Goal: Transaction & Acquisition: Purchase product/service

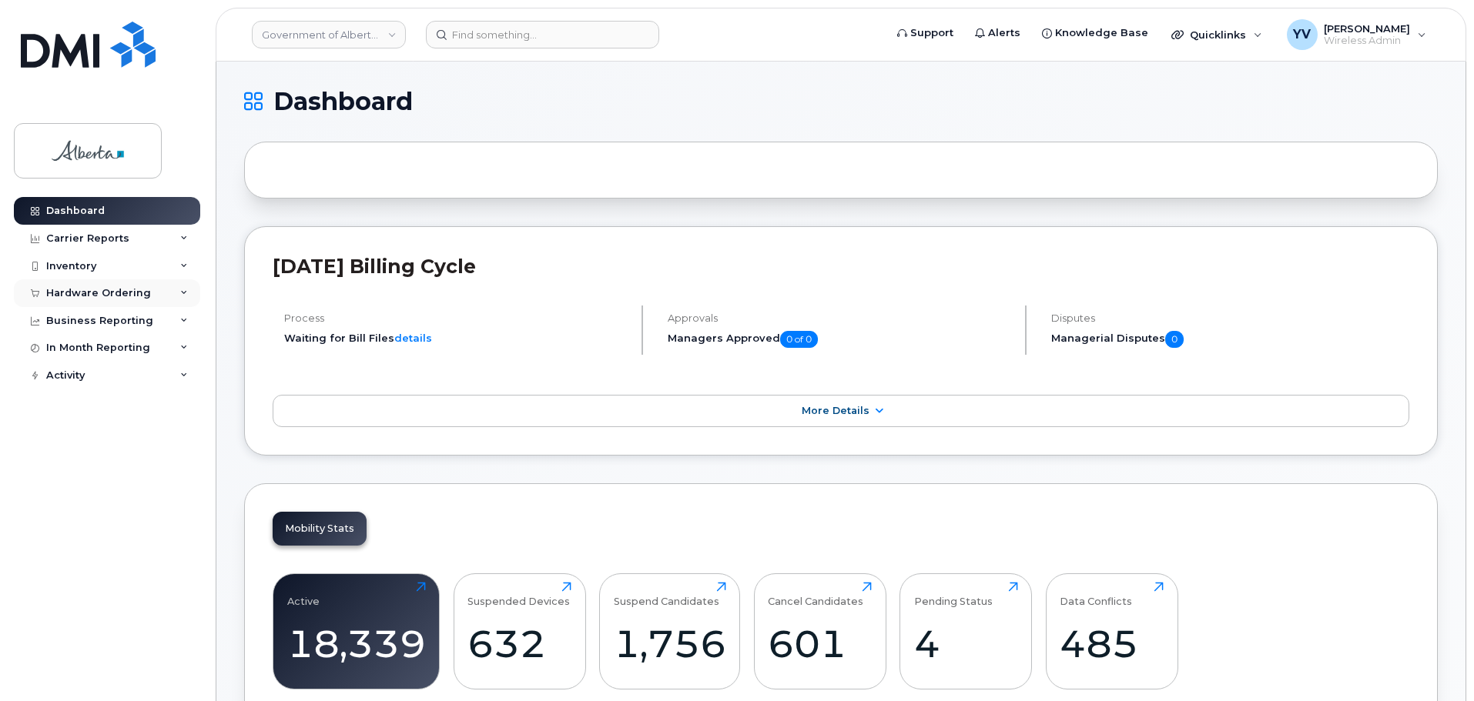
click at [82, 291] on div "Hardware Ordering" at bounding box center [98, 293] width 105 height 12
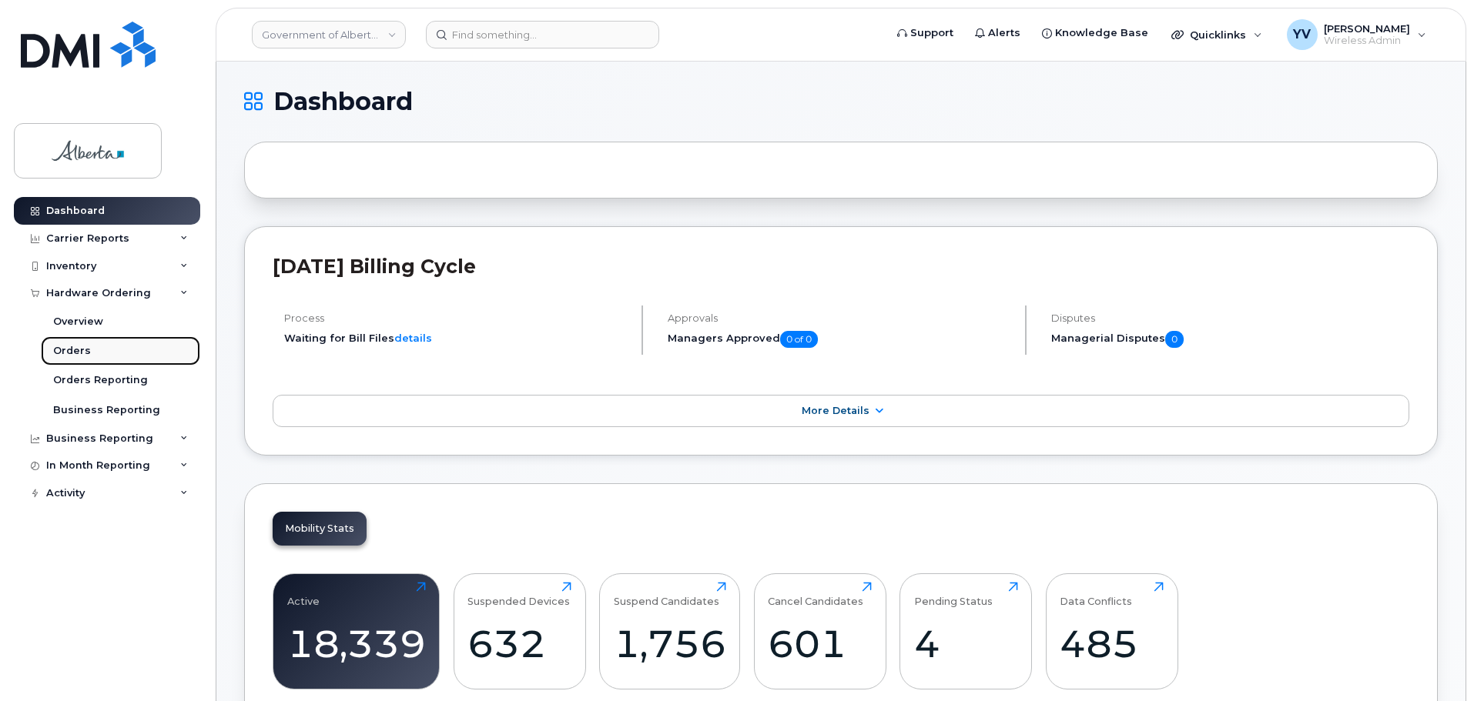
click at [72, 349] on div "Orders" at bounding box center [72, 351] width 38 height 14
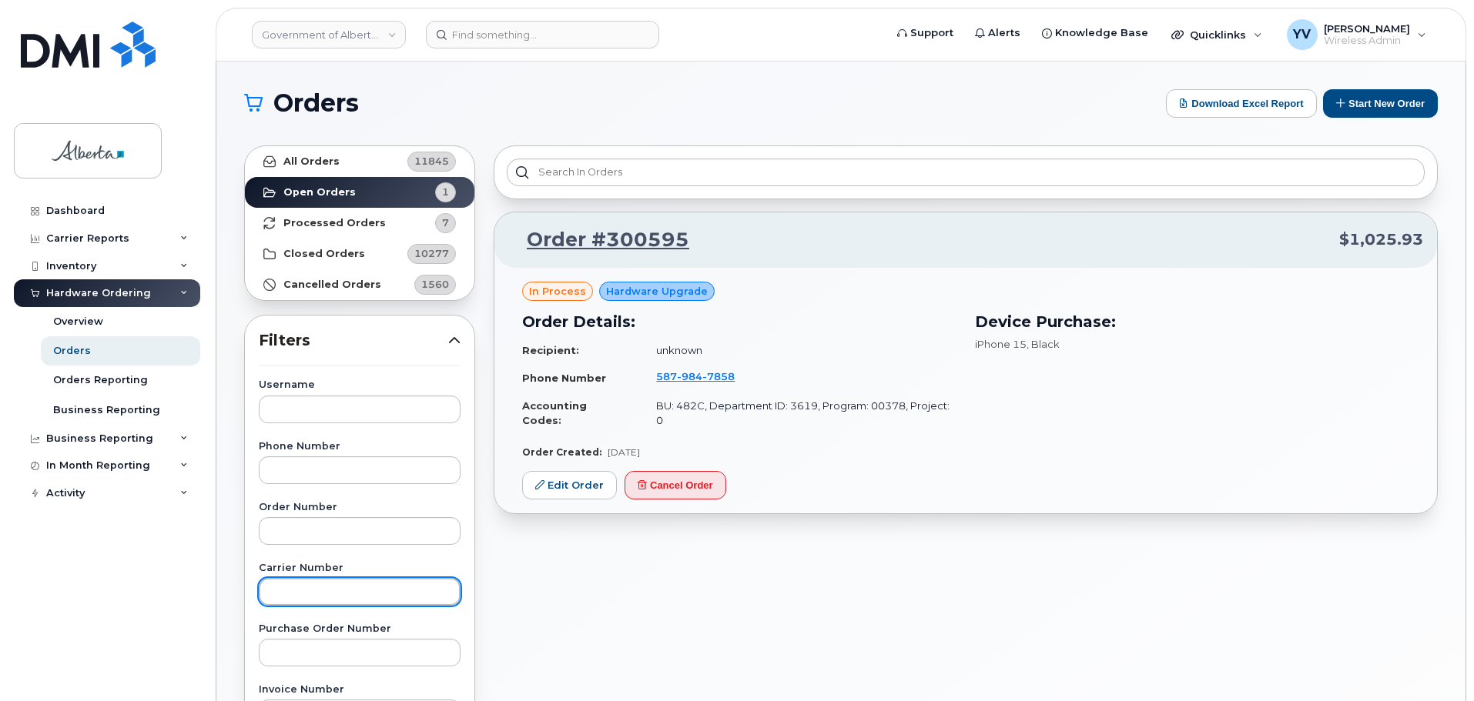
click at [276, 592] on input "text" at bounding box center [360, 592] width 202 height 28
paste input "3014422"
type input "3014422"
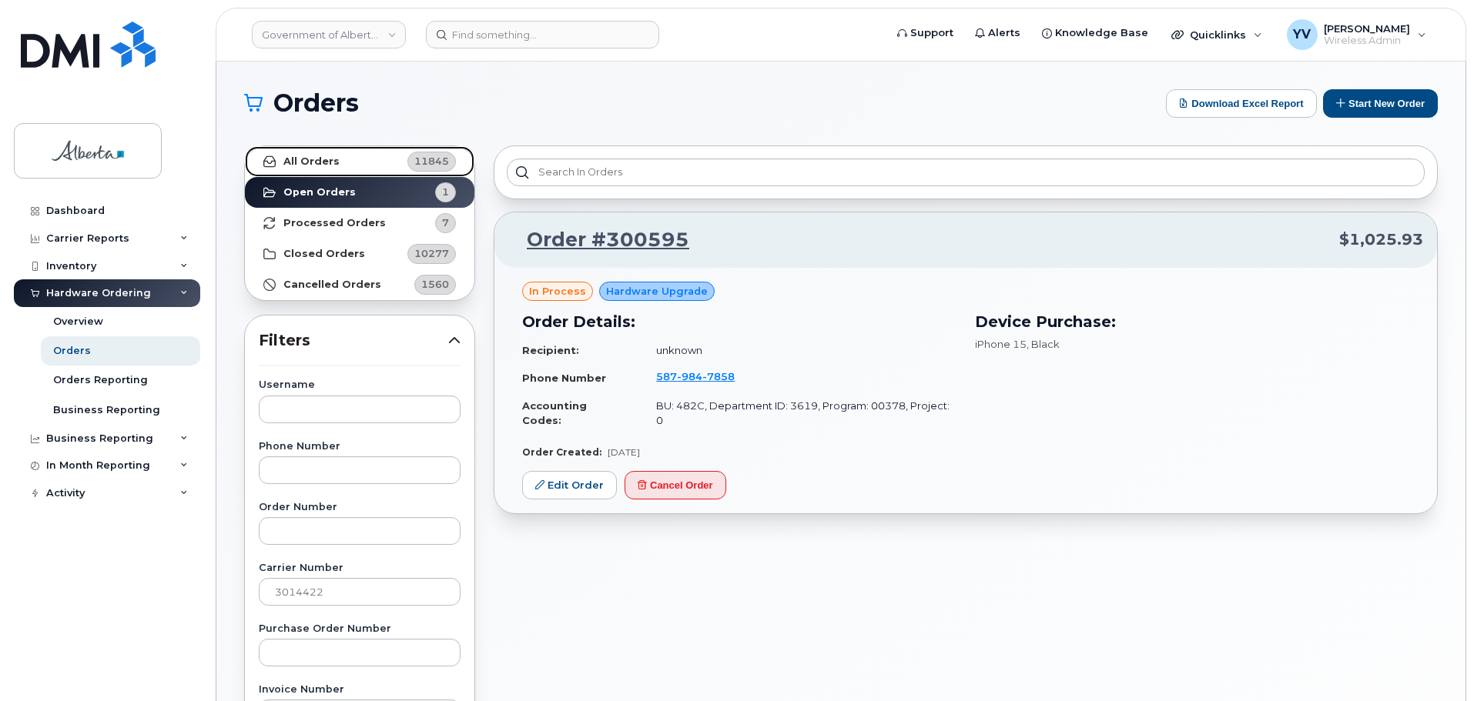
click at [290, 158] on strong "All Orders" at bounding box center [311, 162] width 56 height 12
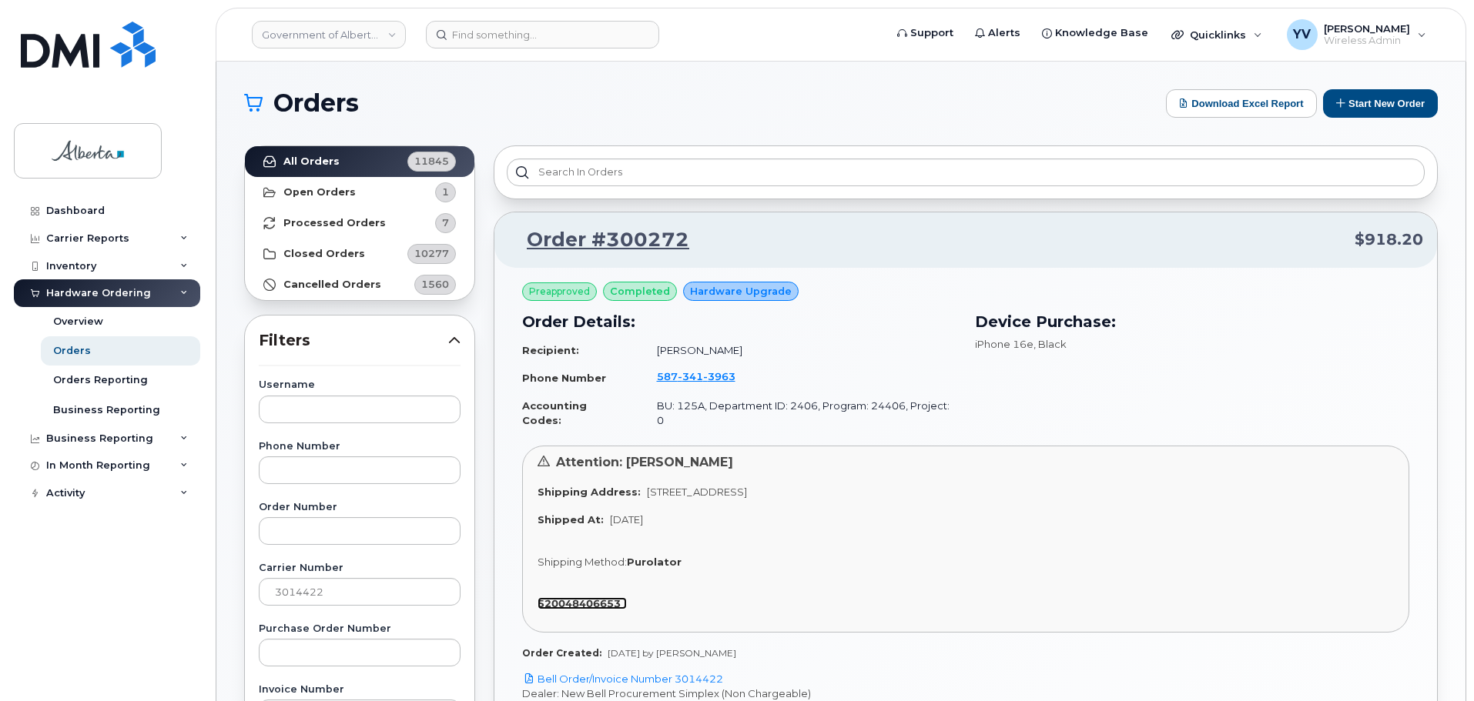
click at [583, 597] on strong "520048406653" at bounding box center [578, 603] width 83 height 12
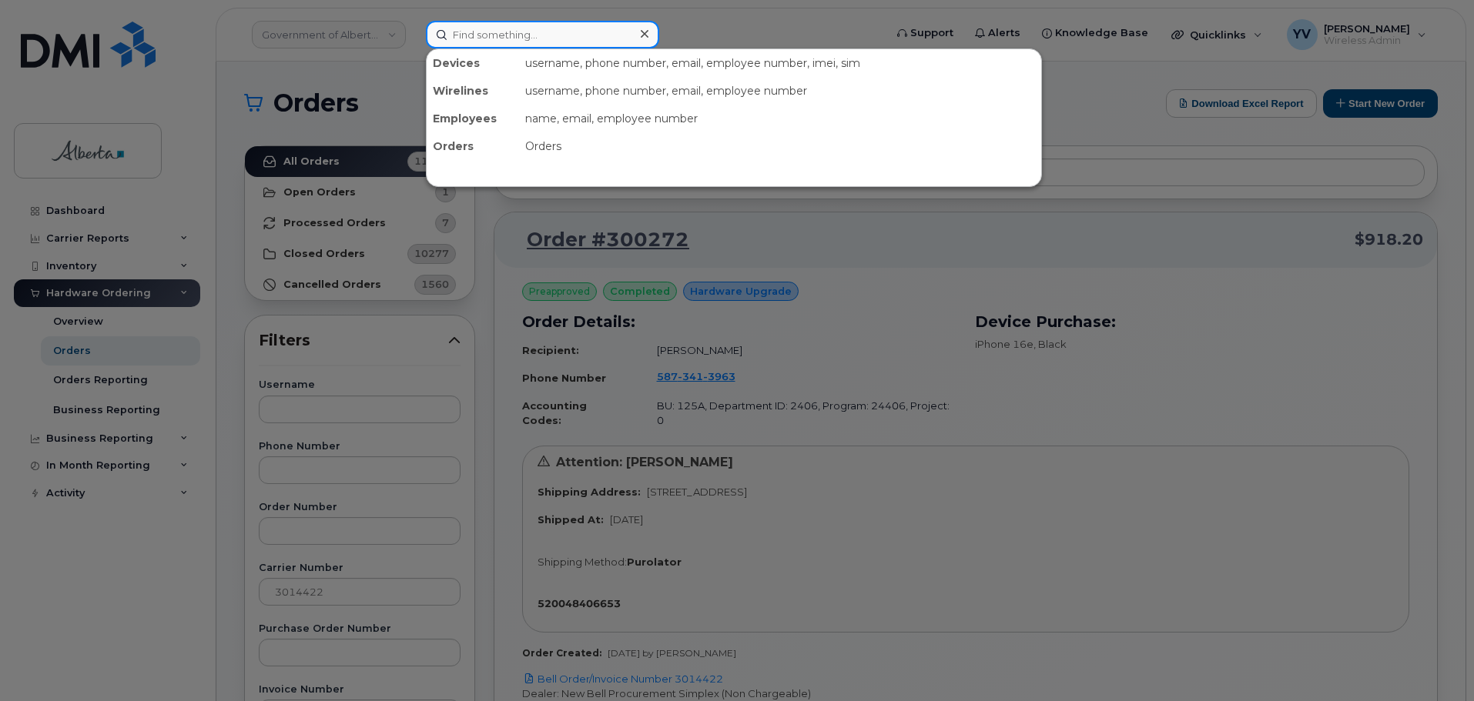
click at [455, 34] on input at bounding box center [542, 35] width 233 height 28
paste input "5873413963"
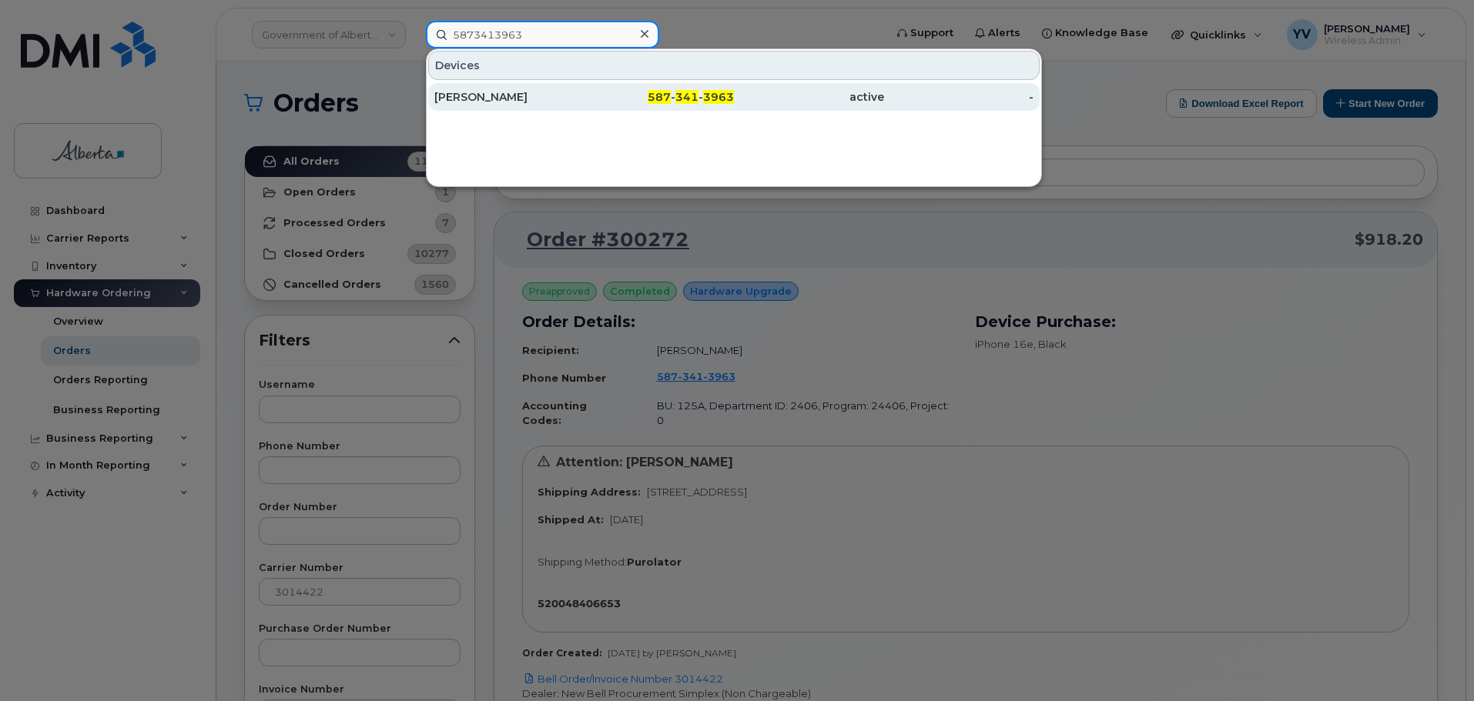
type input "5873413963"
click at [690, 98] on span "341" at bounding box center [686, 97] width 23 height 14
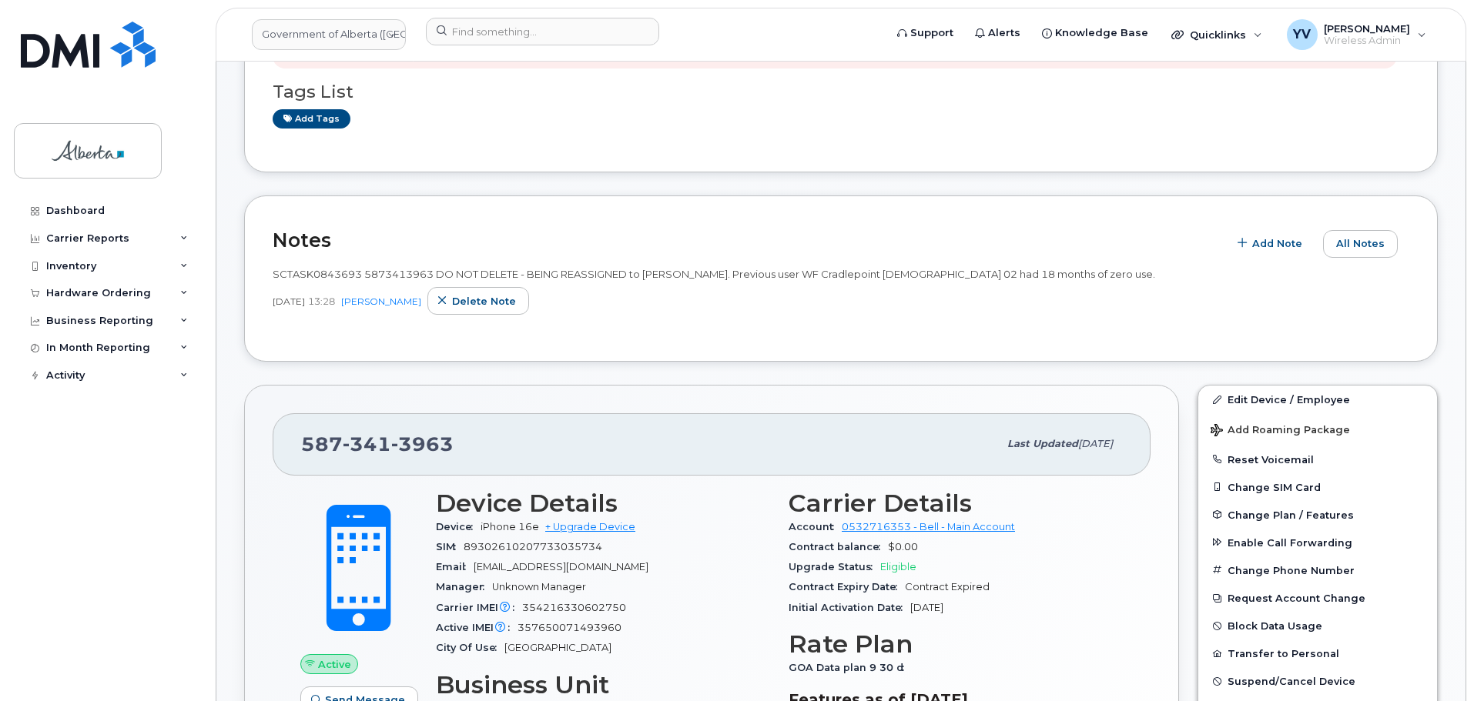
scroll to position [441, 0]
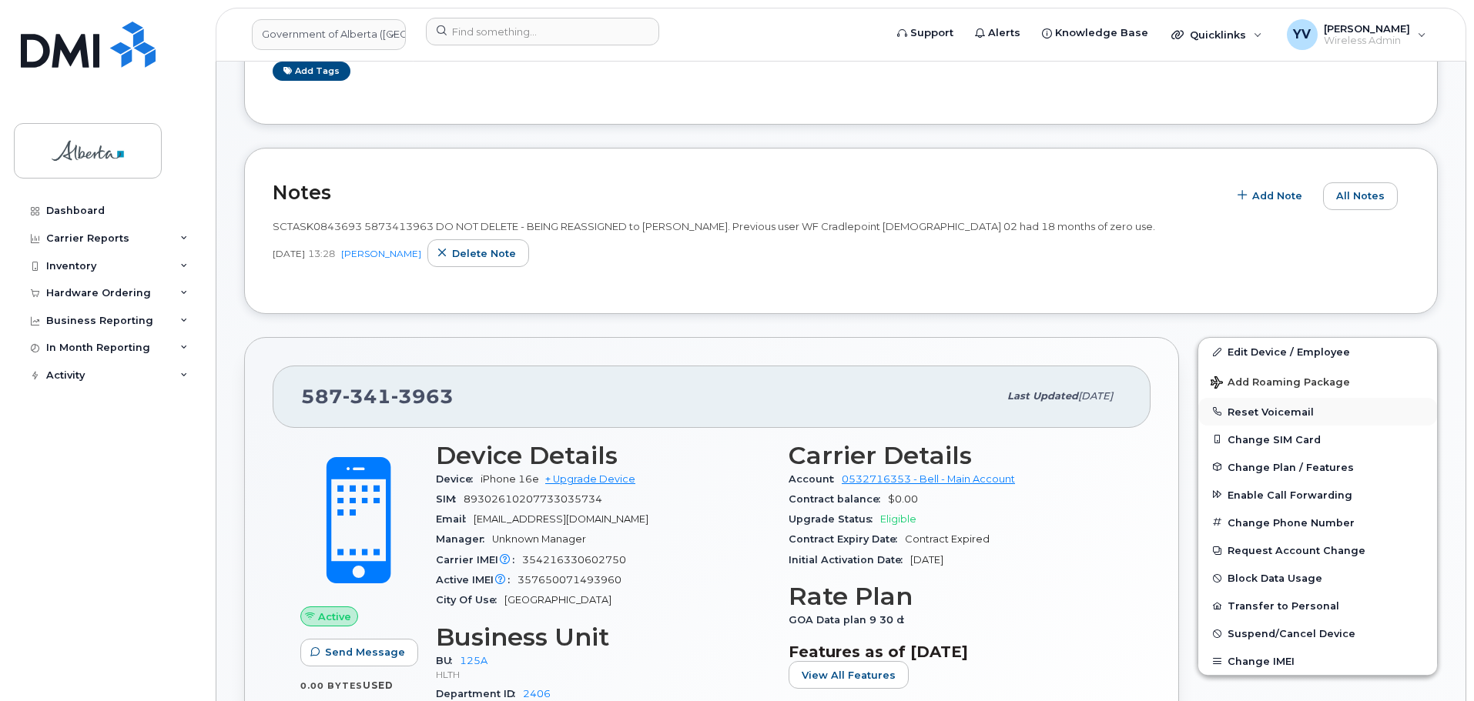
click at [1257, 407] on button "Reset Voicemail" at bounding box center [1317, 412] width 239 height 28
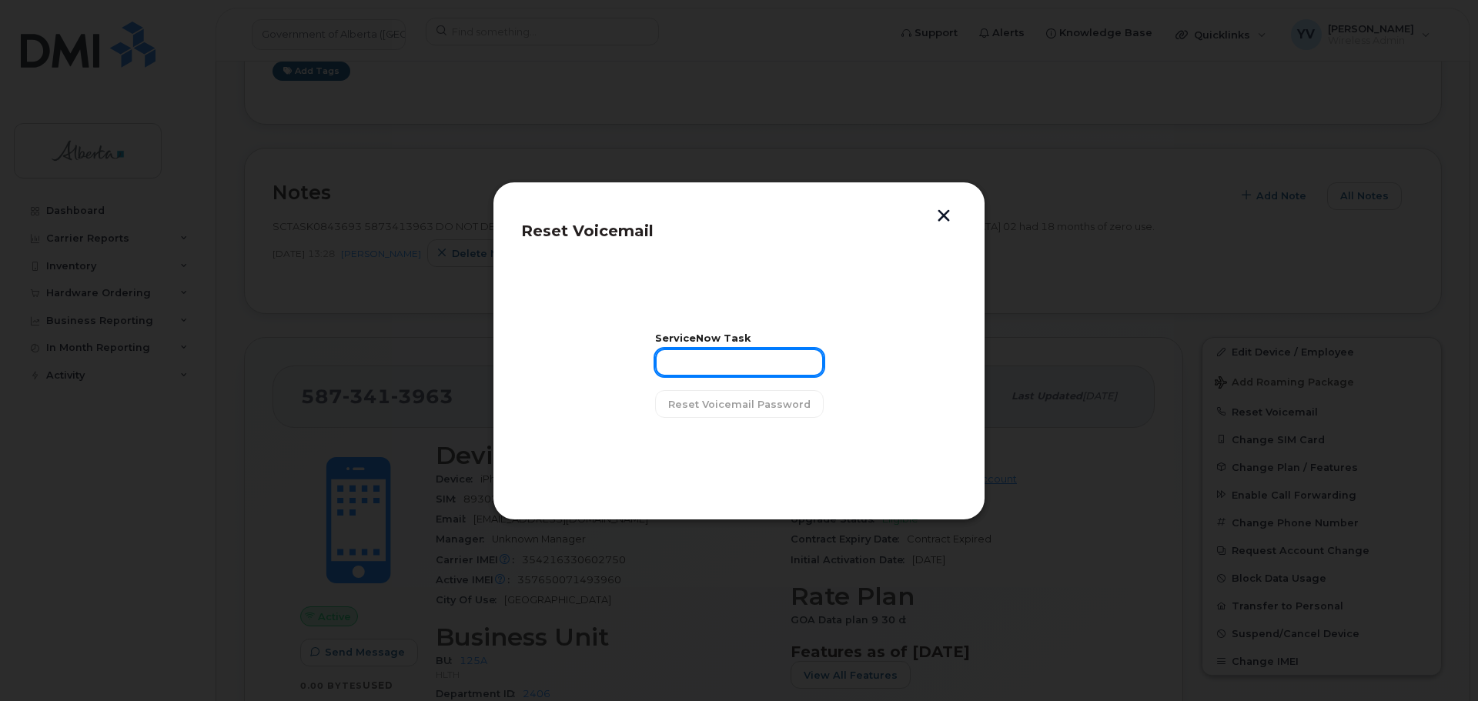
click at [687, 363] on input "text" at bounding box center [739, 363] width 169 height 28
paste input "SCTASK0843693"
type input "SCTASK0843693"
click at [720, 398] on span "Reset Voicemail Password" at bounding box center [739, 404] width 142 height 15
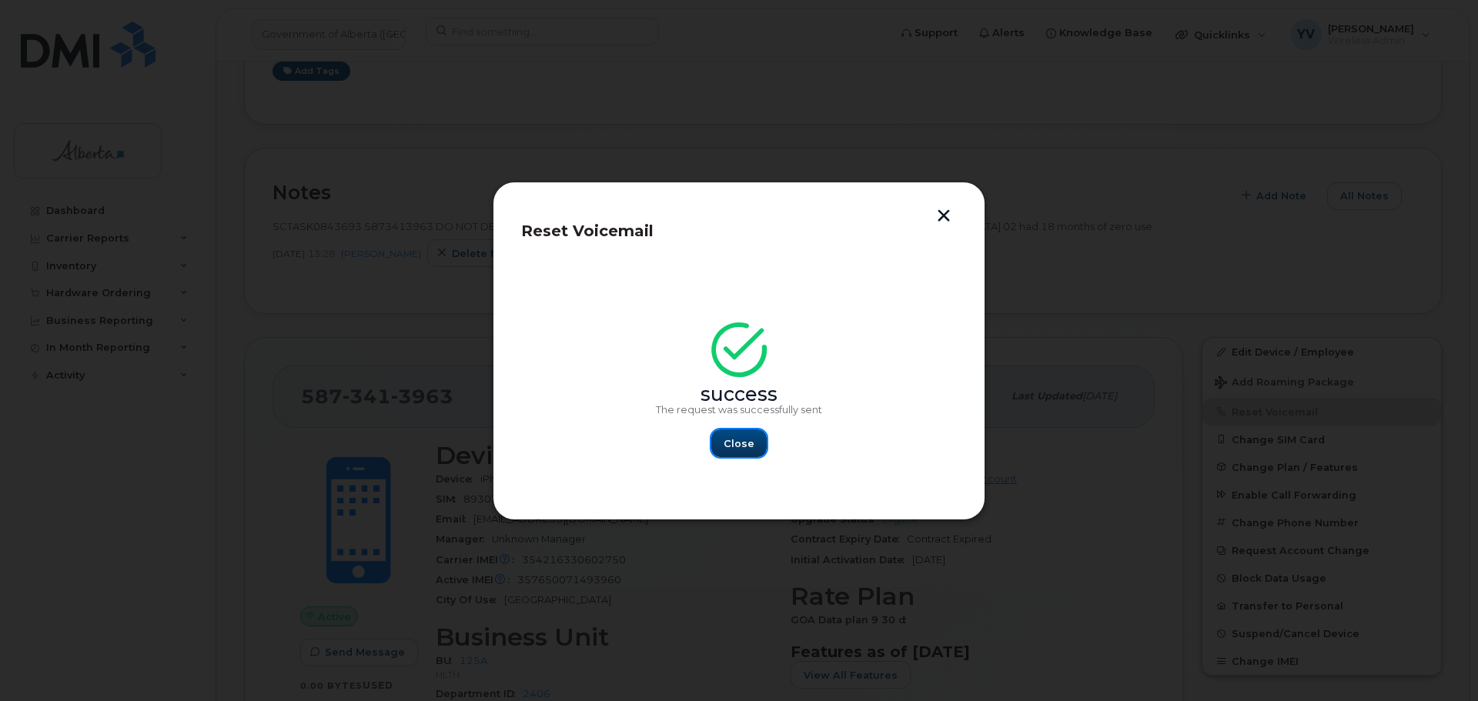
click at [731, 440] on span "Close" at bounding box center [739, 444] width 31 height 15
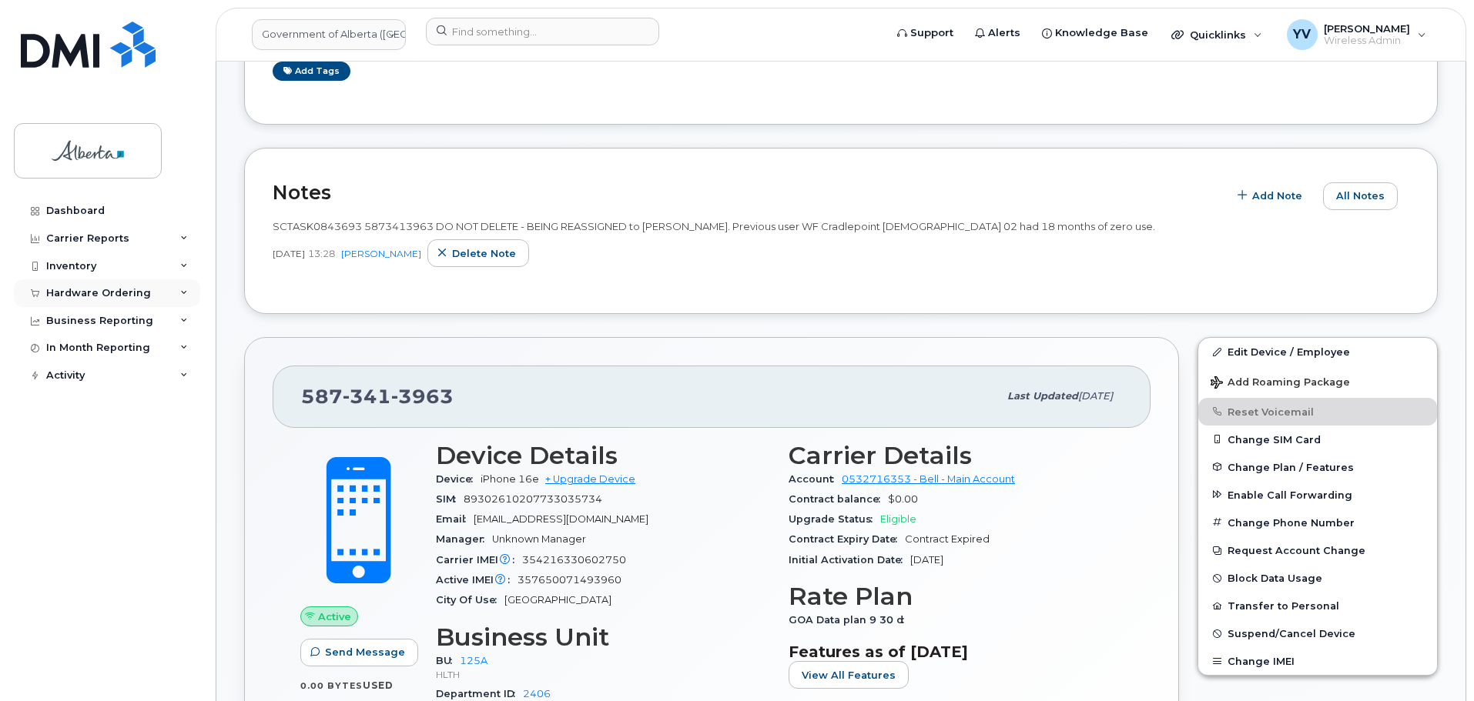
click at [79, 287] on div "Hardware Ordering" at bounding box center [98, 293] width 105 height 12
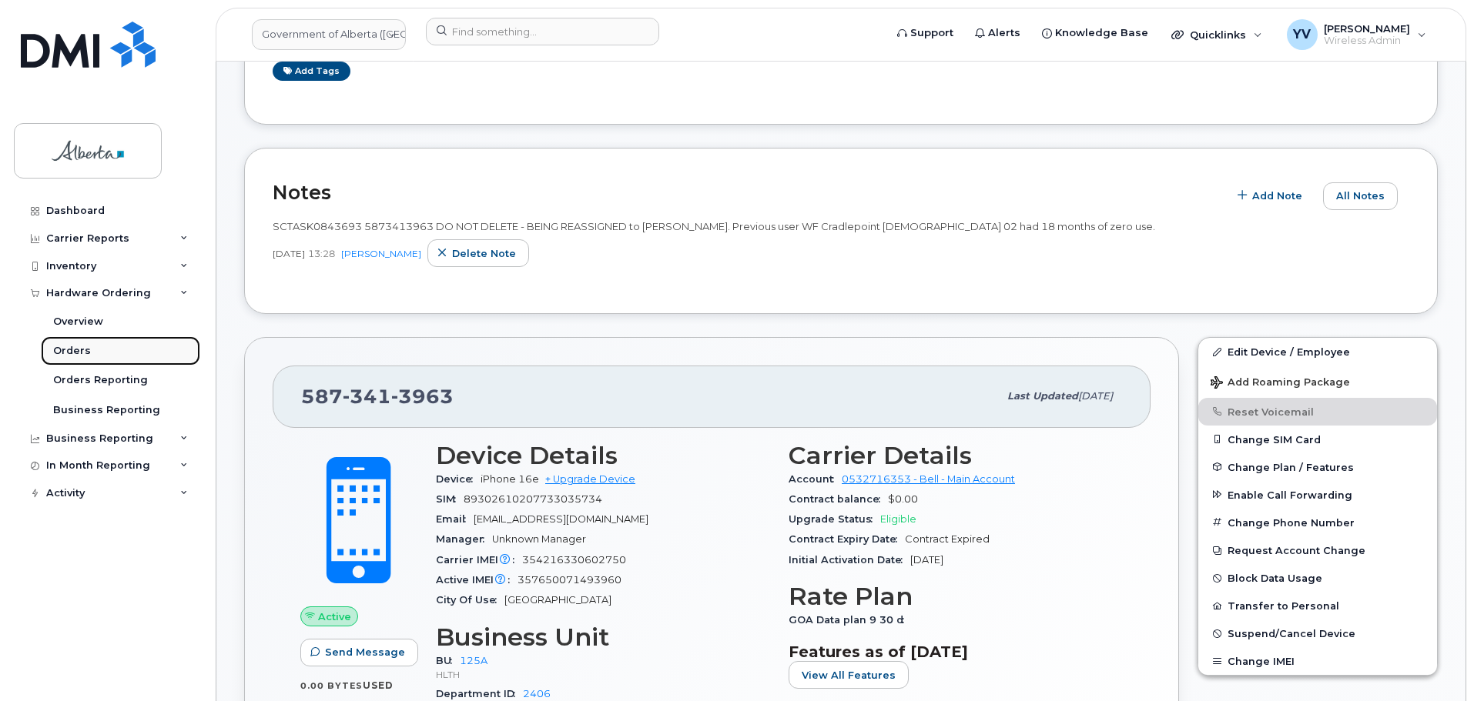
click at [65, 348] on div "Orders" at bounding box center [72, 351] width 38 height 14
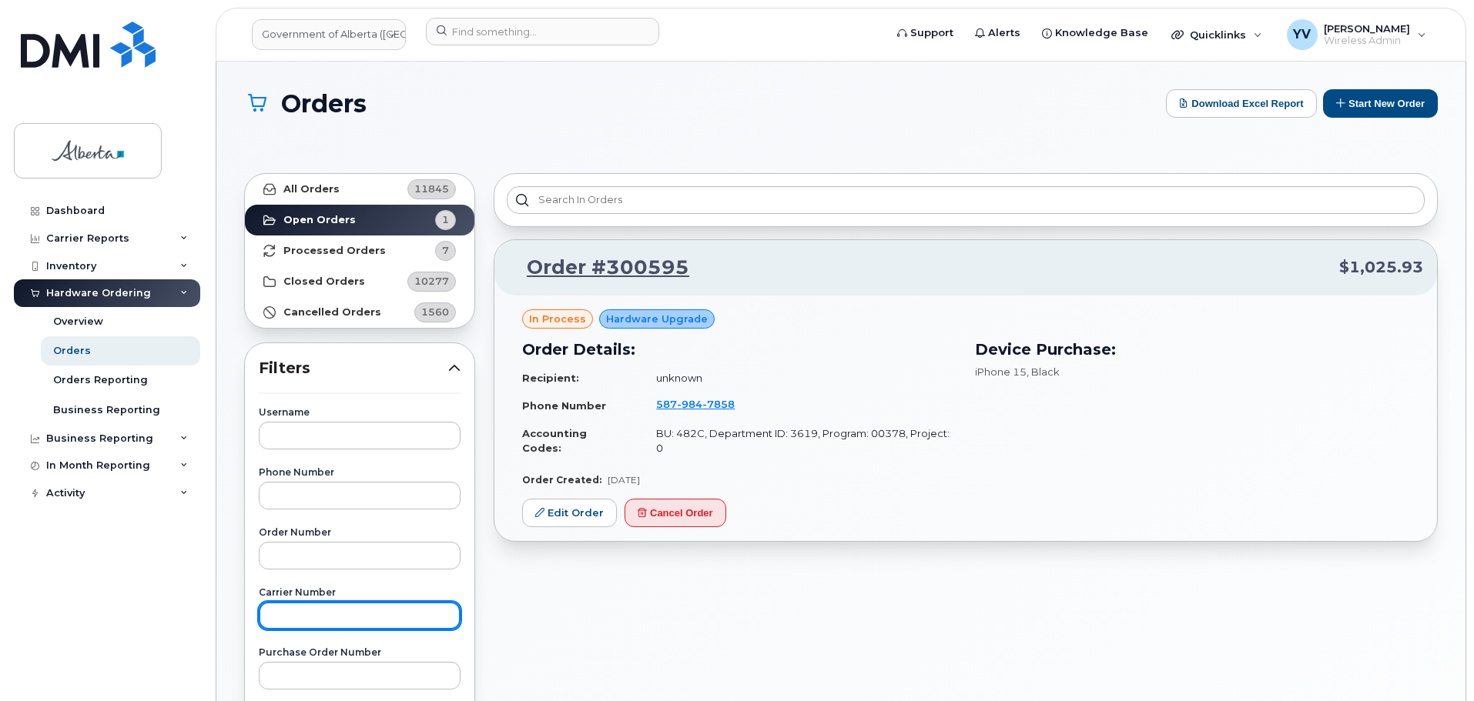
click at [305, 627] on input "text" at bounding box center [360, 616] width 202 height 28
paste input "3014106"
type input "3014106"
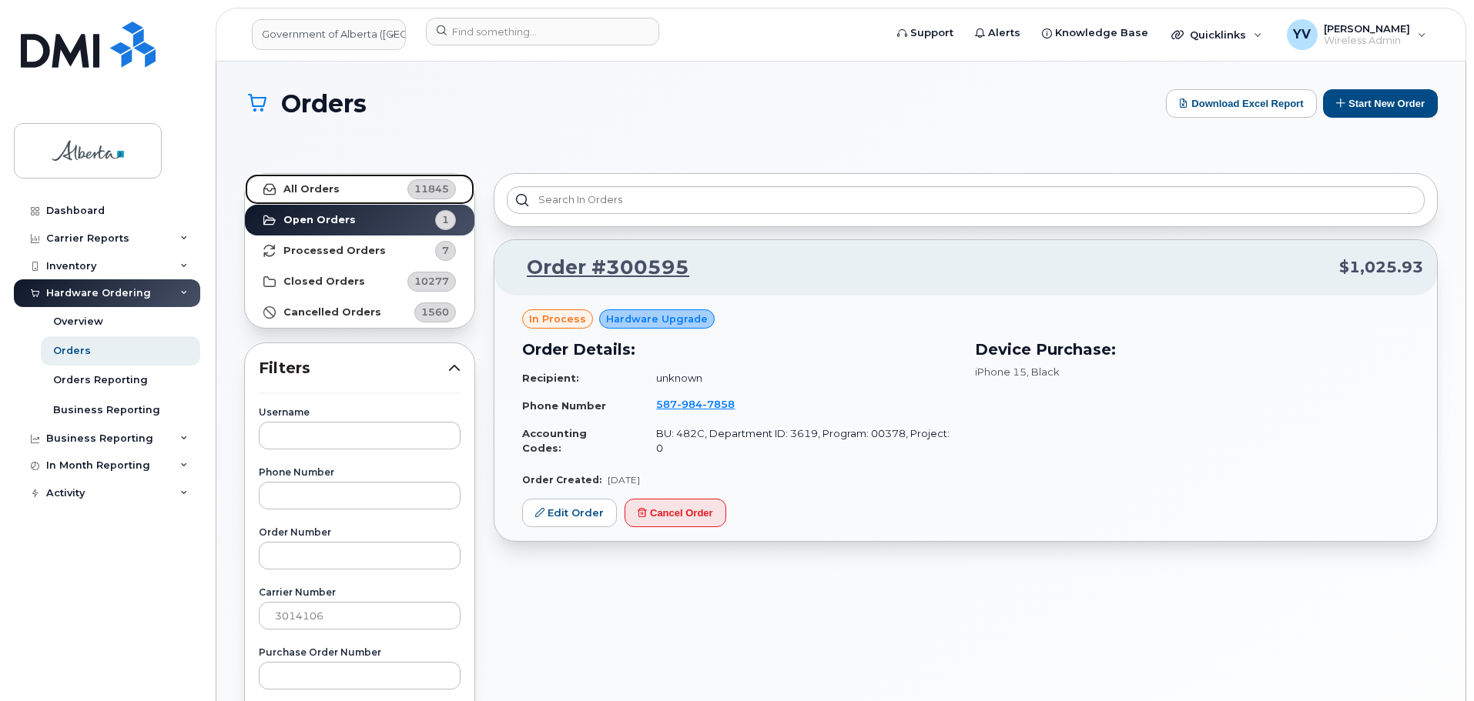
click at [305, 185] on strong "All Orders" at bounding box center [311, 189] width 56 height 12
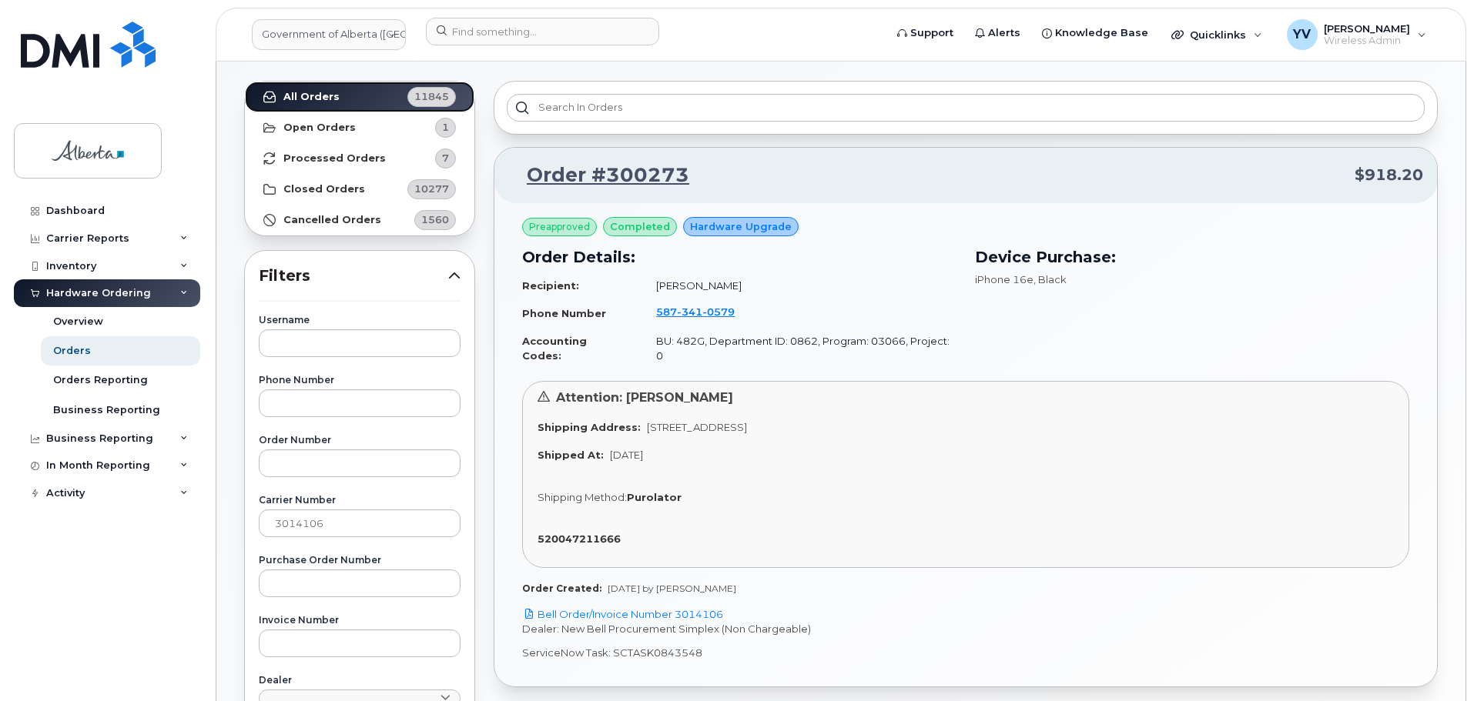
scroll to position [109, 0]
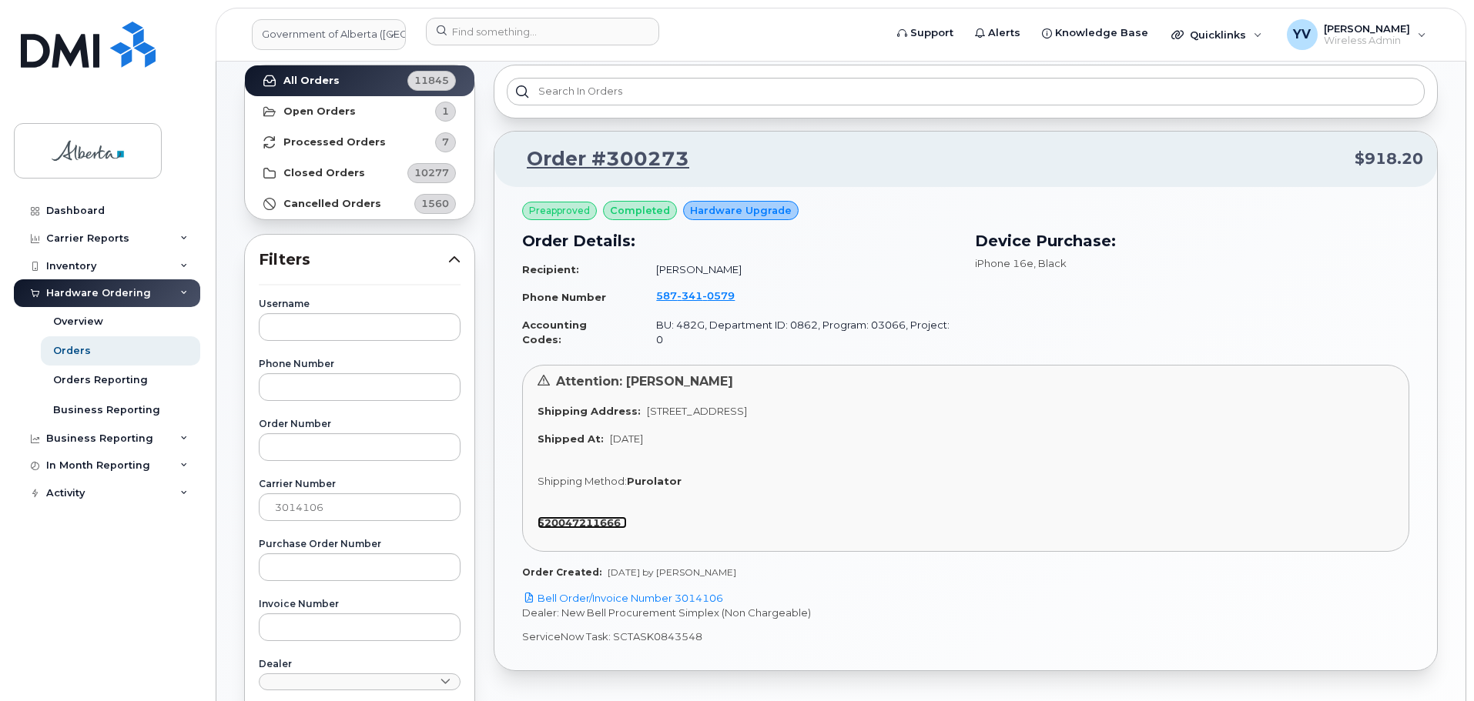
click at [587, 517] on strong "520047211666" at bounding box center [578, 523] width 83 height 12
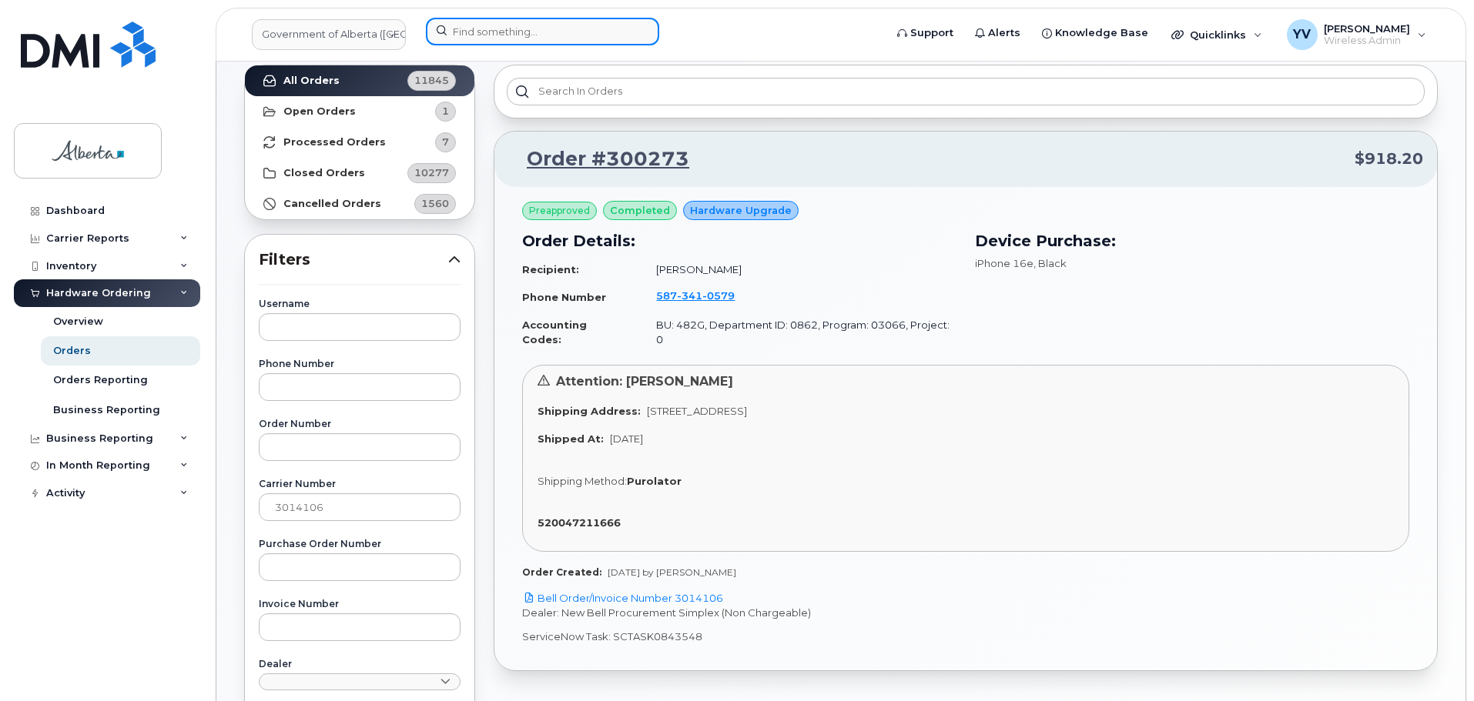
click at [473, 31] on input at bounding box center [542, 32] width 233 height 28
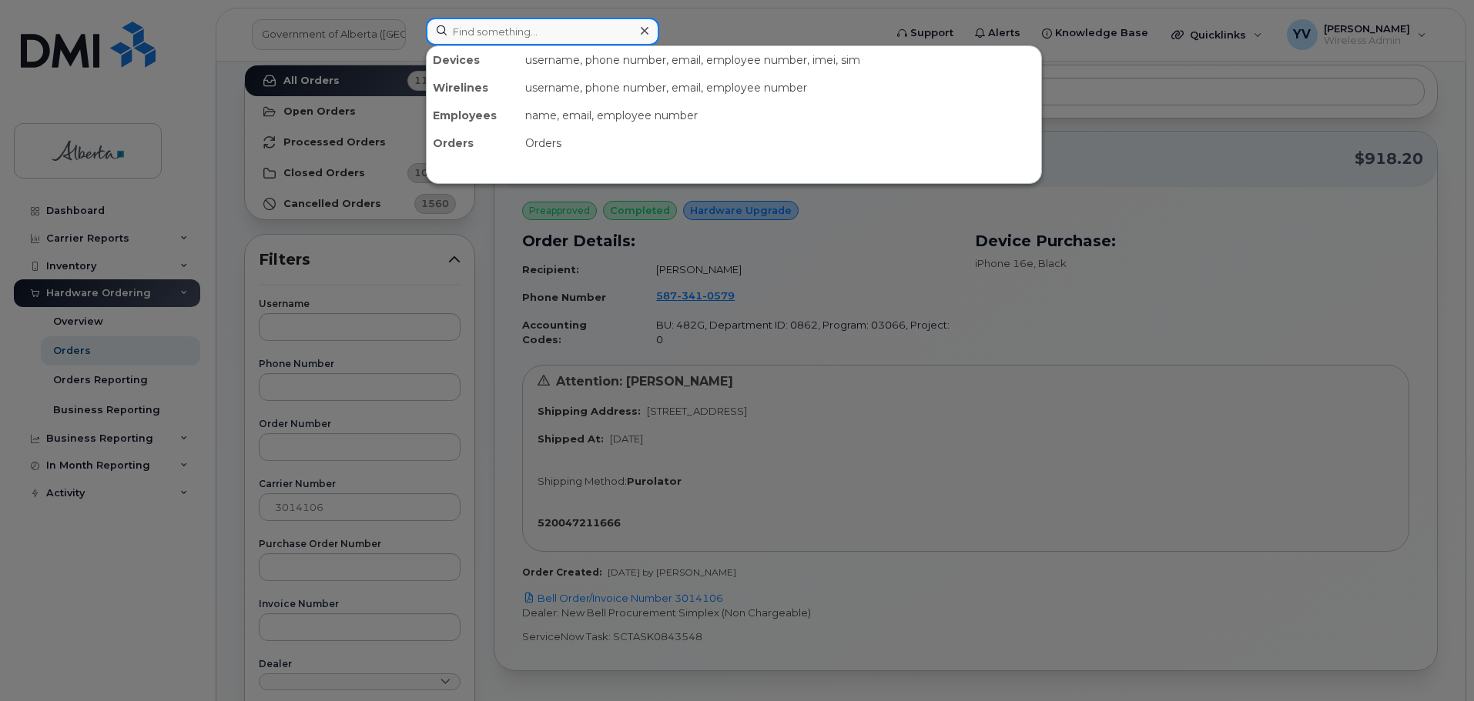
paste input "5873410579"
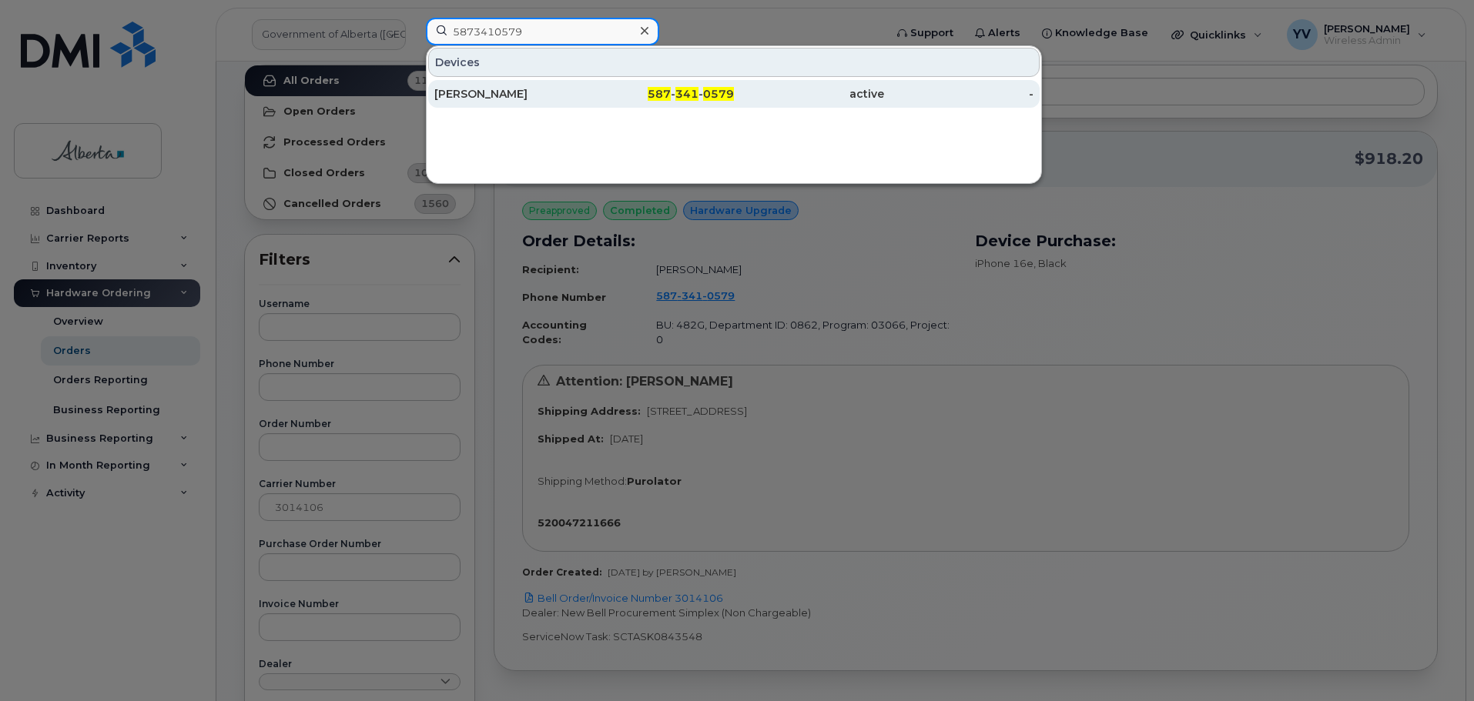
type input "5873410579"
click at [685, 94] on span "341" at bounding box center [686, 94] width 23 height 14
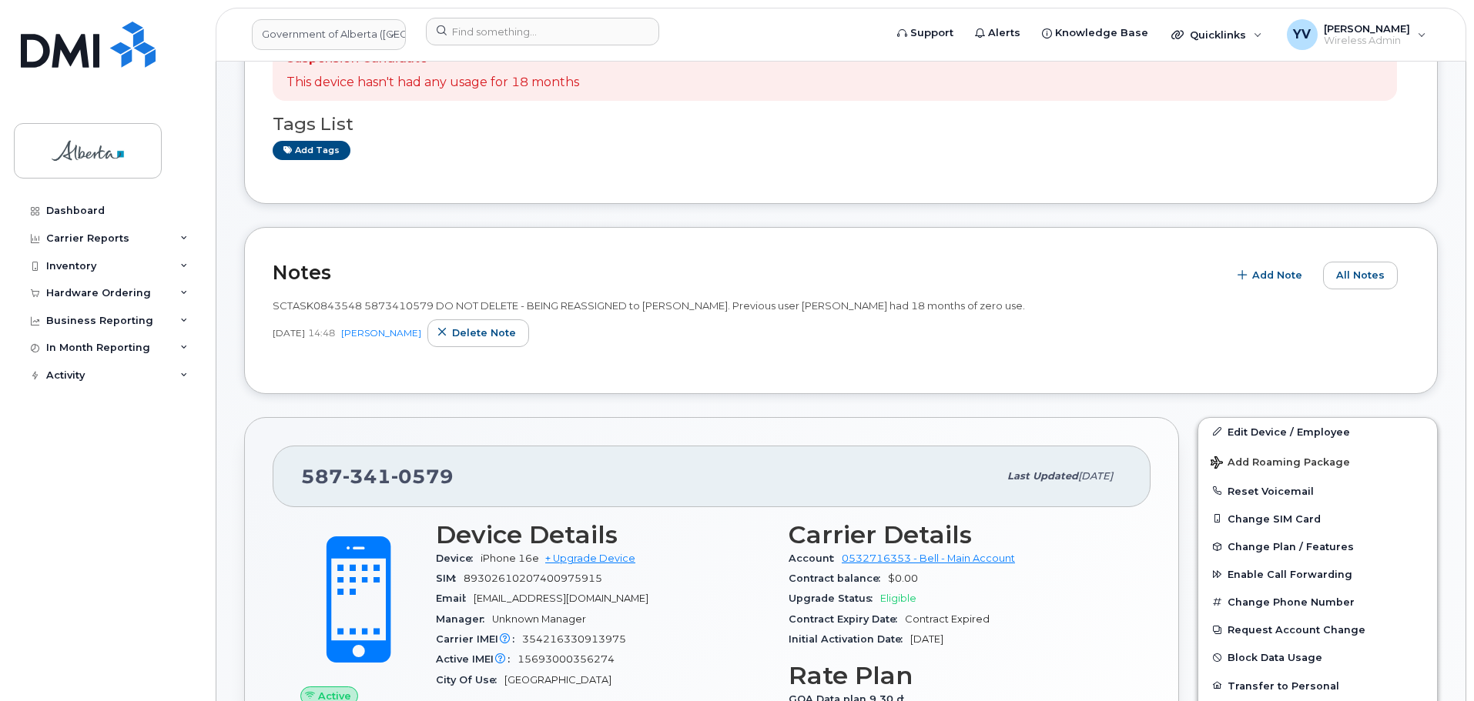
scroll to position [423, 0]
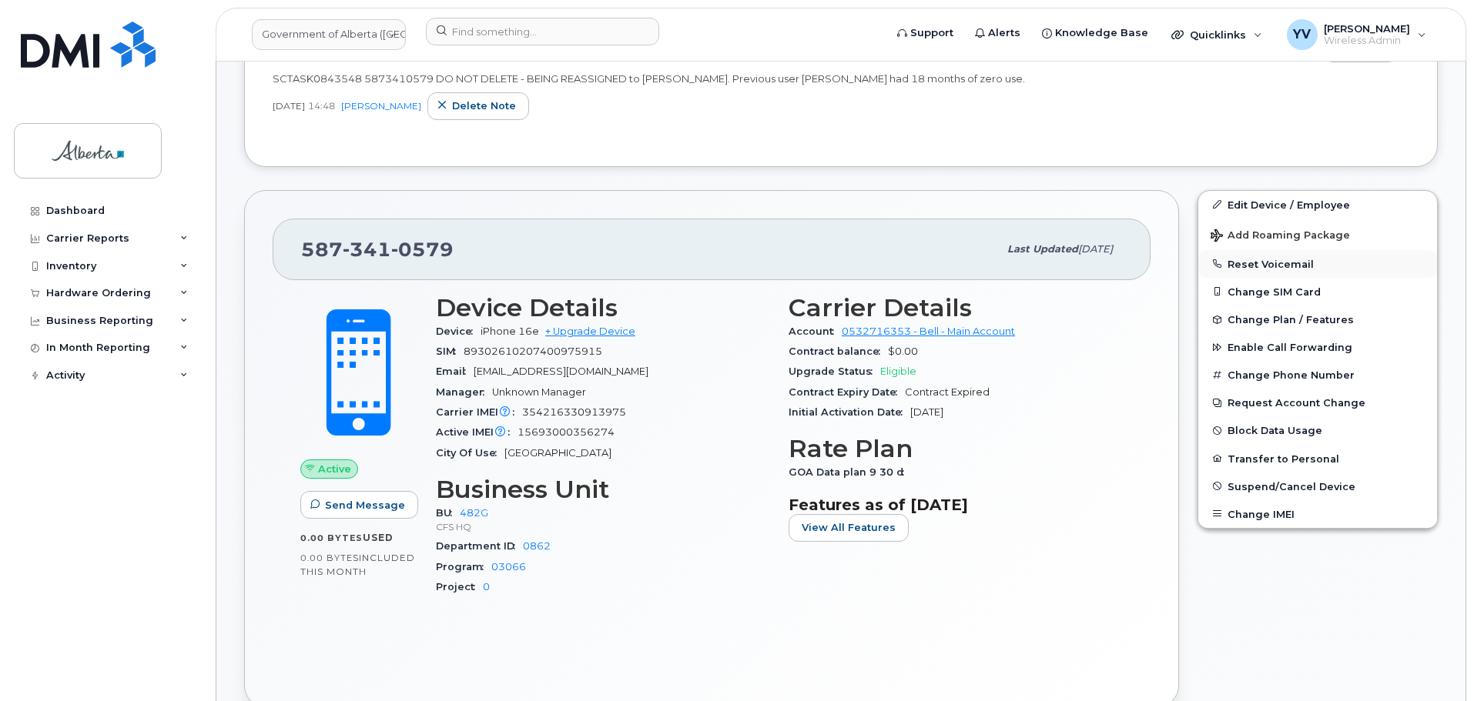
click at [1264, 259] on button "Reset Voicemail" at bounding box center [1317, 264] width 239 height 28
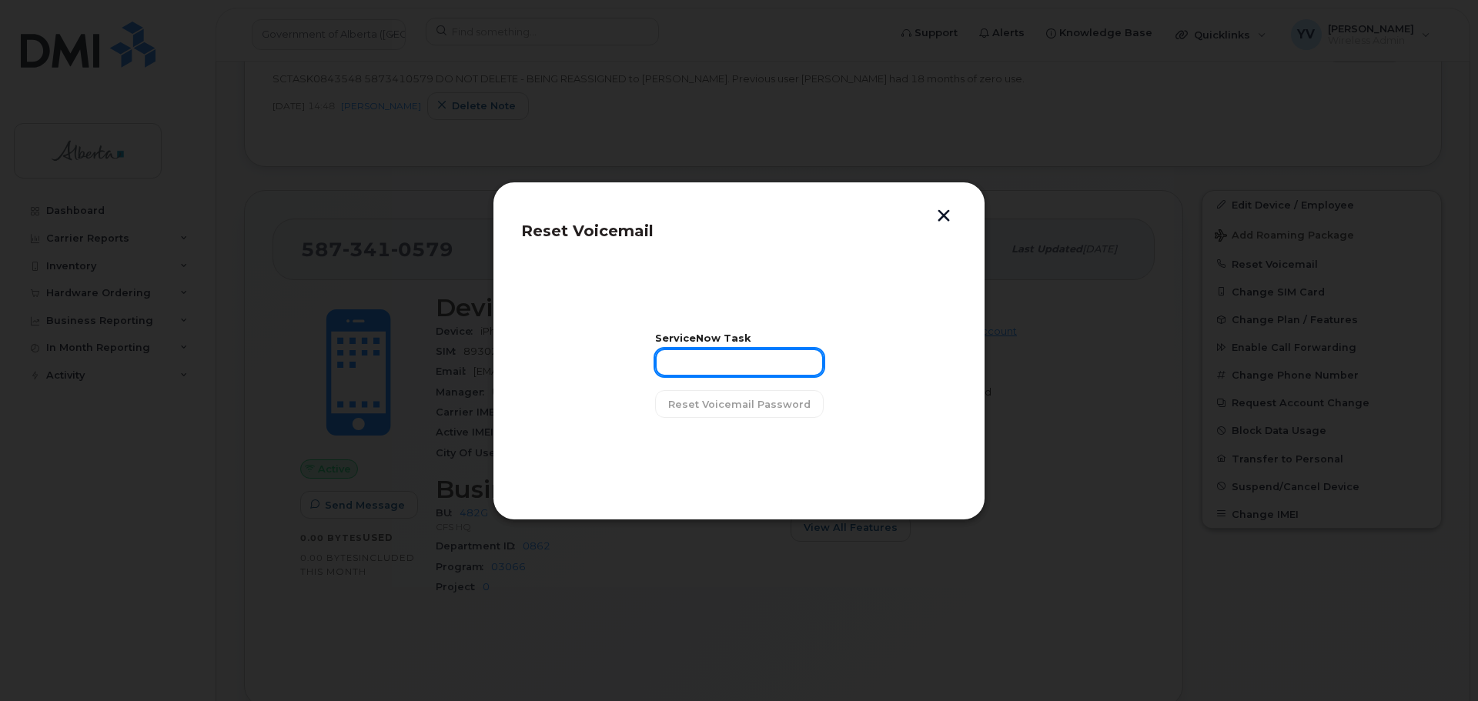
click at [681, 372] on input "text" at bounding box center [739, 363] width 169 height 28
paste input "SCTASK0843548"
type input "SCTASK0843548"
click at [710, 397] on span "Reset Voicemail Password" at bounding box center [739, 404] width 142 height 15
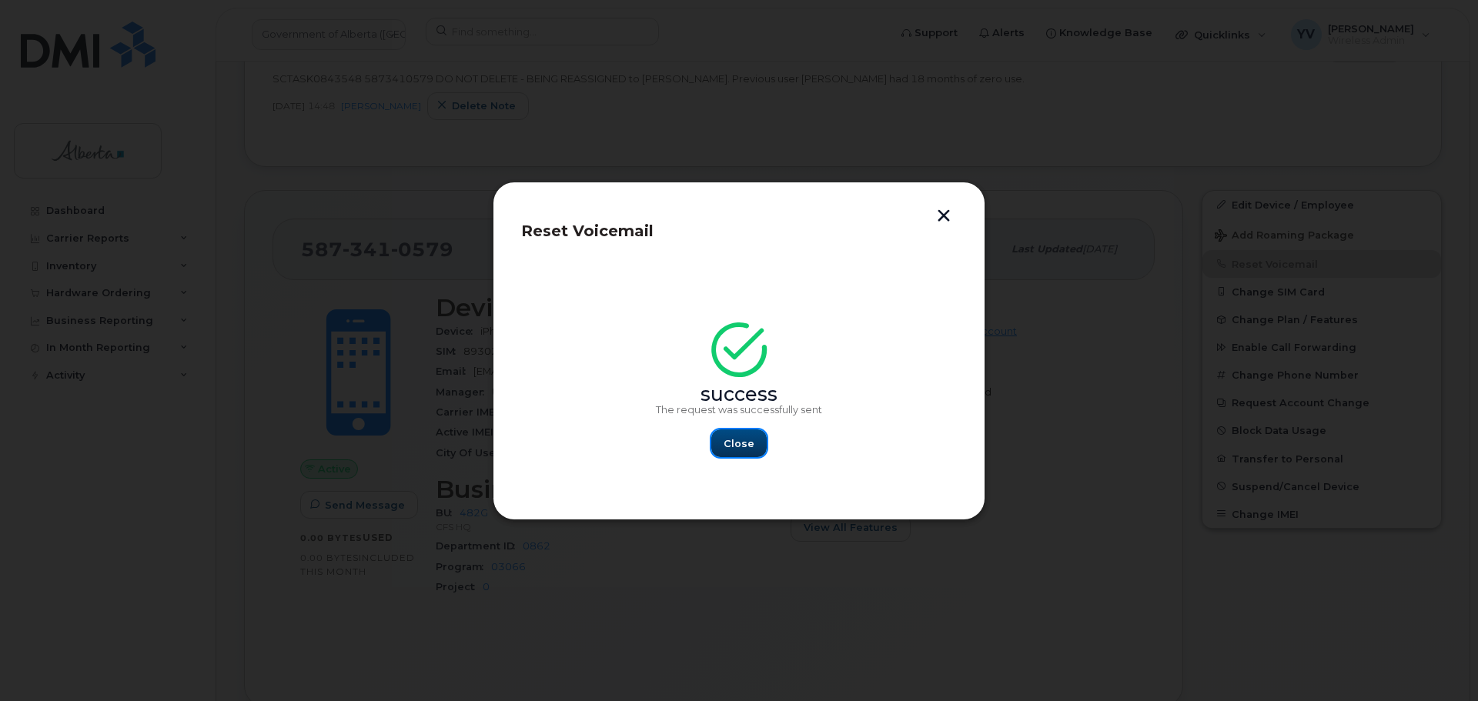
click at [724, 443] on button "Close" at bounding box center [738, 444] width 55 height 28
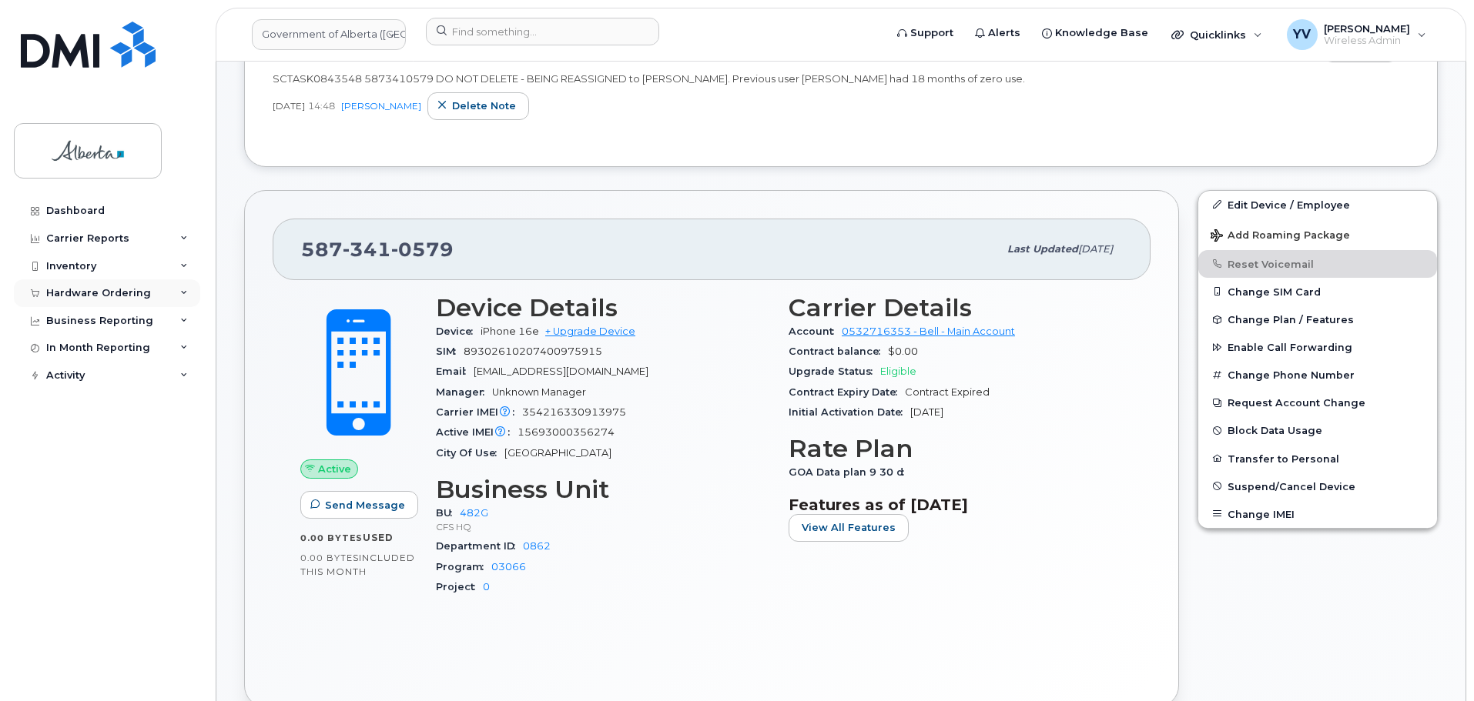
click at [66, 285] on div "Hardware Ordering" at bounding box center [107, 293] width 186 height 28
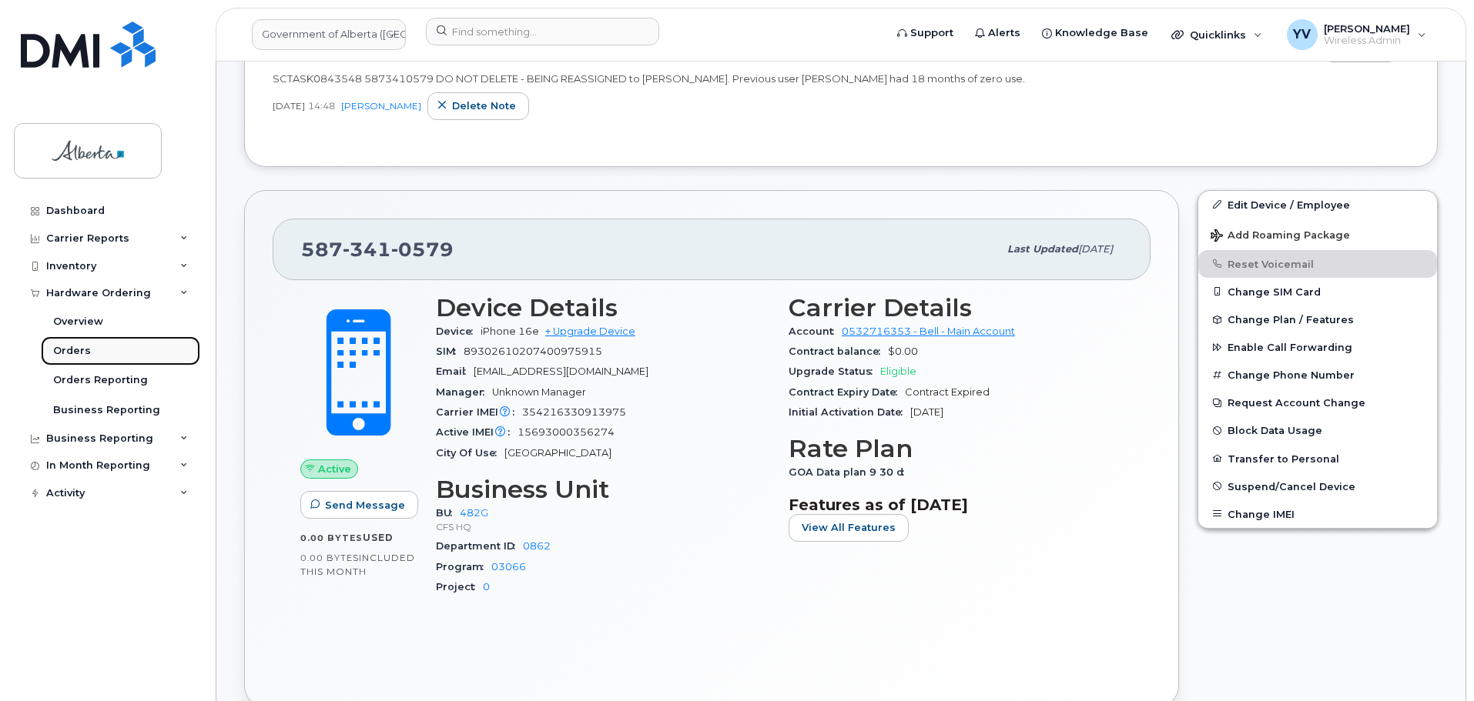
click at [59, 350] on div "Orders" at bounding box center [72, 351] width 38 height 14
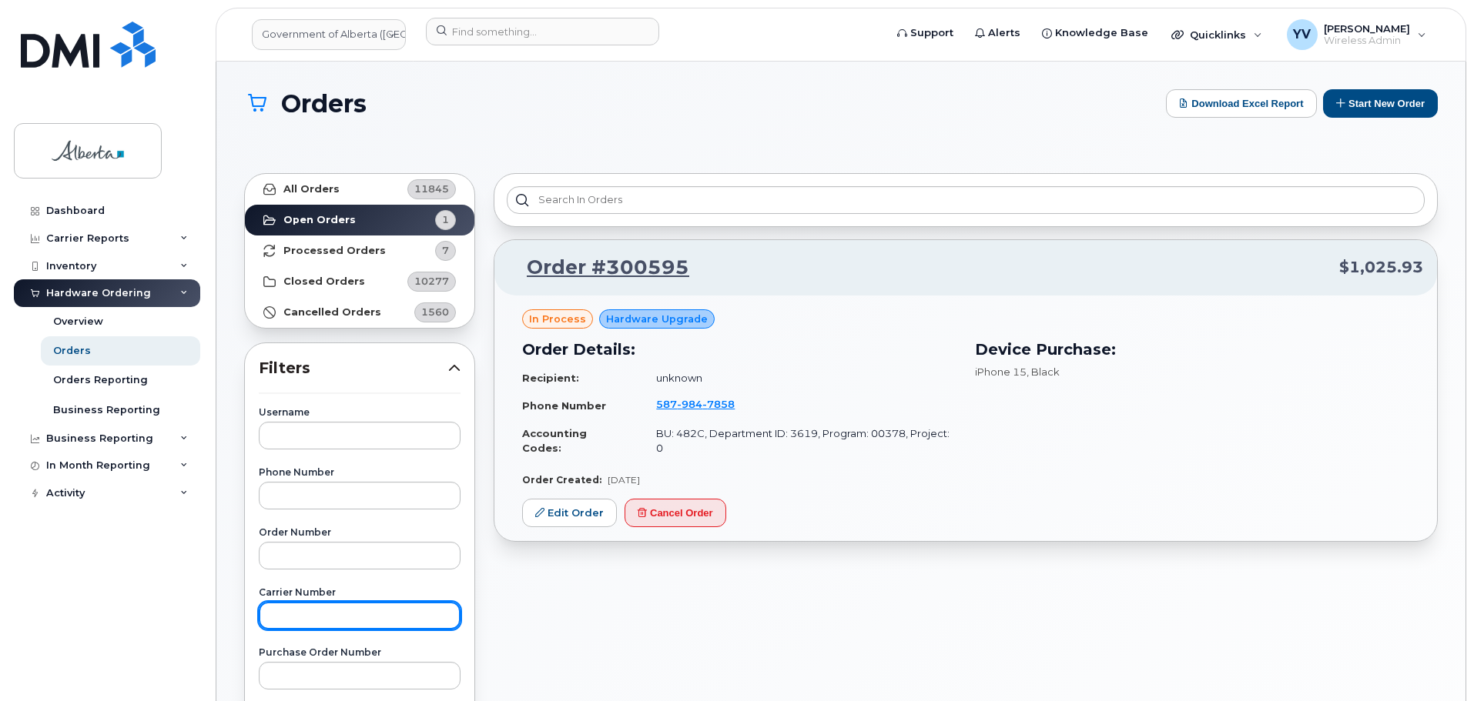
click at [306, 622] on input "text" at bounding box center [360, 616] width 202 height 28
paste input "From Subject Received no.reply@bell.ca Government of Alberta - Order Confirmati…"
type input "From Subject Received no.reply@bell.ca Government of Alberta - Order Confirmati…"
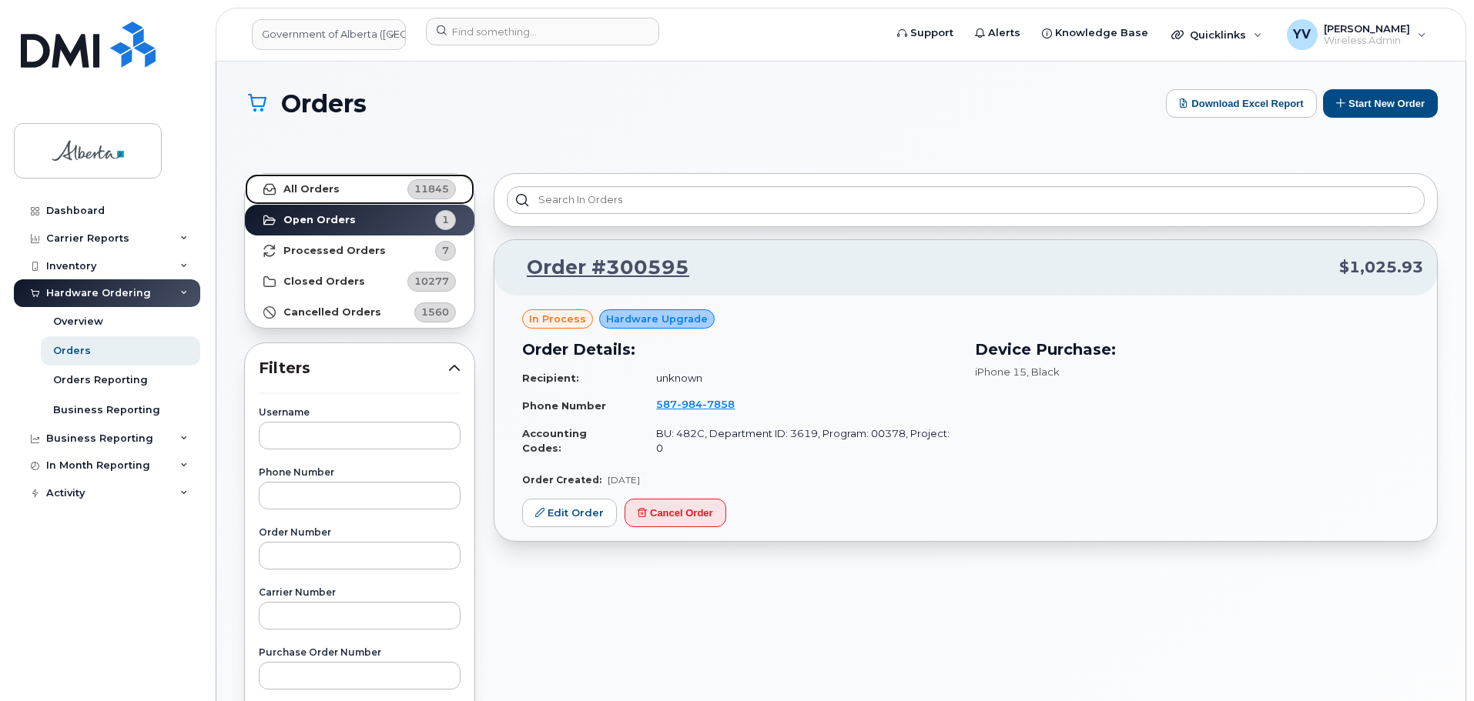
click at [306, 182] on link "All Orders 11845" at bounding box center [359, 189] width 229 height 31
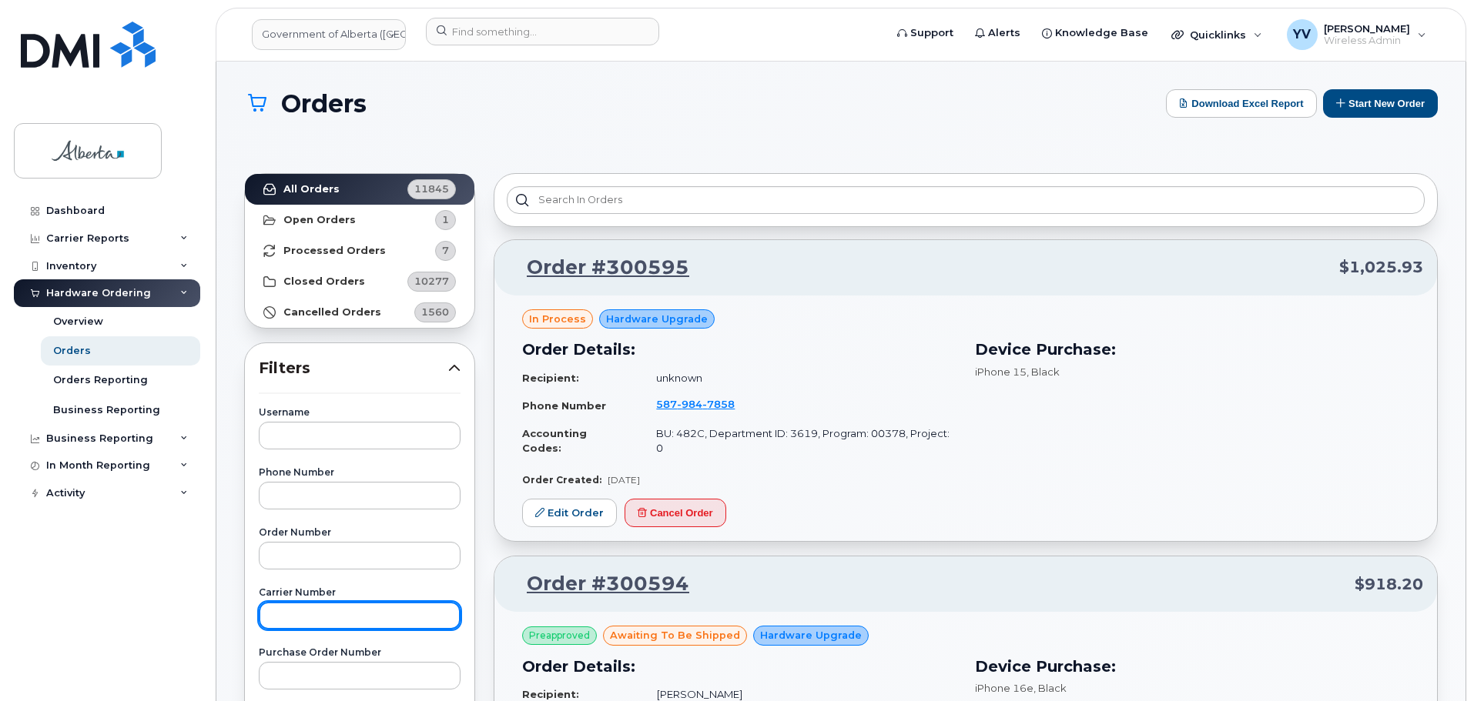
click at [271, 610] on input "text" at bounding box center [360, 616] width 202 height 28
paste input "From Subject Received no.reply@bell.ca Government of Alberta - Order Confirmati…"
type input "From Subject Received no.reply@bell.ca Government of Alberta - Order Confirmati…"
click at [1384, 97] on button "Start New Order" at bounding box center [1380, 103] width 115 height 28
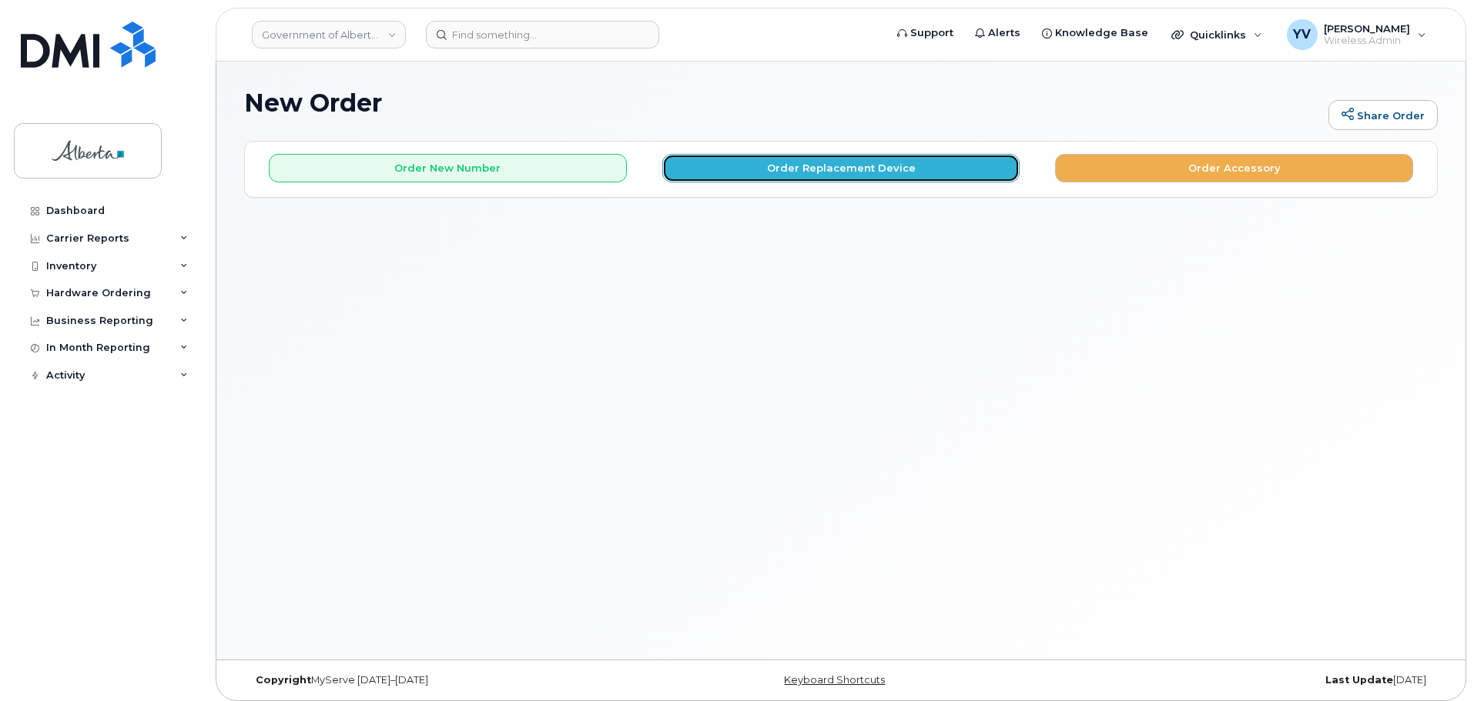
click at [807, 165] on button "Order Replacement Device" at bounding box center [841, 168] width 358 height 28
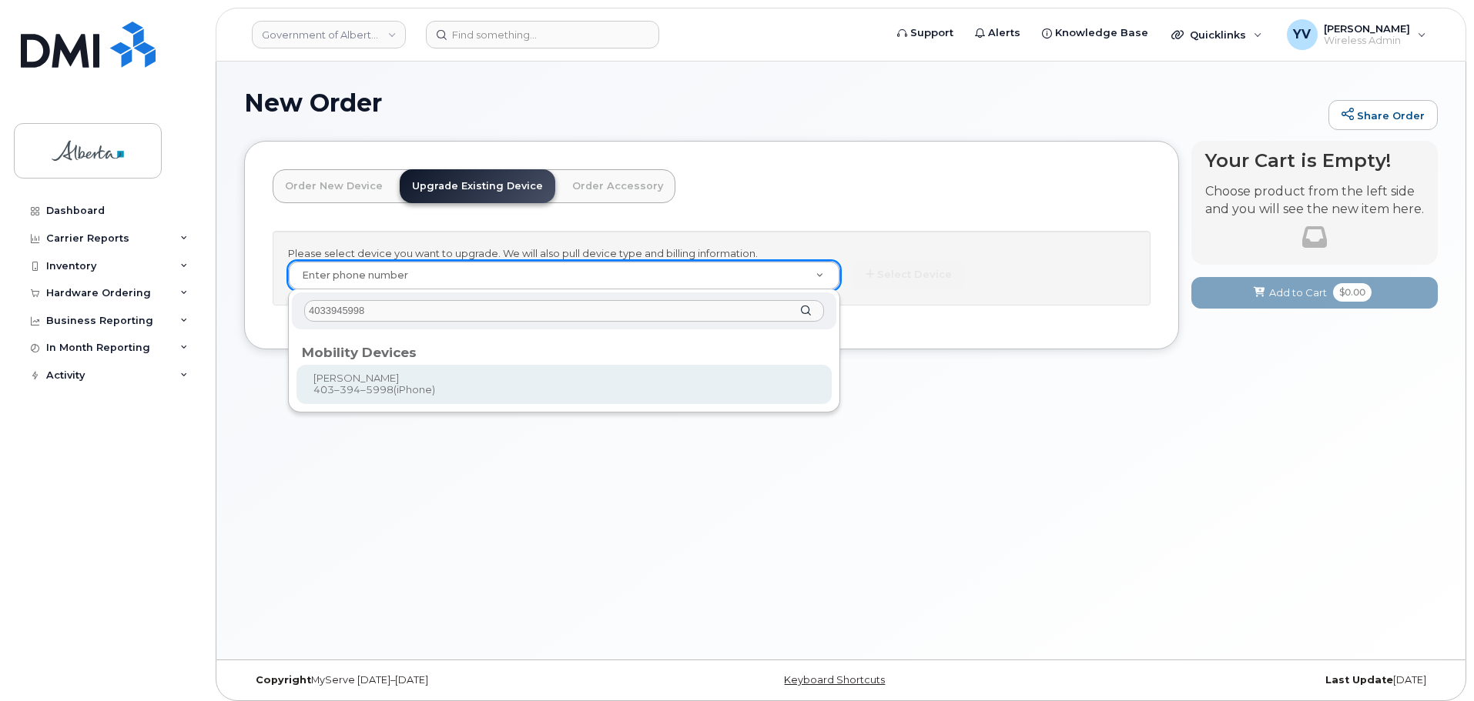
type input "4033945998"
type input "788744"
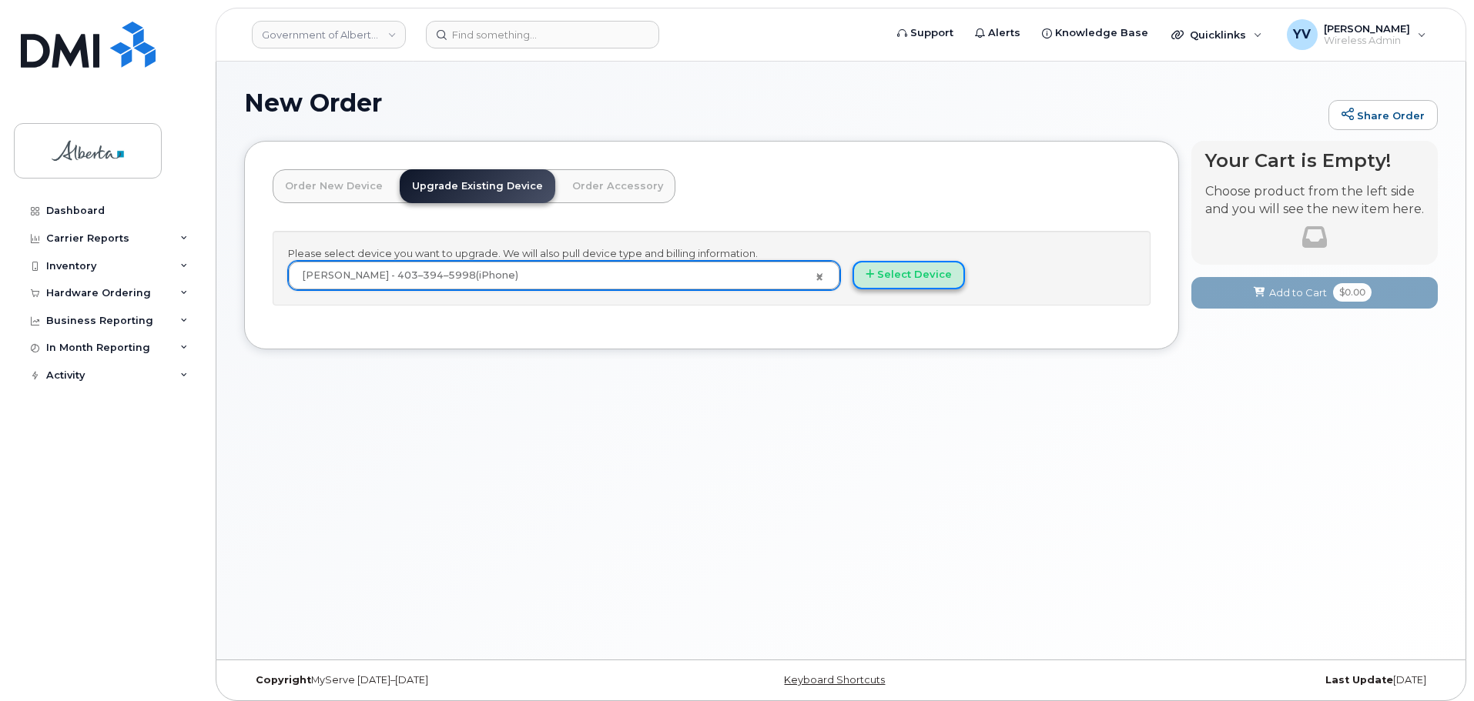
click at [902, 264] on button "Select Device" at bounding box center [908, 275] width 112 height 28
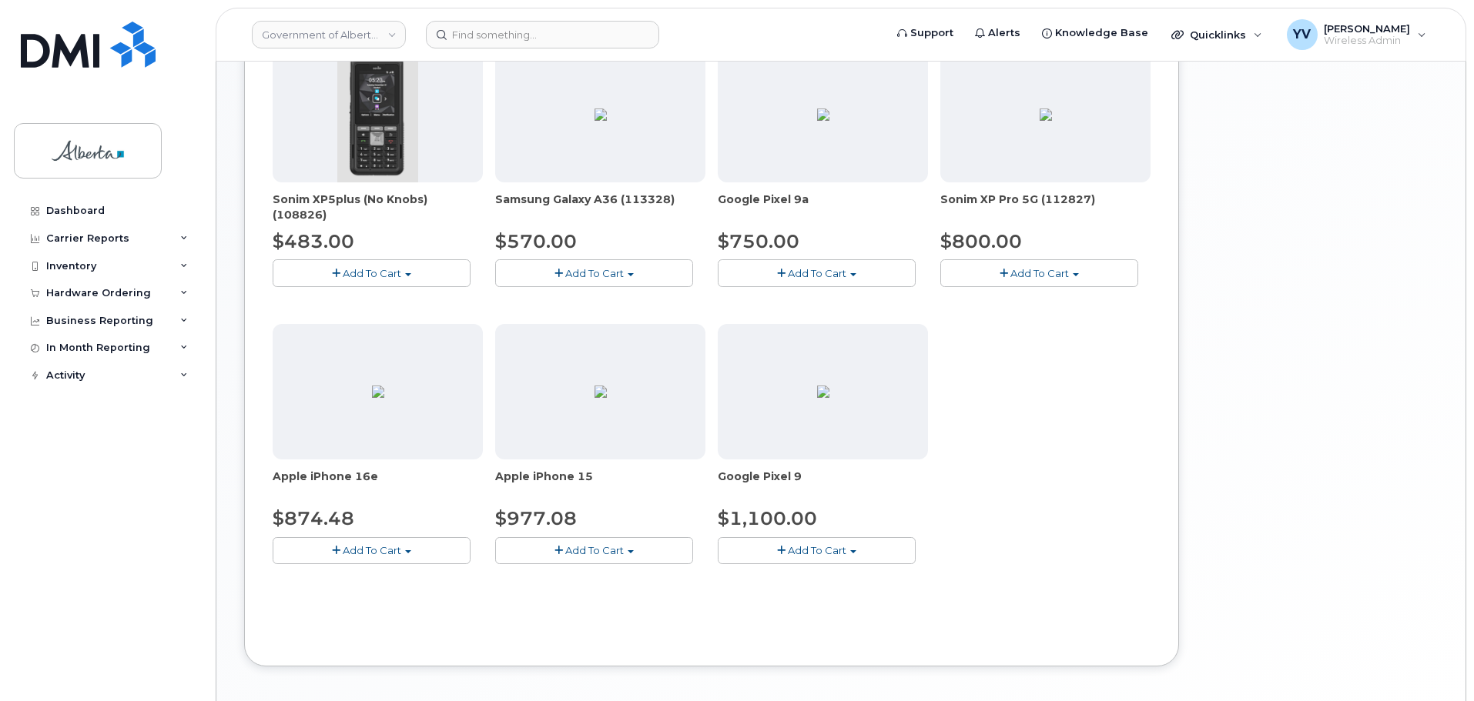
scroll to position [533, 0]
click at [406, 542] on button "Add To Cart" at bounding box center [372, 548] width 198 height 27
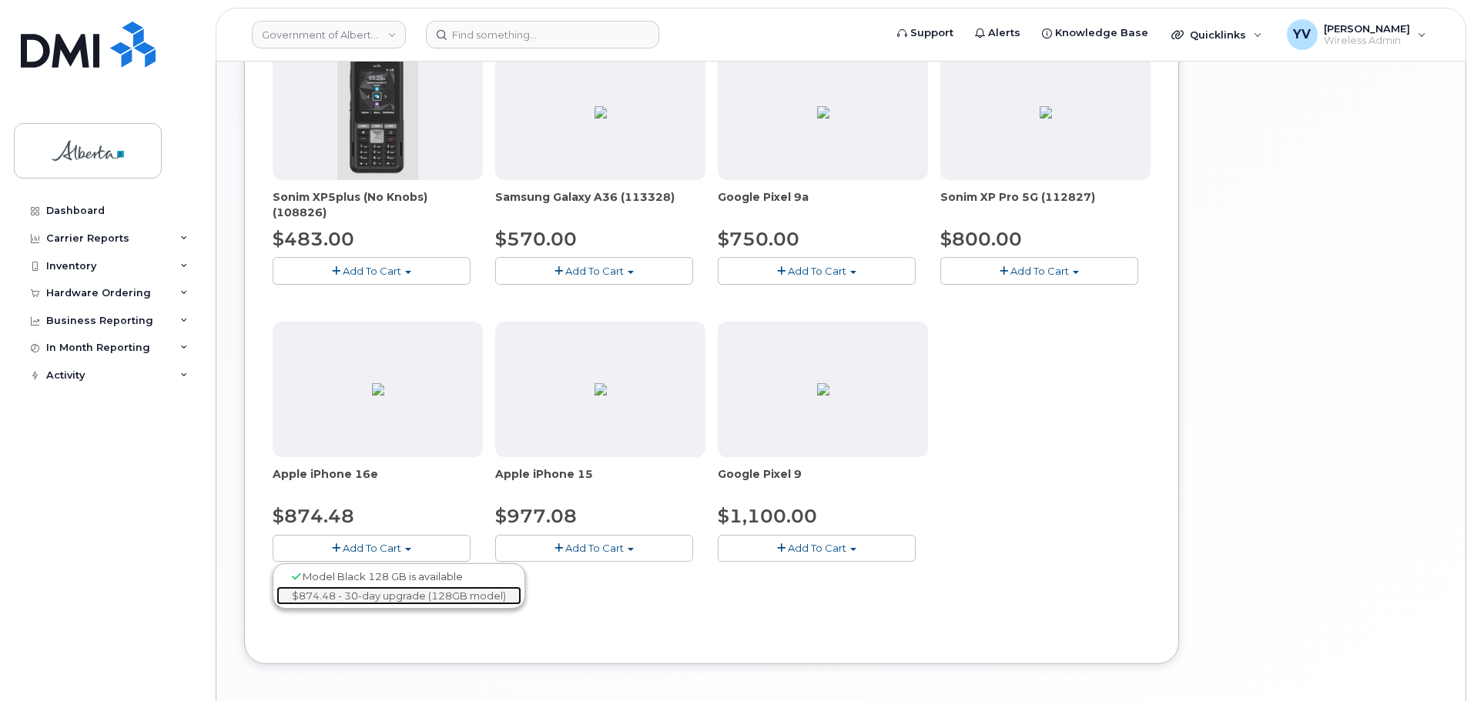
click at [406, 595] on link "$874.48 - 30-day upgrade (128GB model)" at bounding box center [398, 596] width 245 height 19
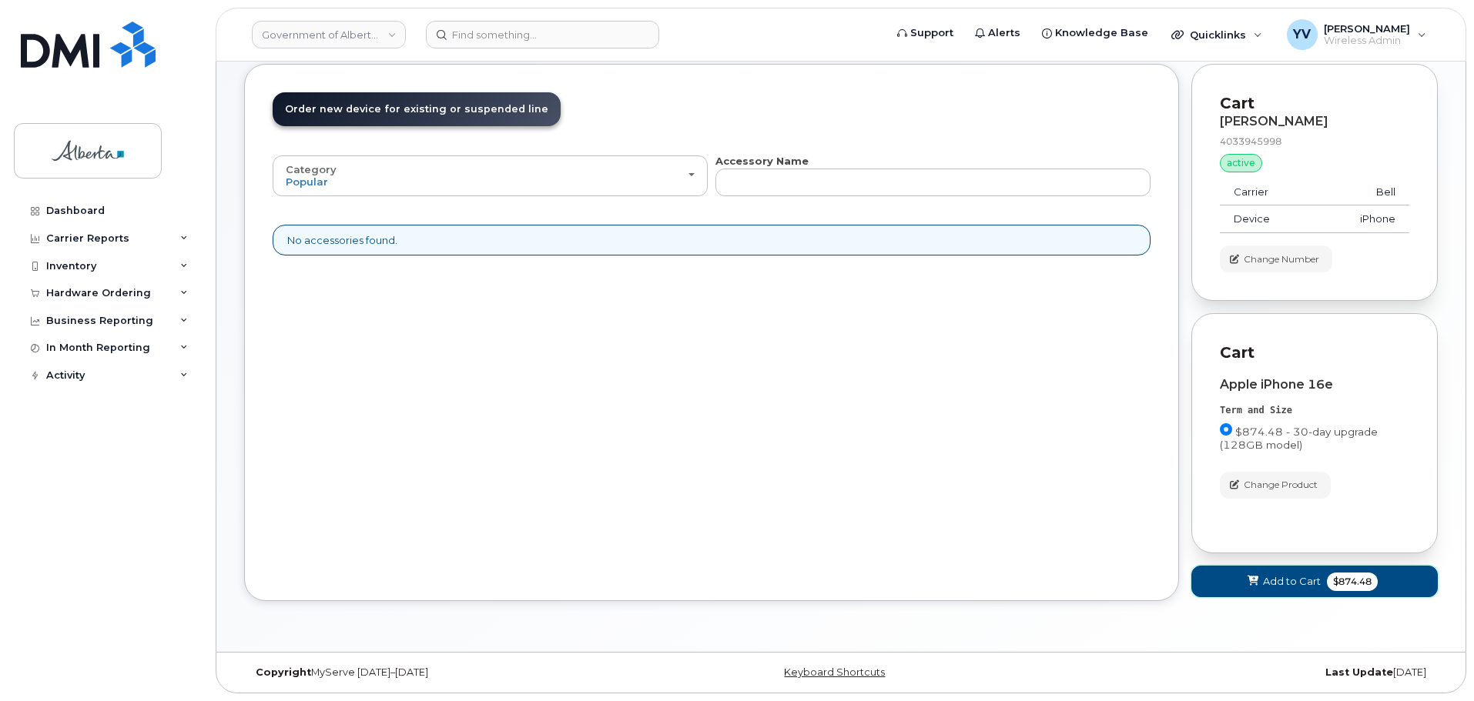
click at [1295, 580] on span "Add to Cart" at bounding box center [1292, 581] width 58 height 15
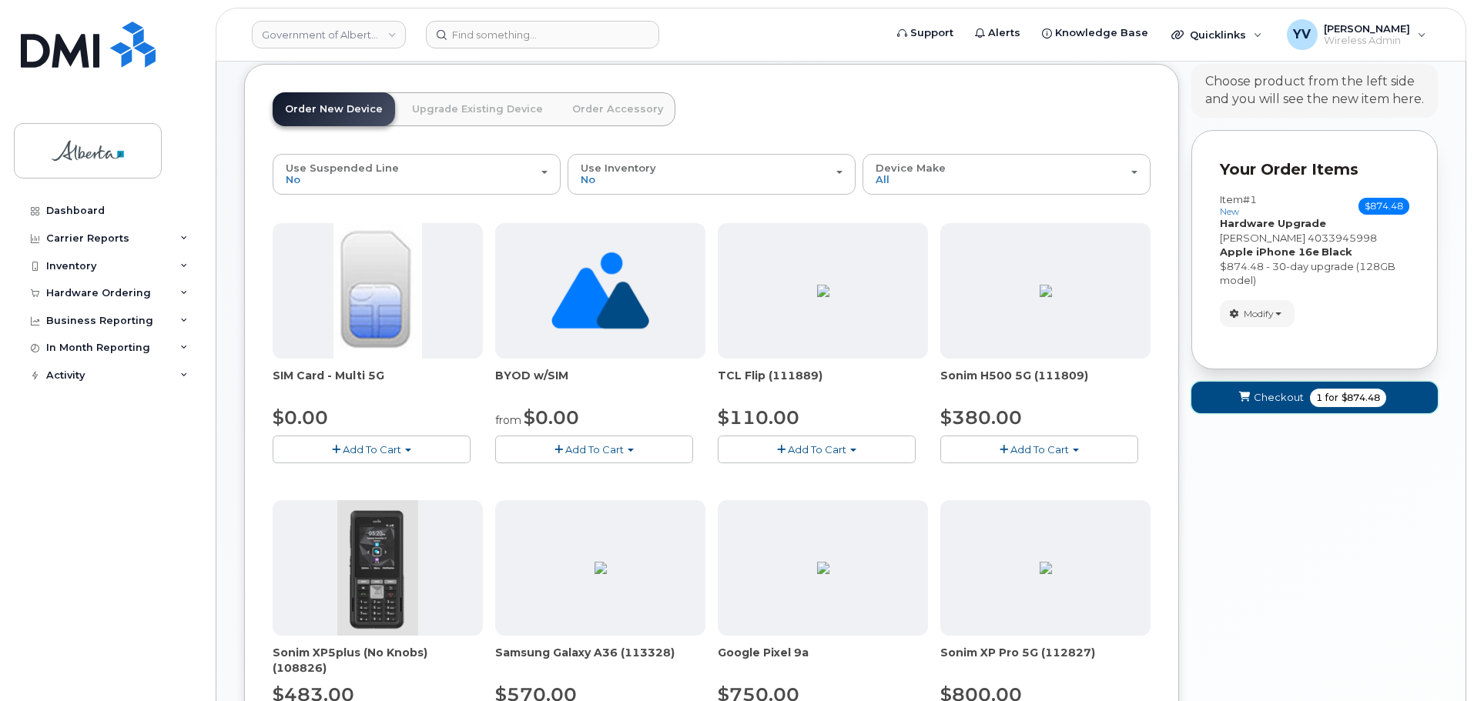
click at [1272, 393] on span "Checkout" at bounding box center [1278, 397] width 50 height 15
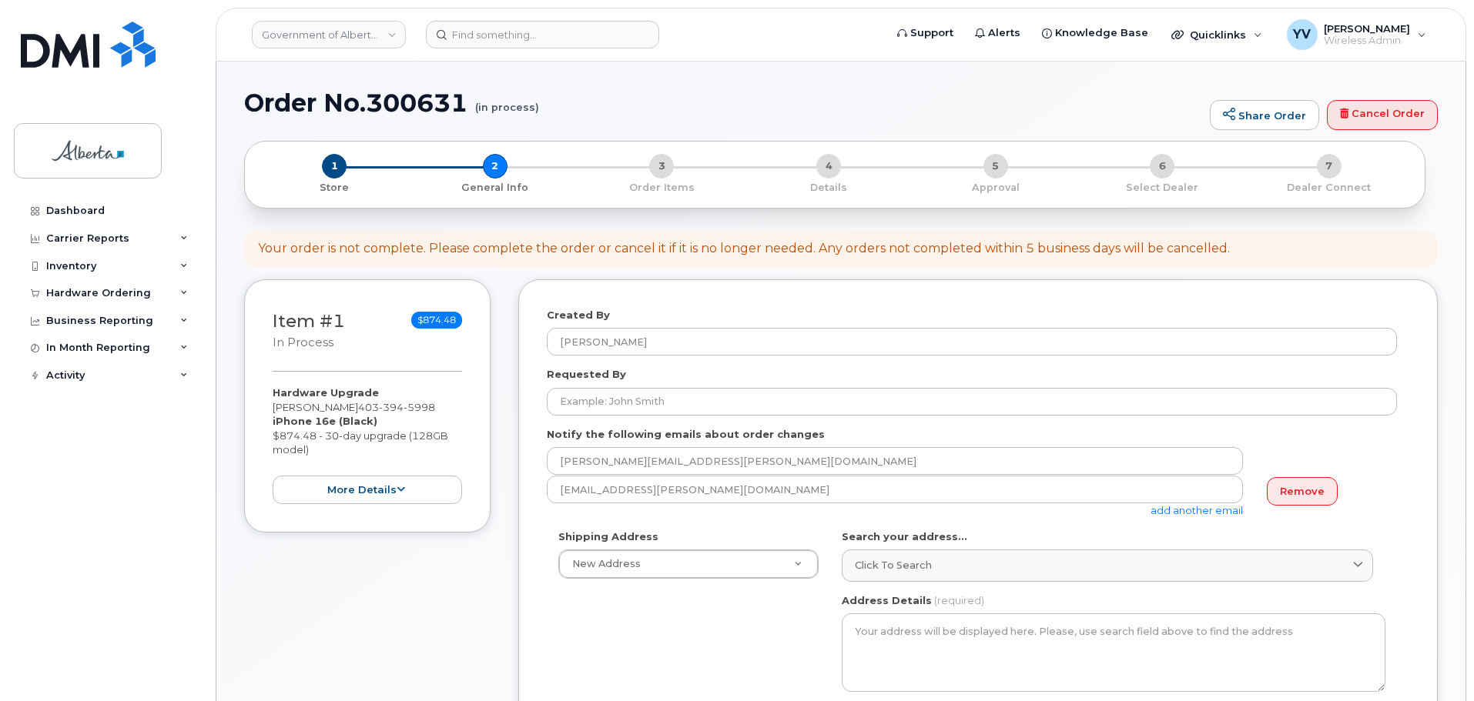
select select
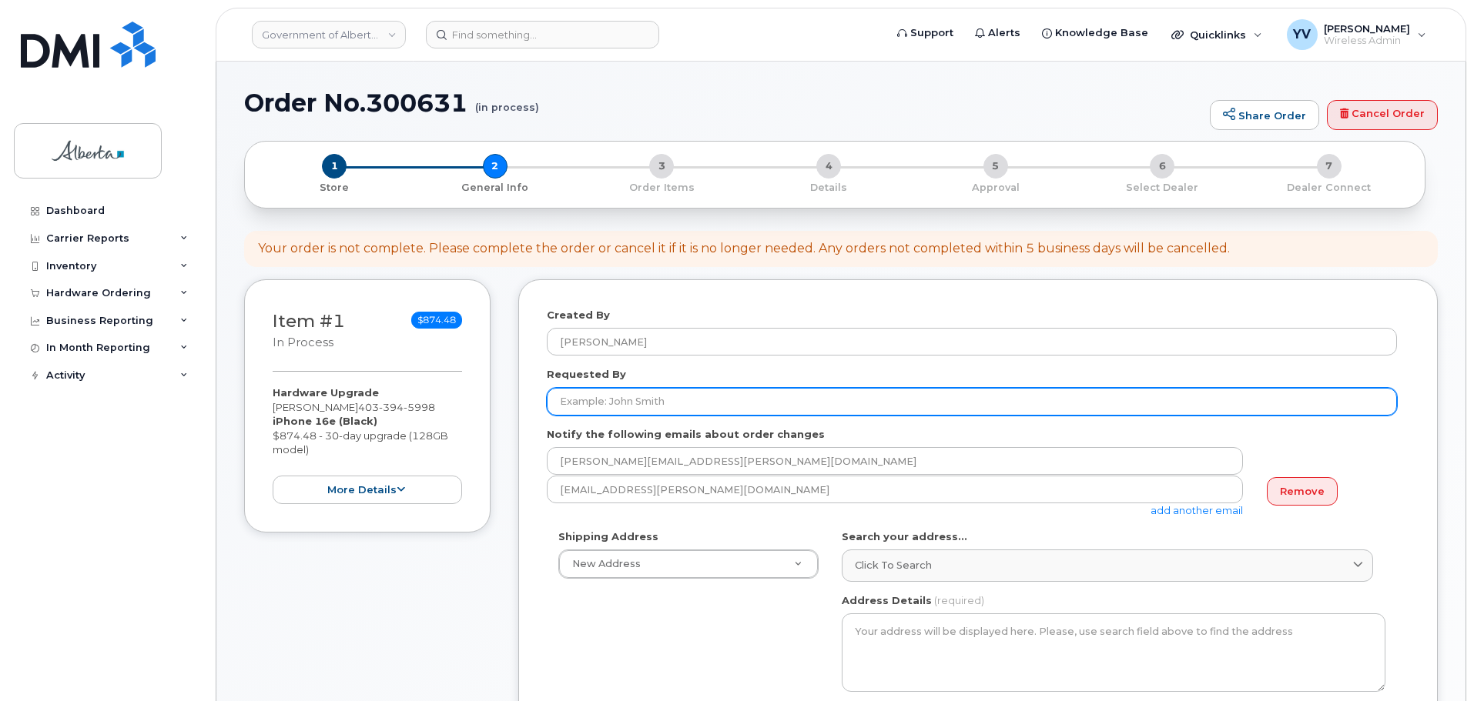
click at [578, 400] on input "Requested By" at bounding box center [972, 402] width 850 height 28
paste input "Tracey Baryluk"
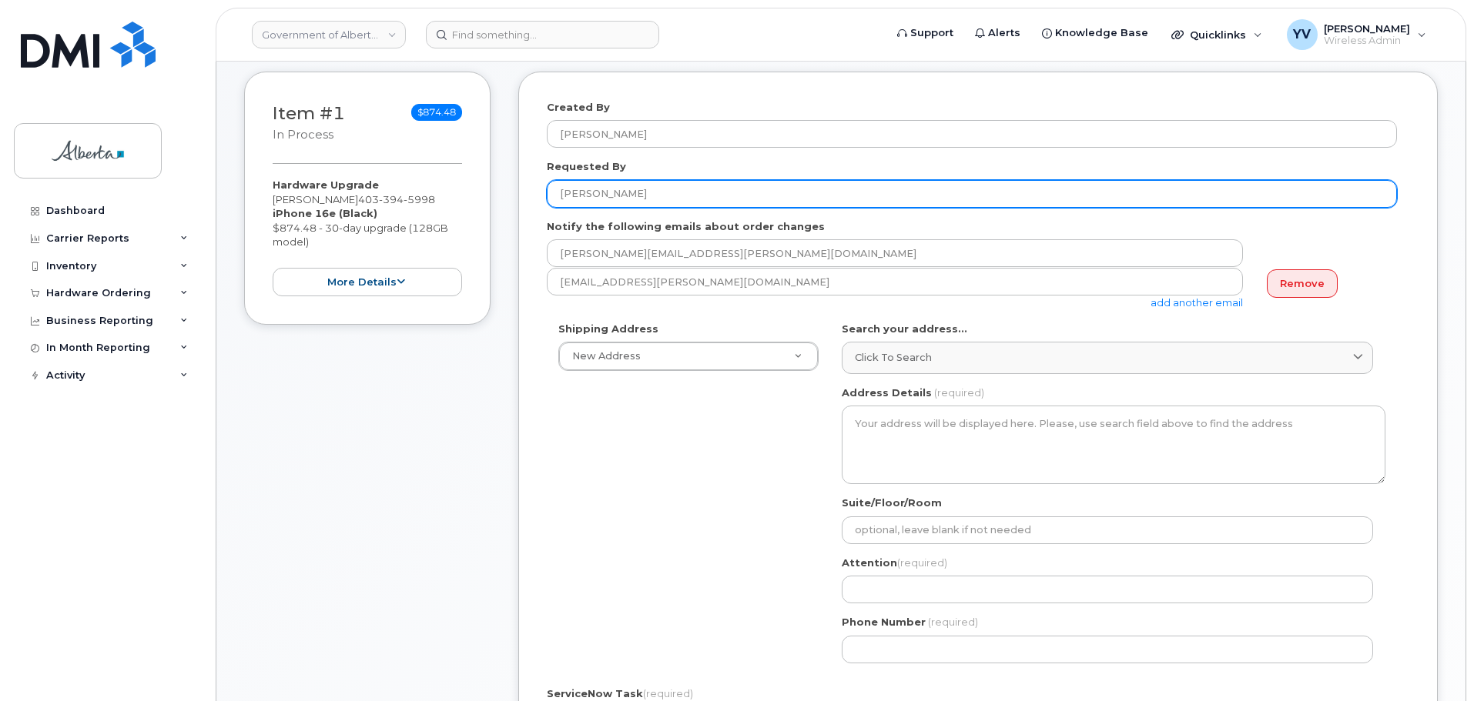
scroll to position [244, 0]
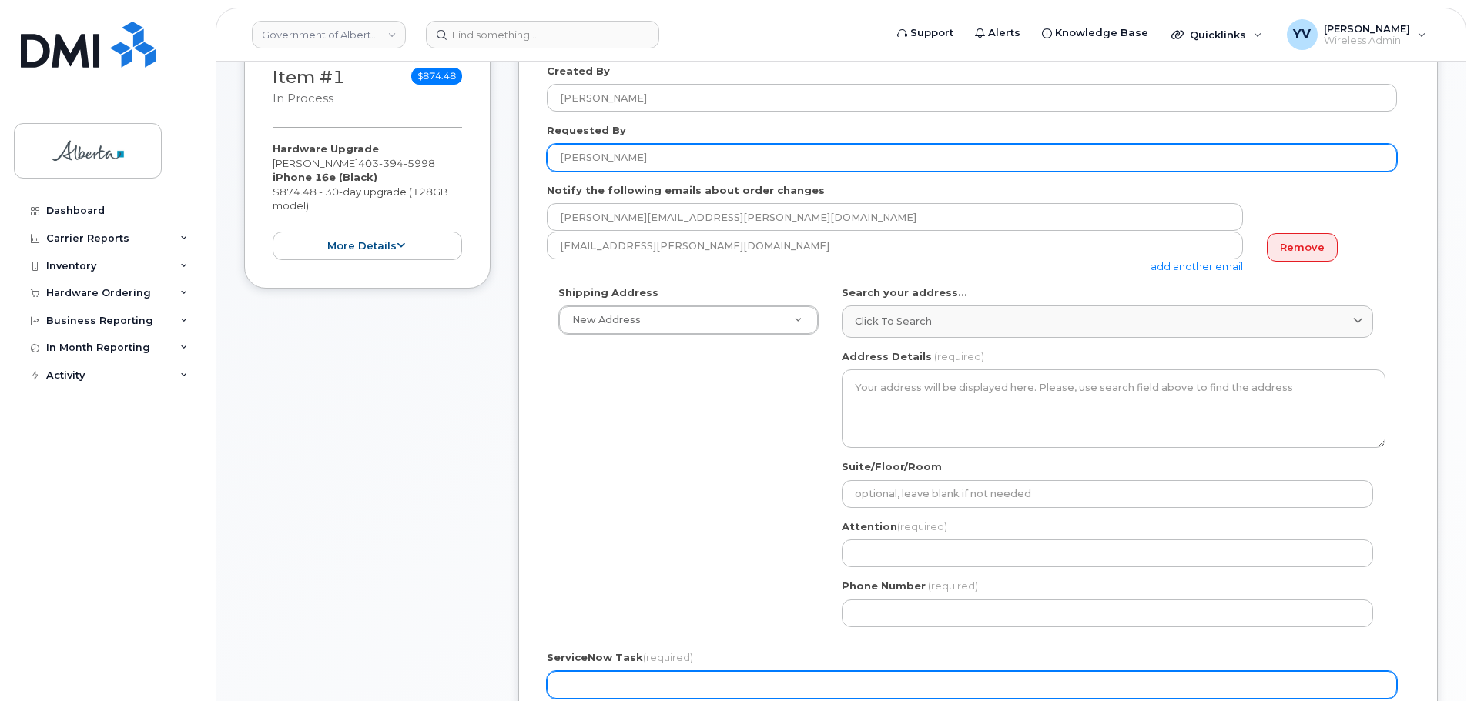
type input "Tracey Baryluk"
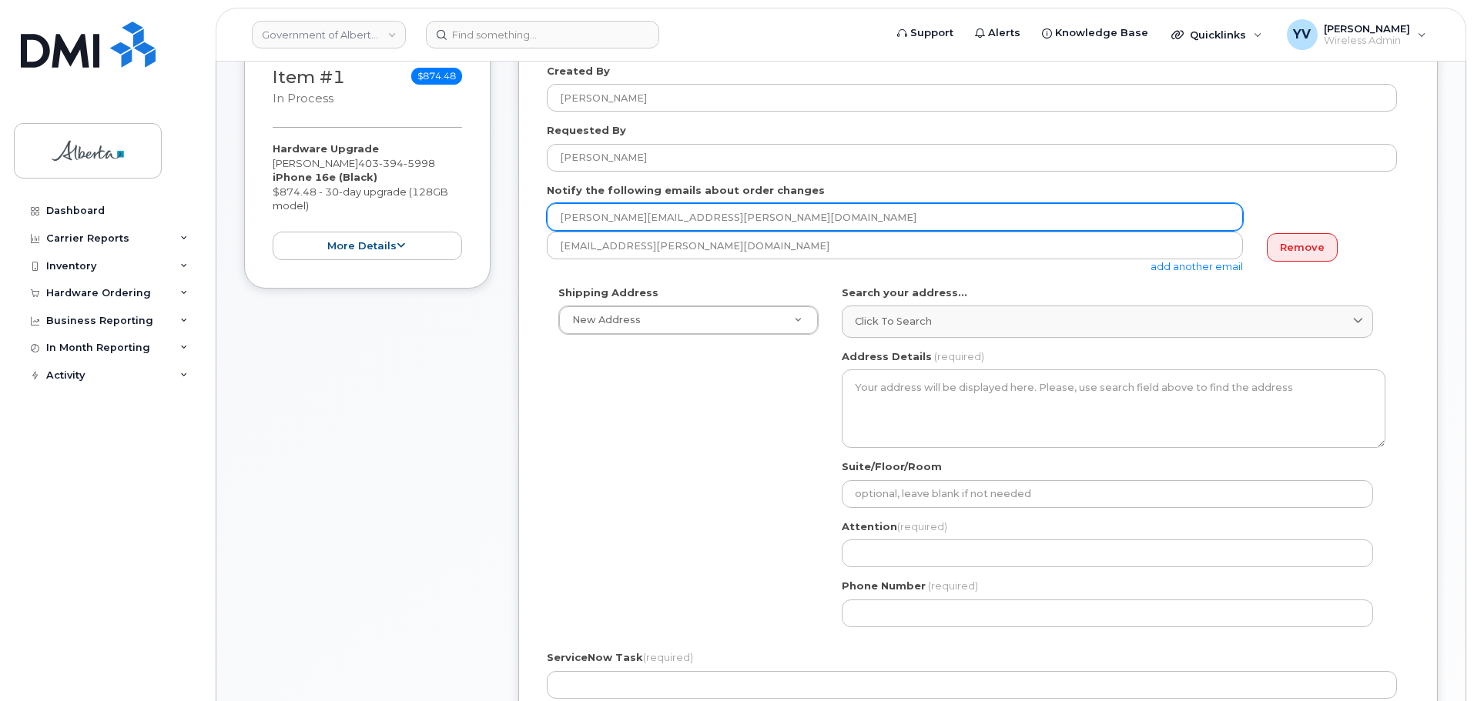
drag, startPoint x: 697, startPoint y: 218, endPoint x: 539, endPoint y: 212, distance: 157.9
click at [539, 212] on div "Created By Yen Vong Requested By Tracey Baryluk Notify the following emails abo…" at bounding box center [977, 491] width 919 height 912
paste input "tracey.baryluk"
type input "tracey.baryluk@gov.ab.ca"
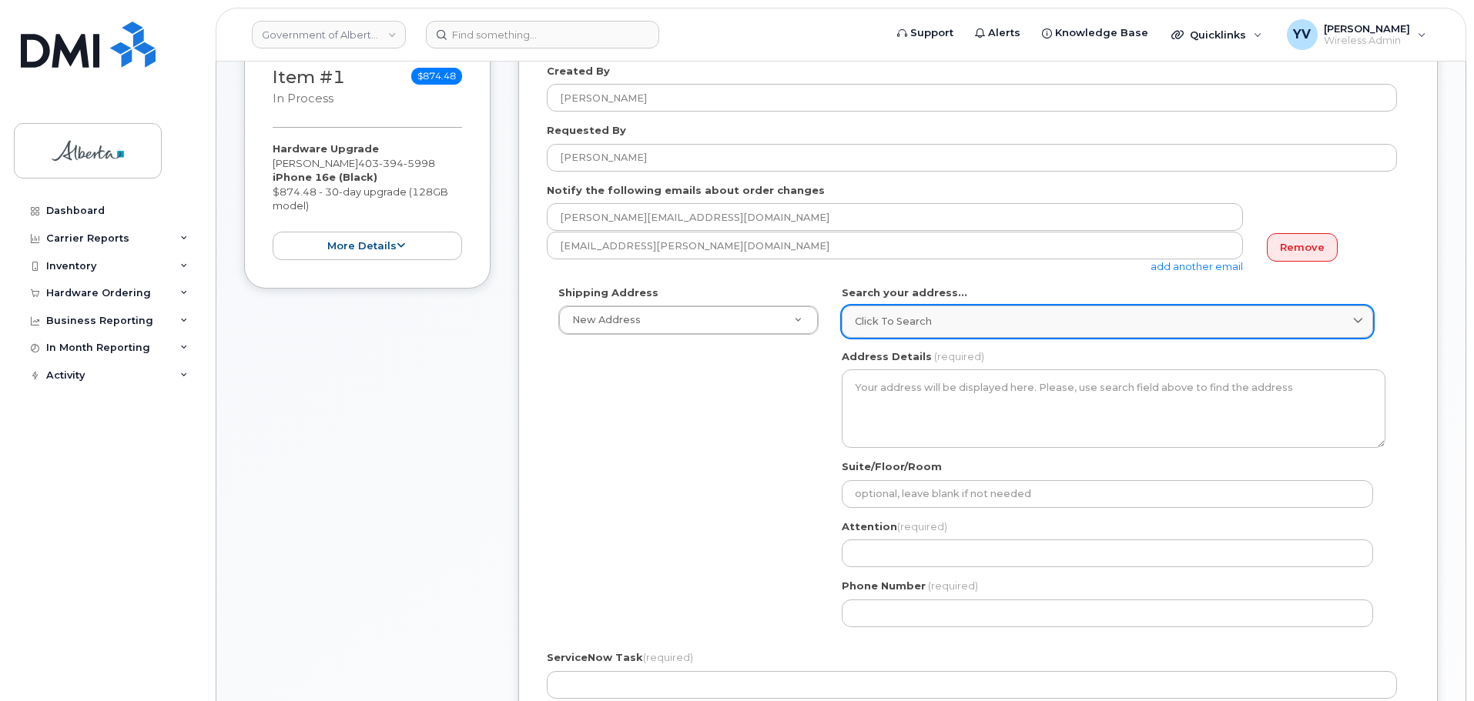
click at [873, 321] on span "Click to search" at bounding box center [893, 321] width 77 height 15
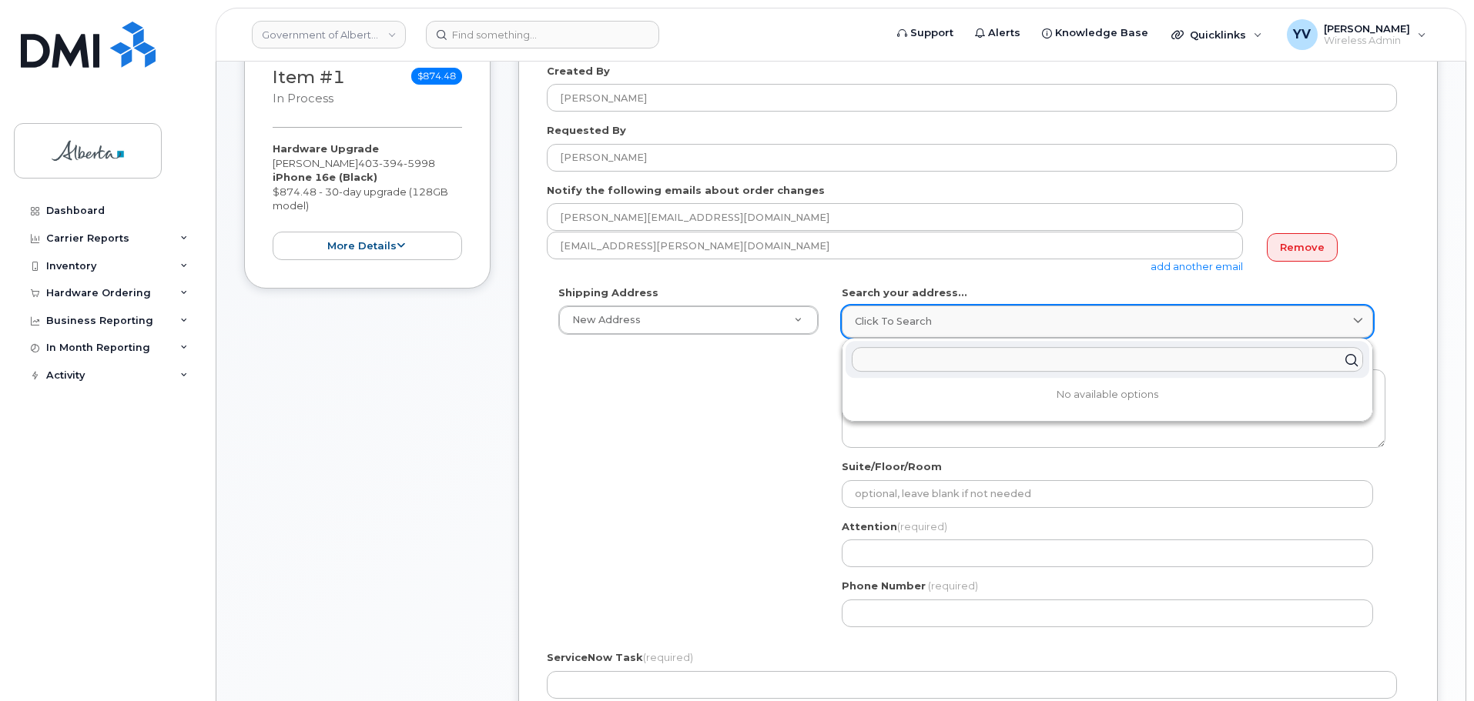
paste input "200 - 5 Avenue S."
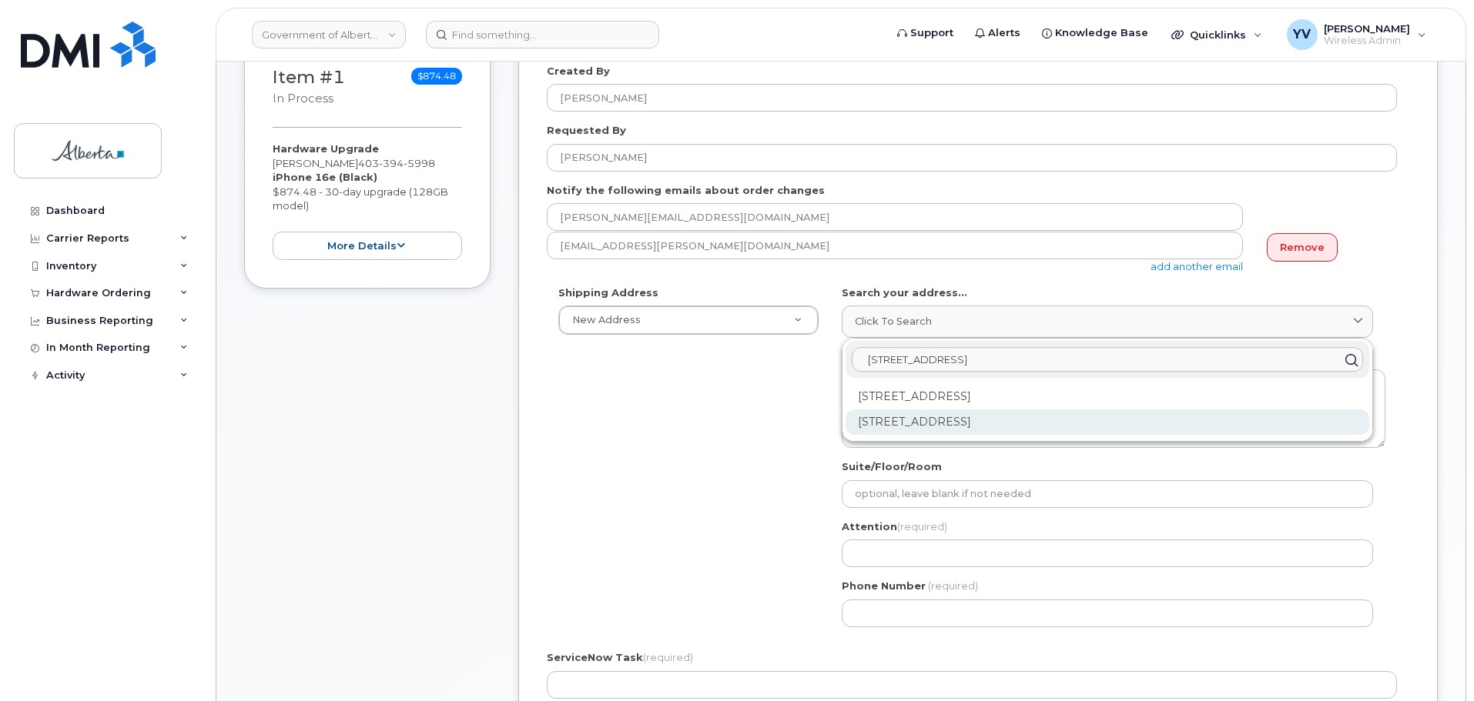
type input "200 - 5 Avenue S le"
click at [959, 411] on div "200 5 Ave S Lethbridge AB T1J 4L1" at bounding box center [1107, 422] width 524 height 25
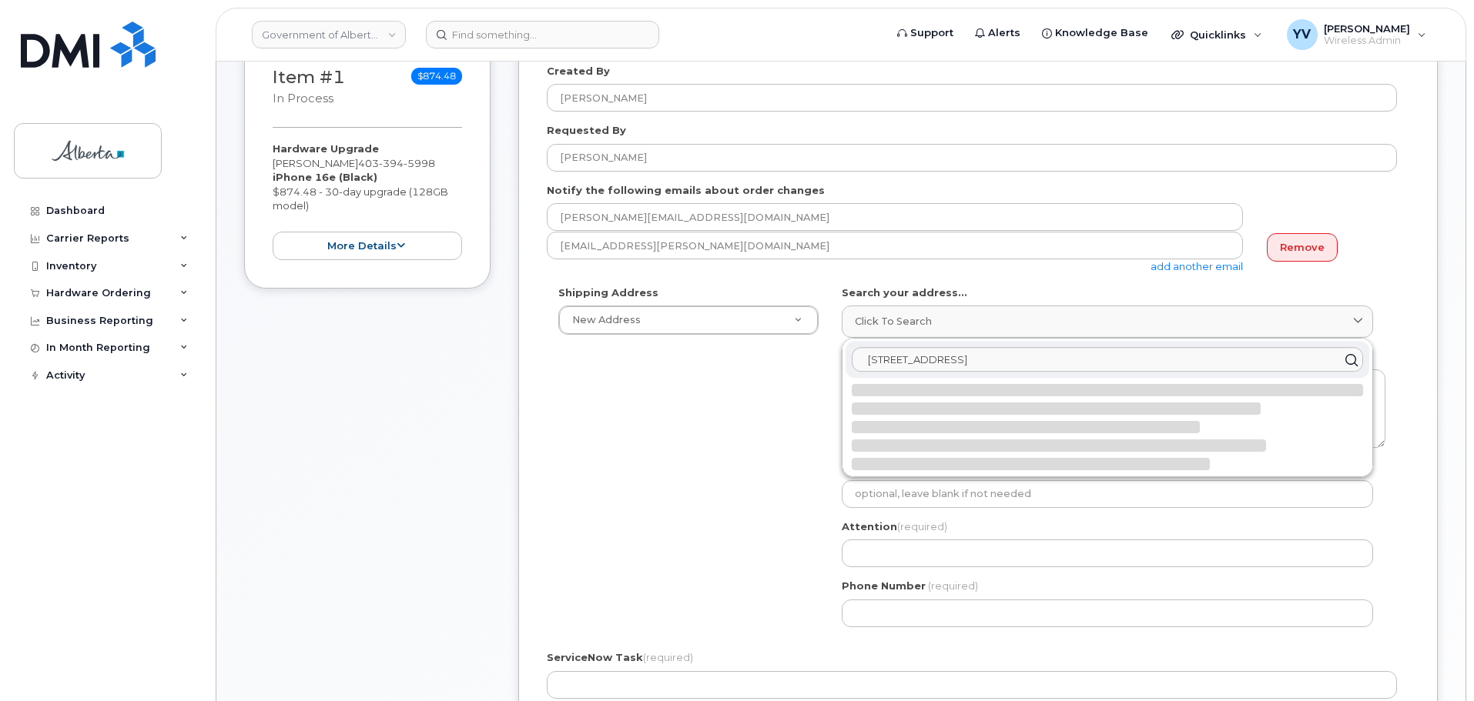
select select
type textarea "200 5 Ave S LETHBRIDGE AB T1J 4L1 CANADA"
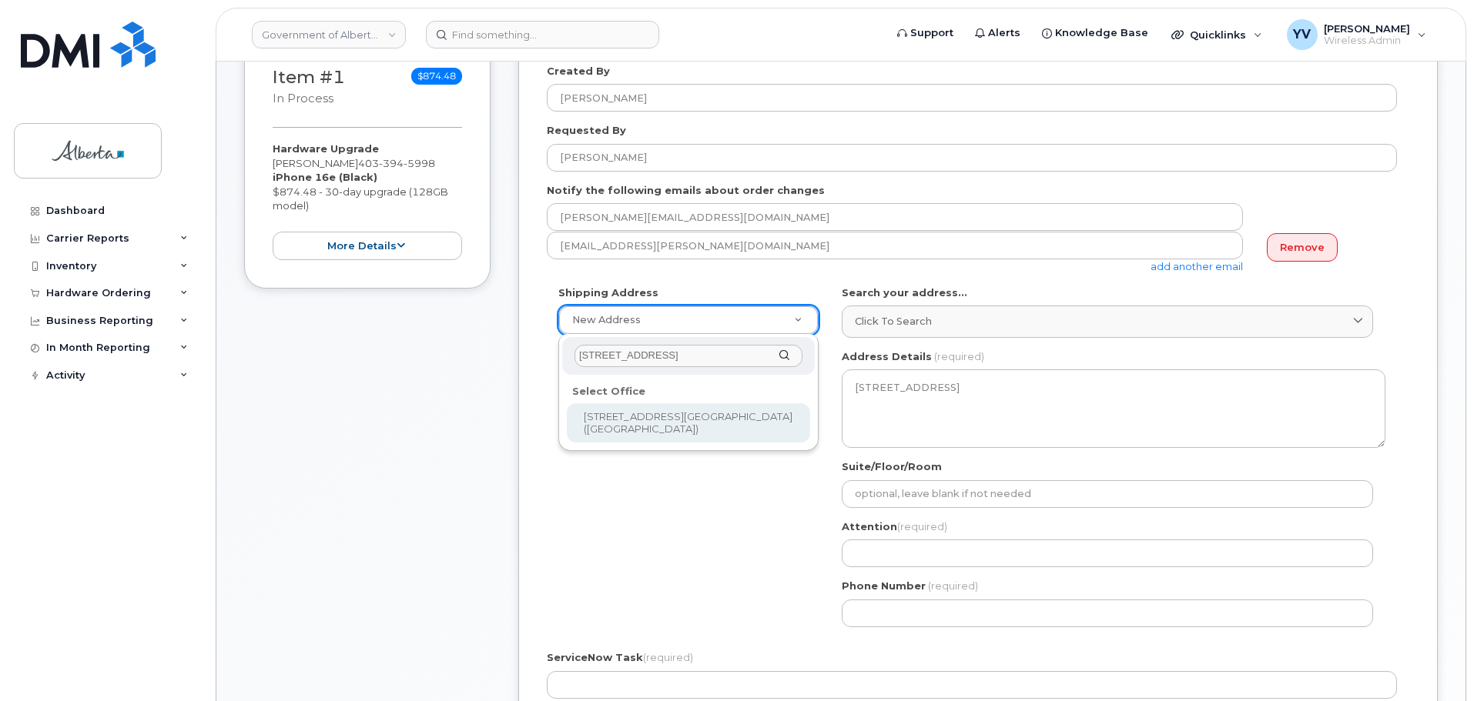
type input "200 - 5 Avenue S."
select select
type textarea "200 - 5 Avenue S. Lethbridge Alberta T1J4L1"
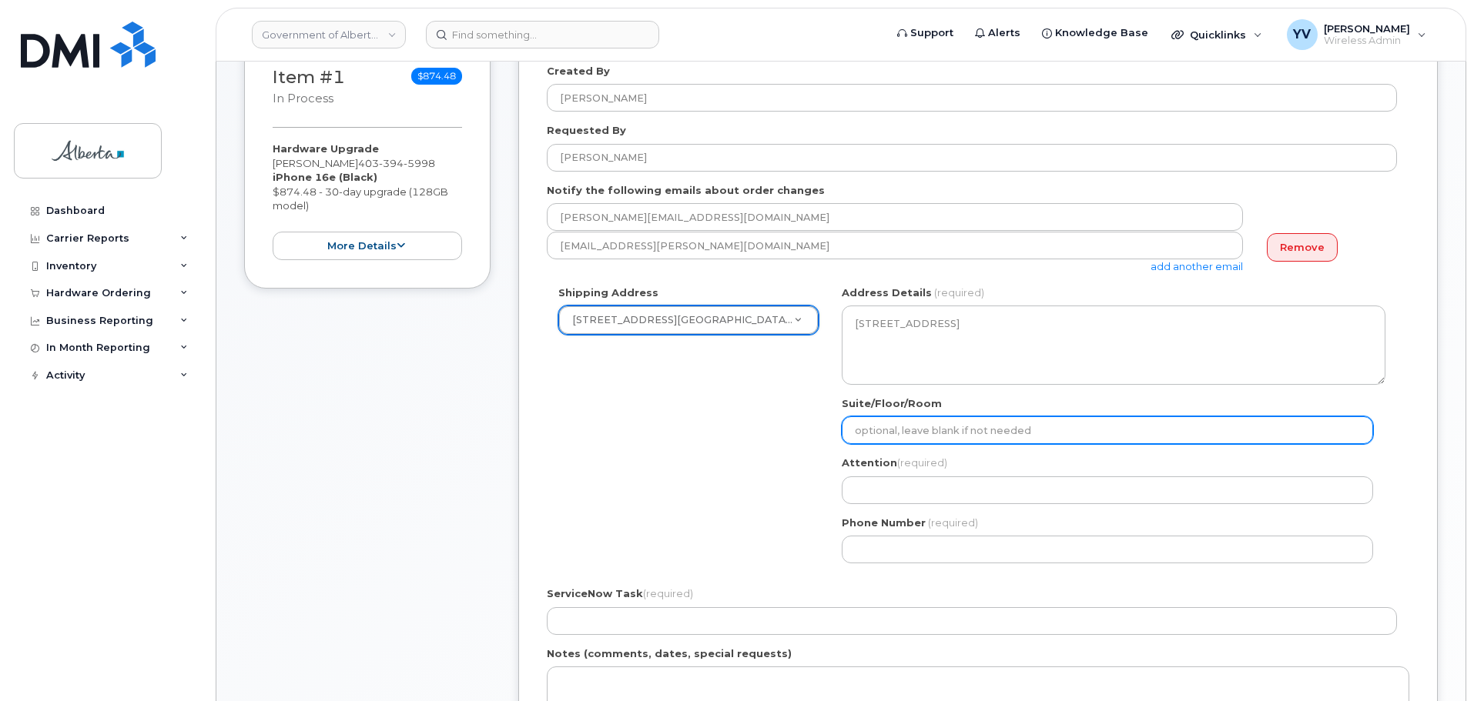
click at [871, 428] on input "Suite/Floor/Room" at bounding box center [1106, 430] width 531 height 28
paste input "Room 101"
select select
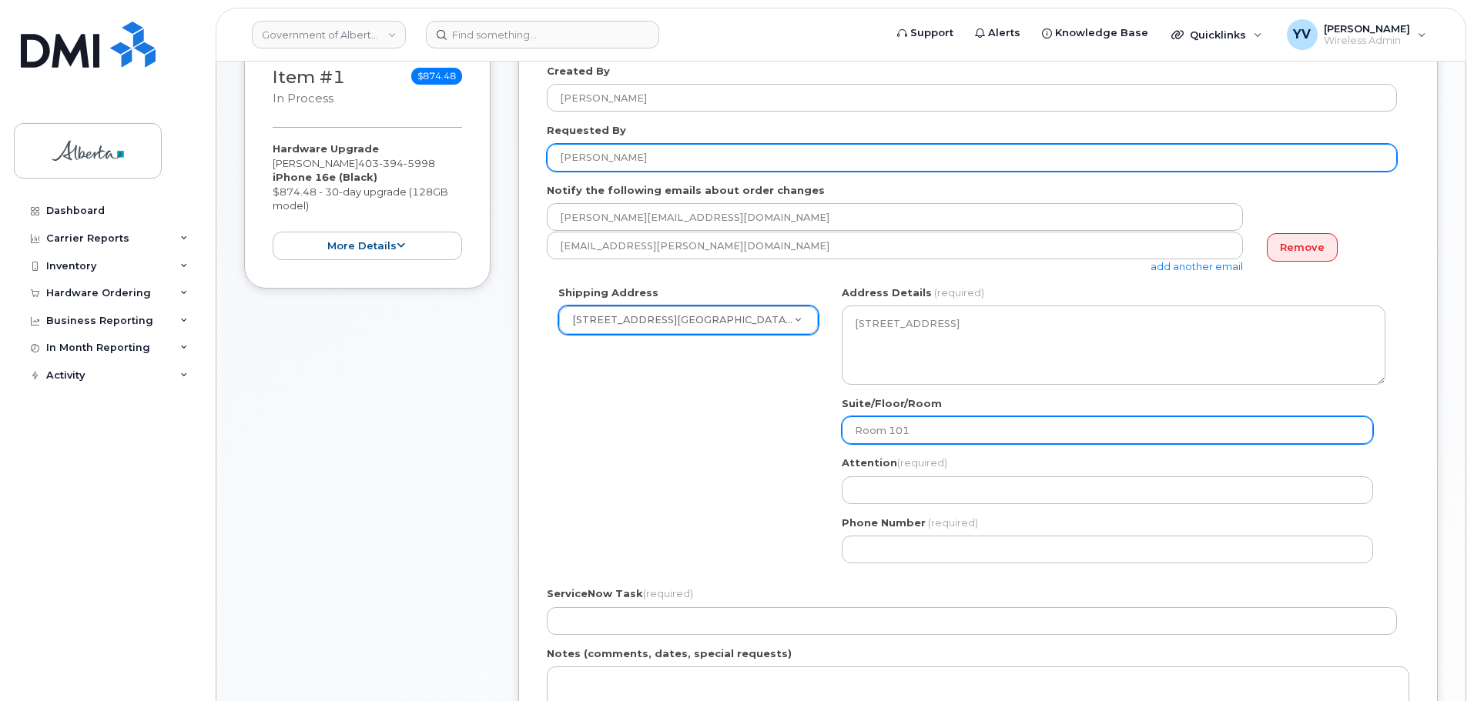
type input "Room 101"
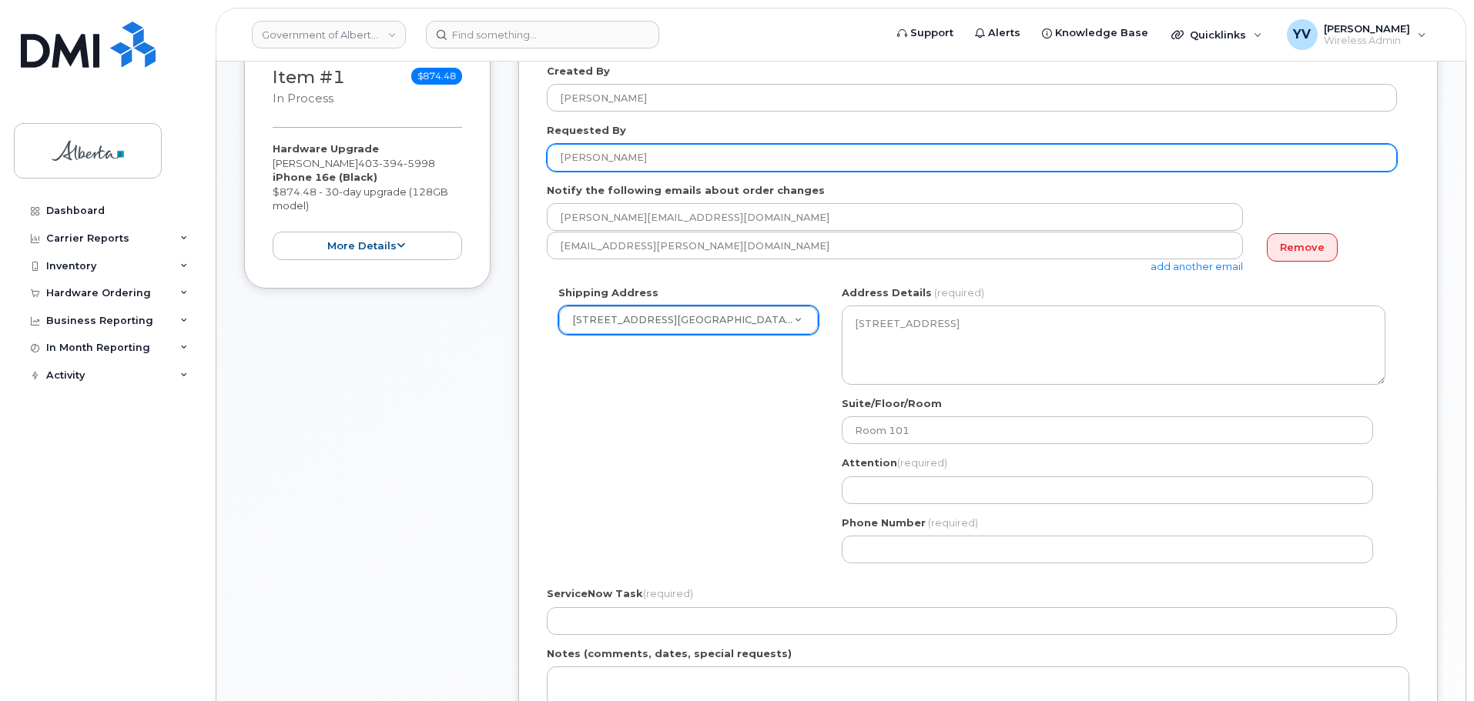
drag, startPoint x: 645, startPoint y: 152, endPoint x: 547, endPoint y: 169, distance: 100.0
click at [547, 169] on div "Requested By Tracey Baryluk" at bounding box center [978, 147] width 862 height 49
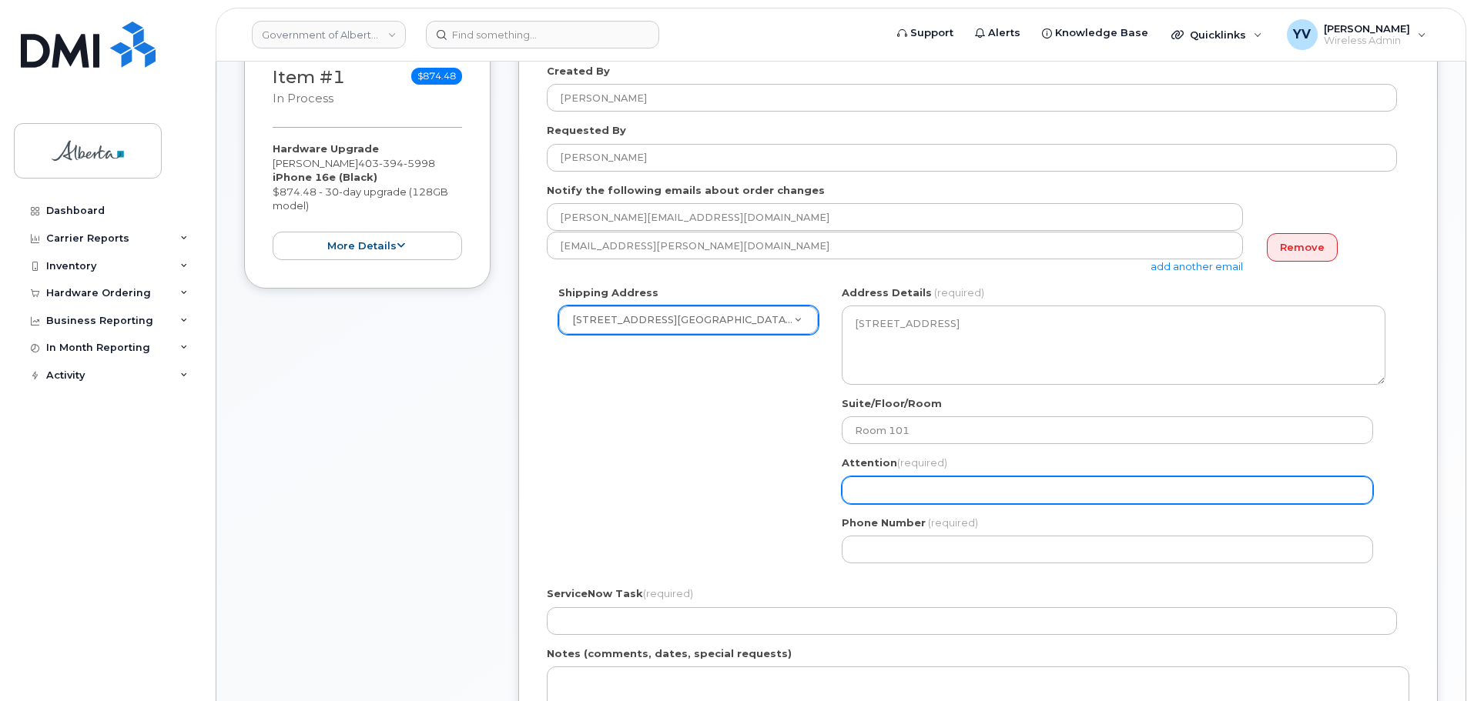
click at [861, 487] on input "Attention (required)" at bounding box center [1106, 491] width 531 height 28
paste input "Tracey Baryluk"
select select
type input "Tracey Baryluk"
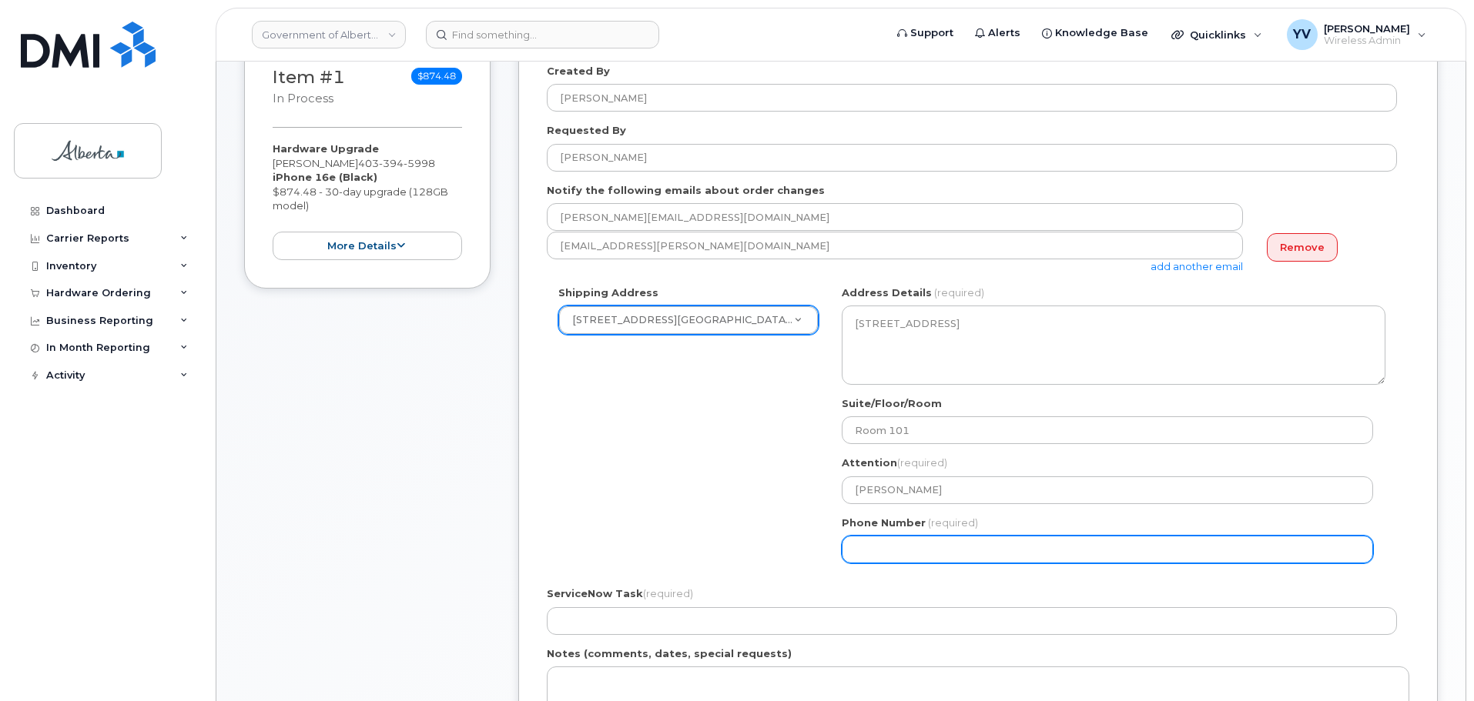
click at [876, 558] on input "Phone Number" at bounding box center [1106, 550] width 531 height 28
paste input "4033887787"
select select
type input "4033887787"
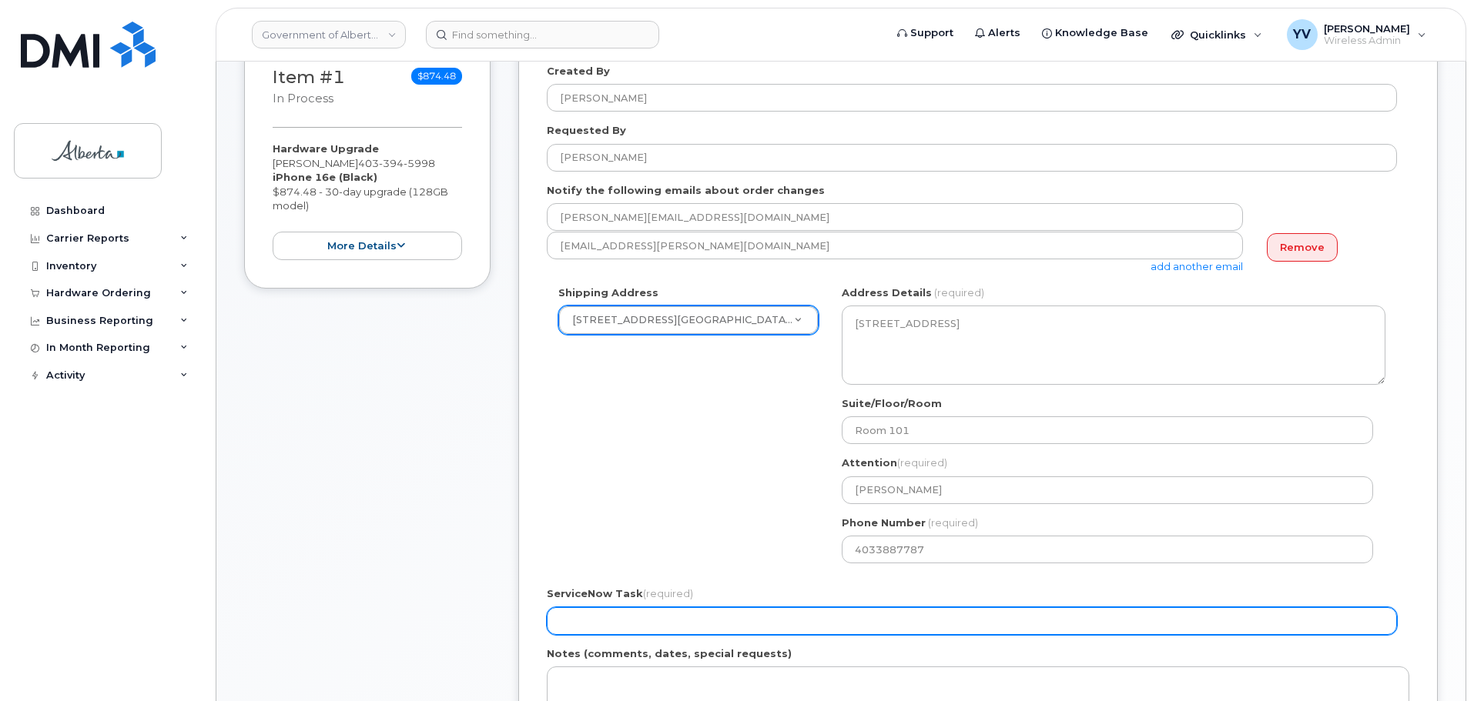
click at [564, 621] on input "ServiceNow Task (required)" at bounding box center [972, 621] width 850 height 28
paste input "SCTASK0849281"
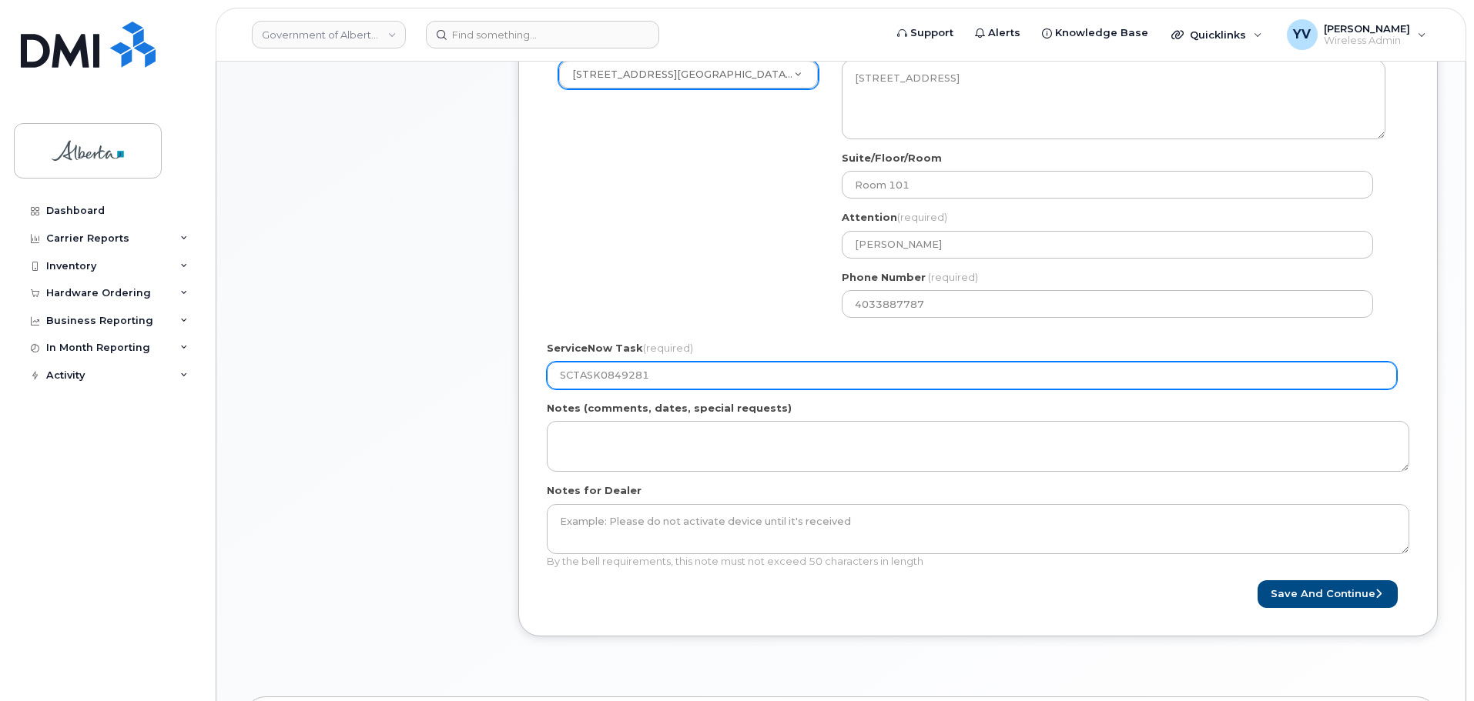
scroll to position [511, 0]
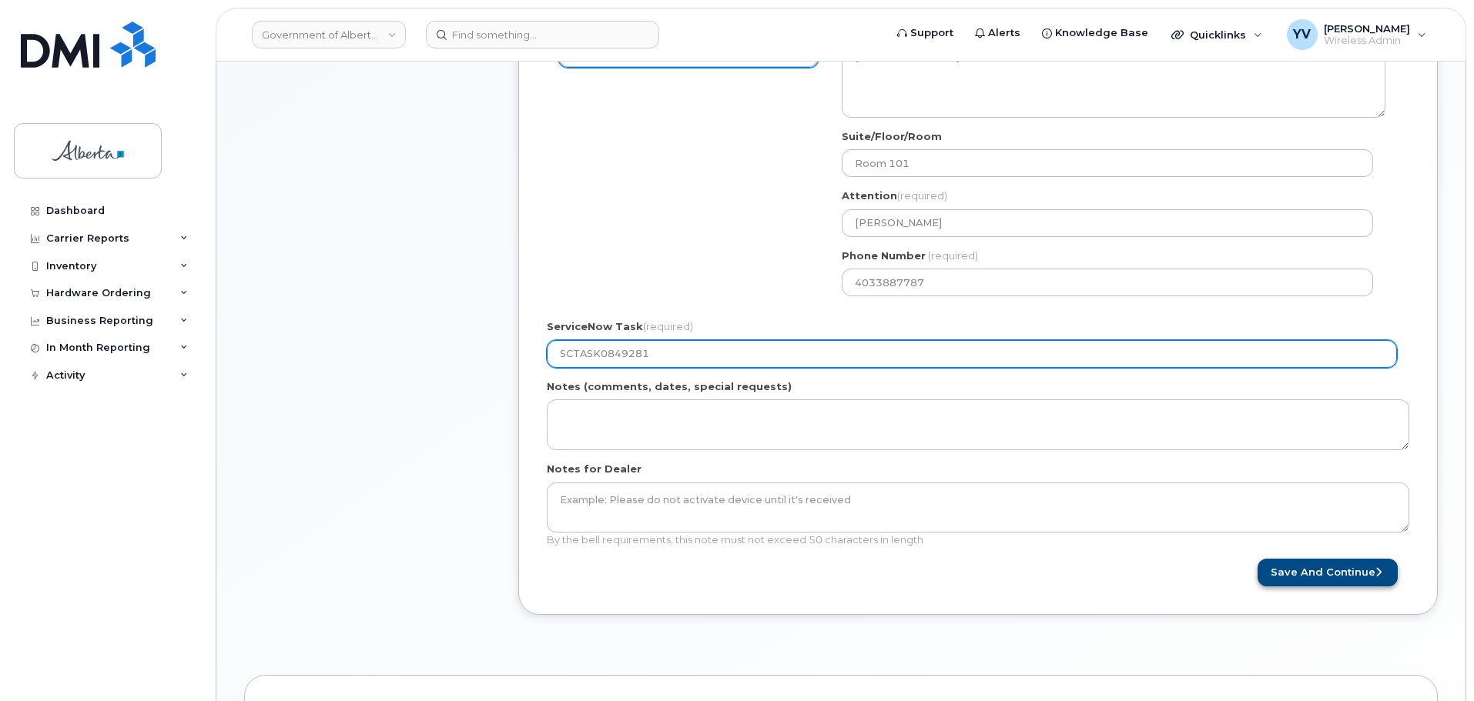
type input "SCTASK0849281"
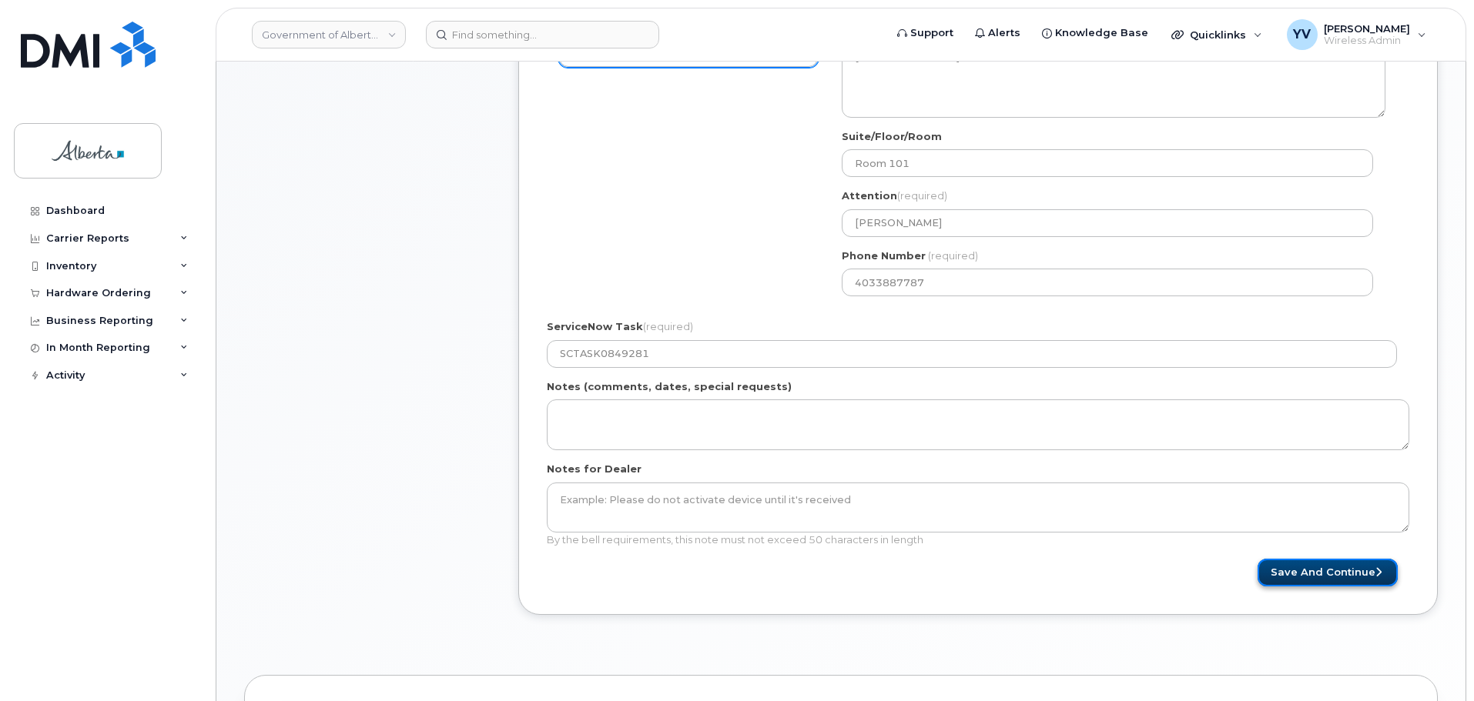
click at [1309, 572] on button "Save and Continue" at bounding box center [1327, 573] width 140 height 28
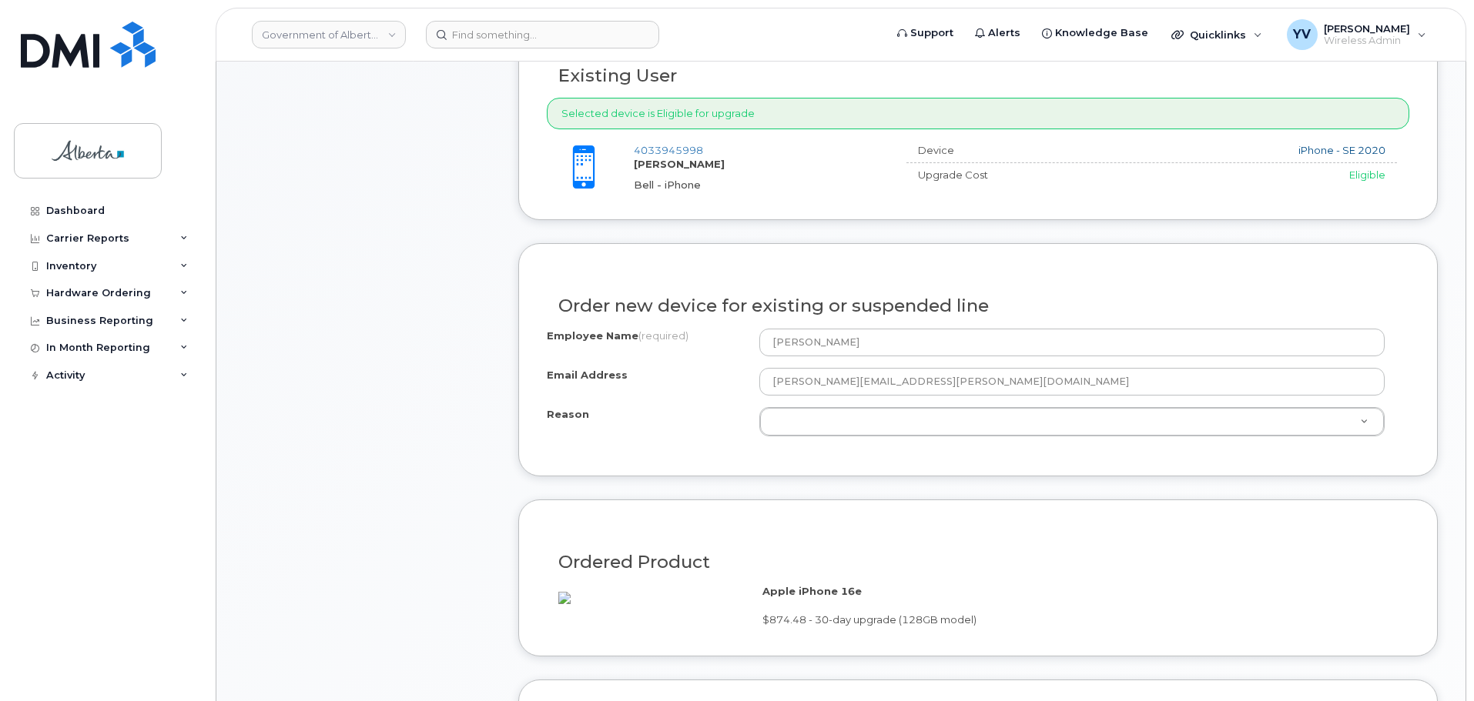
scroll to position [642, 0]
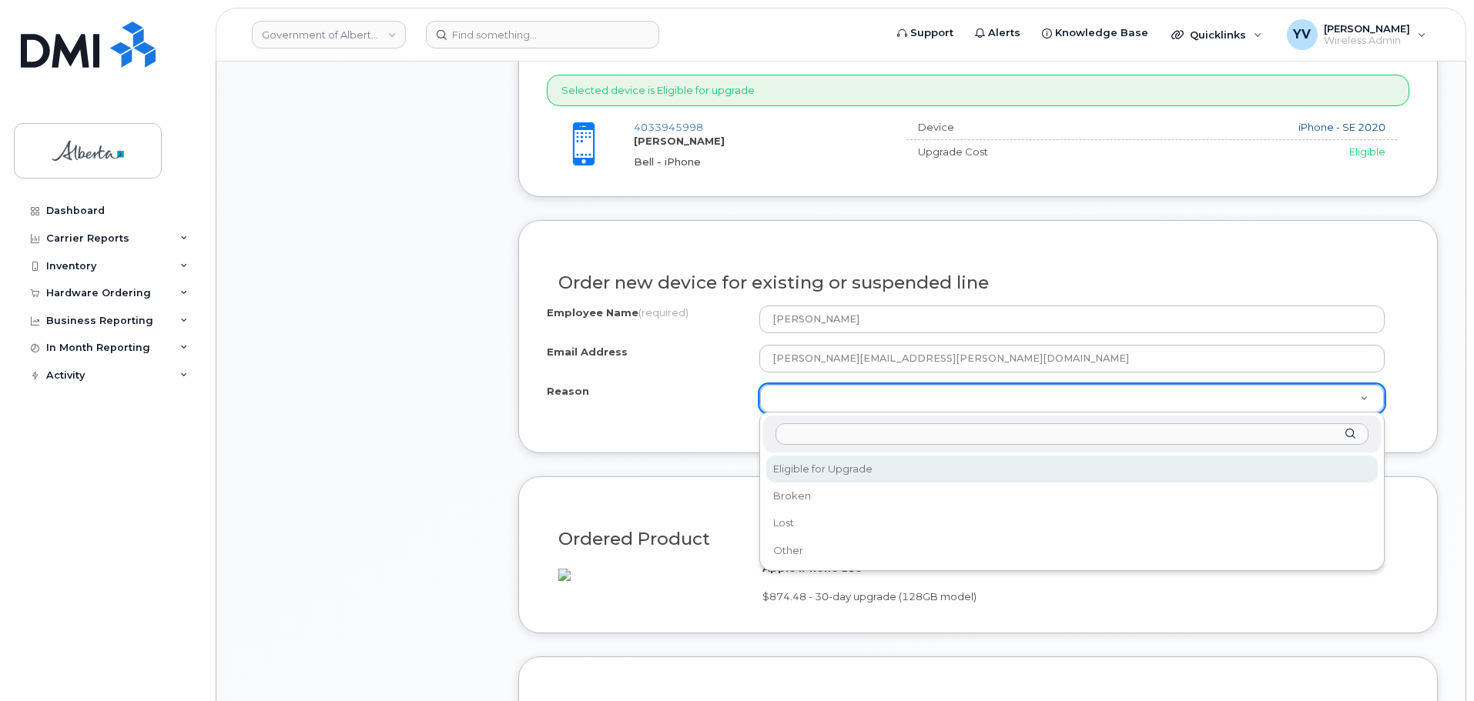
select select "eligible_for_upgrade"
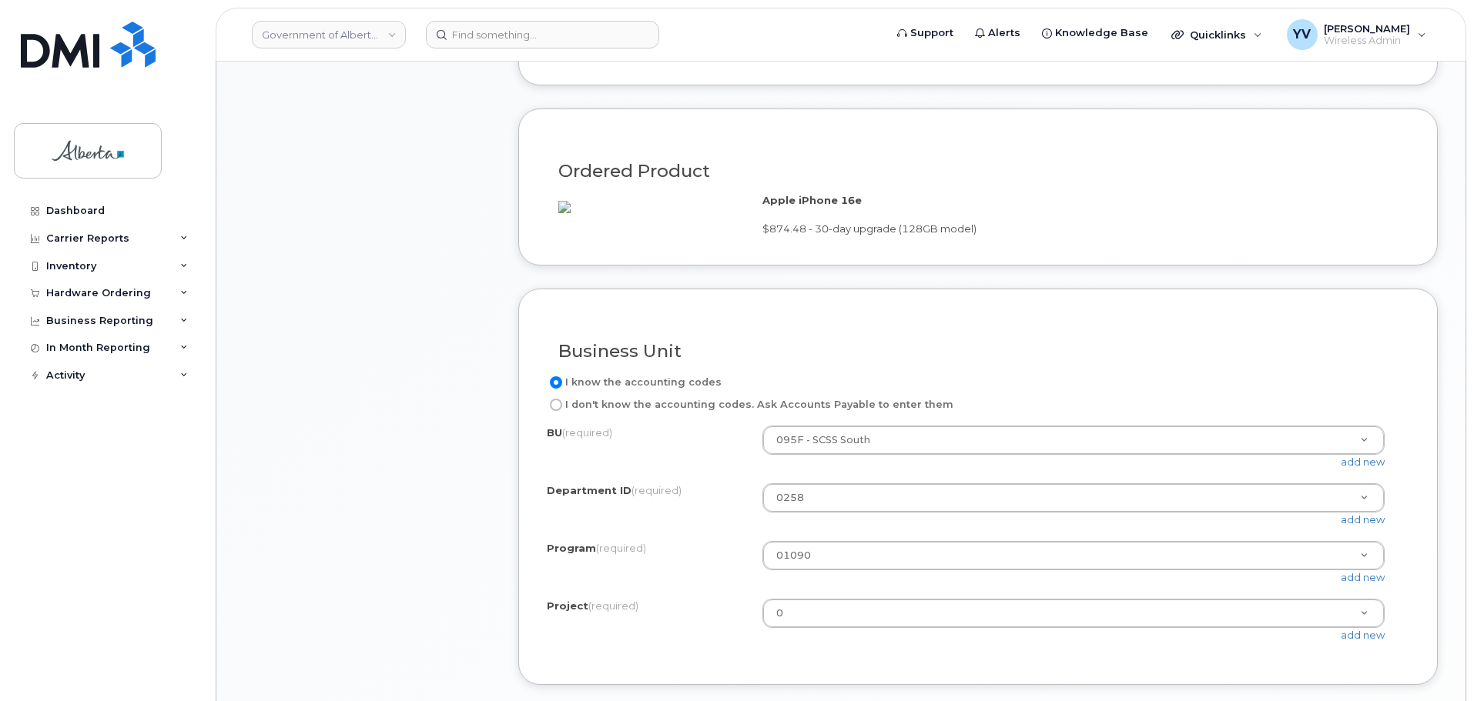
scroll to position [1199, 0]
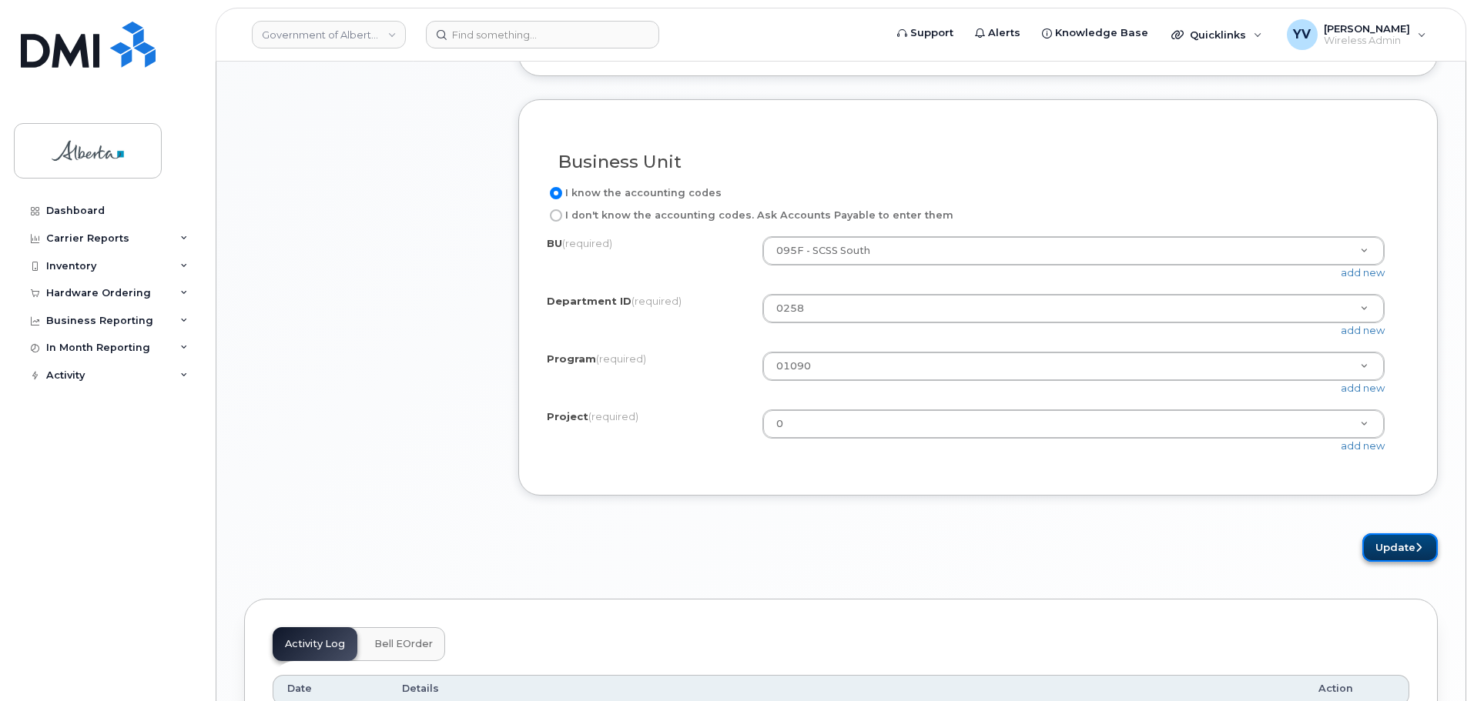
click at [1396, 562] on button "Update" at bounding box center [1399, 548] width 75 height 28
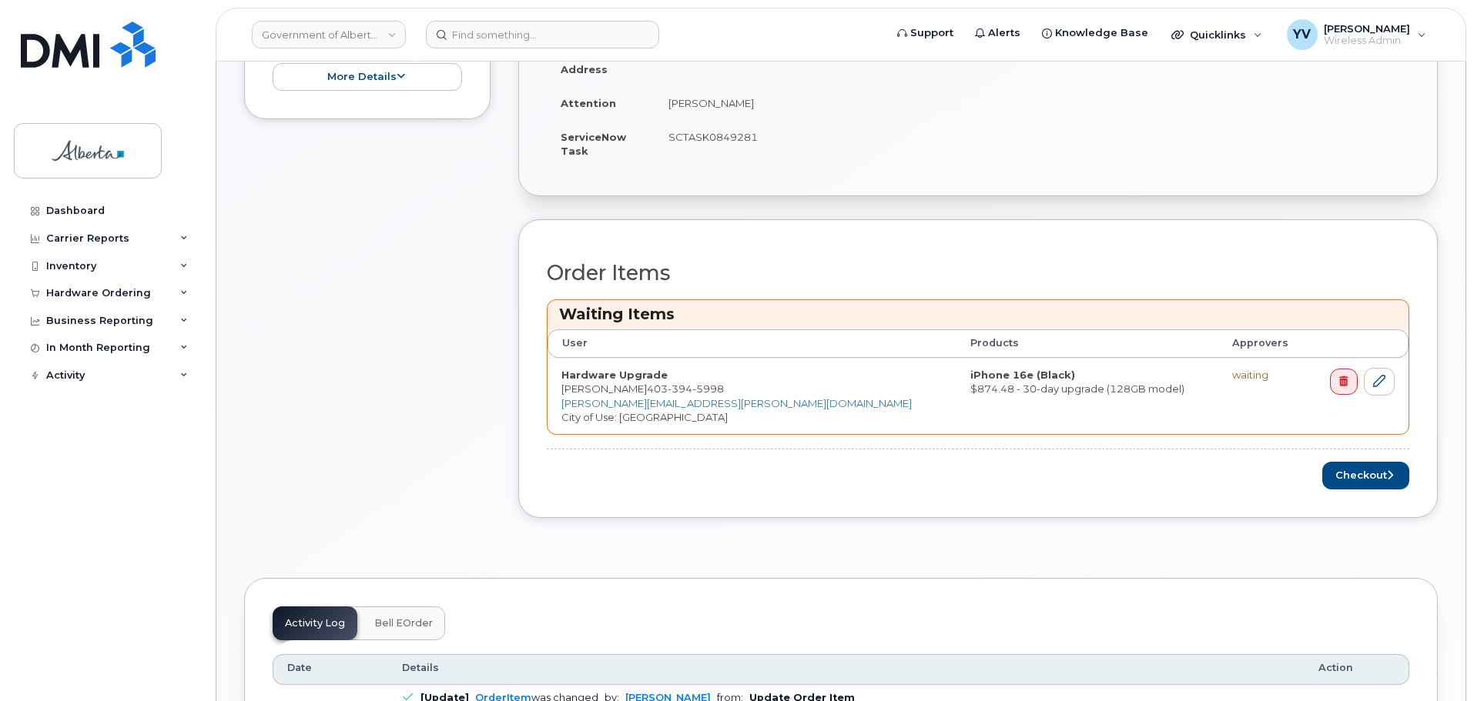
scroll to position [507, 0]
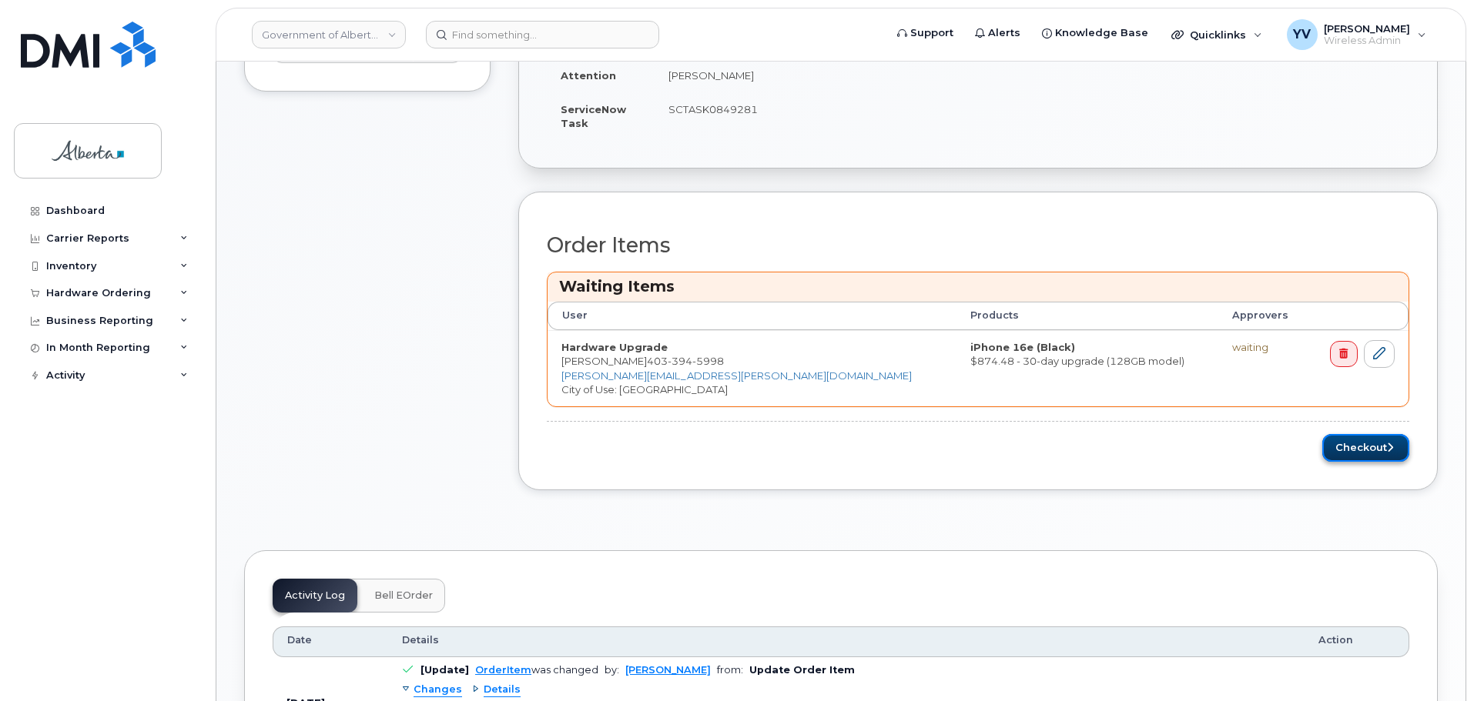
click at [1355, 440] on button "Checkout" at bounding box center [1365, 448] width 87 height 28
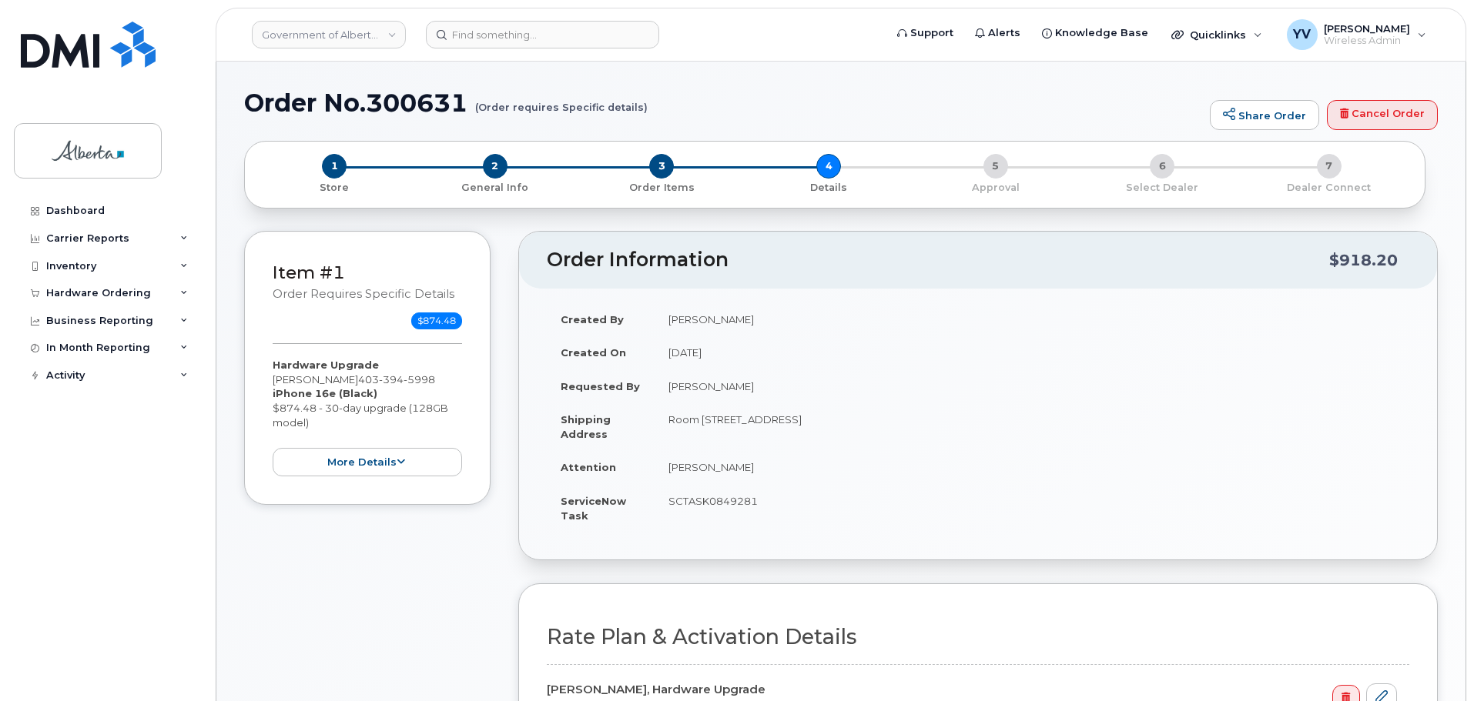
select select
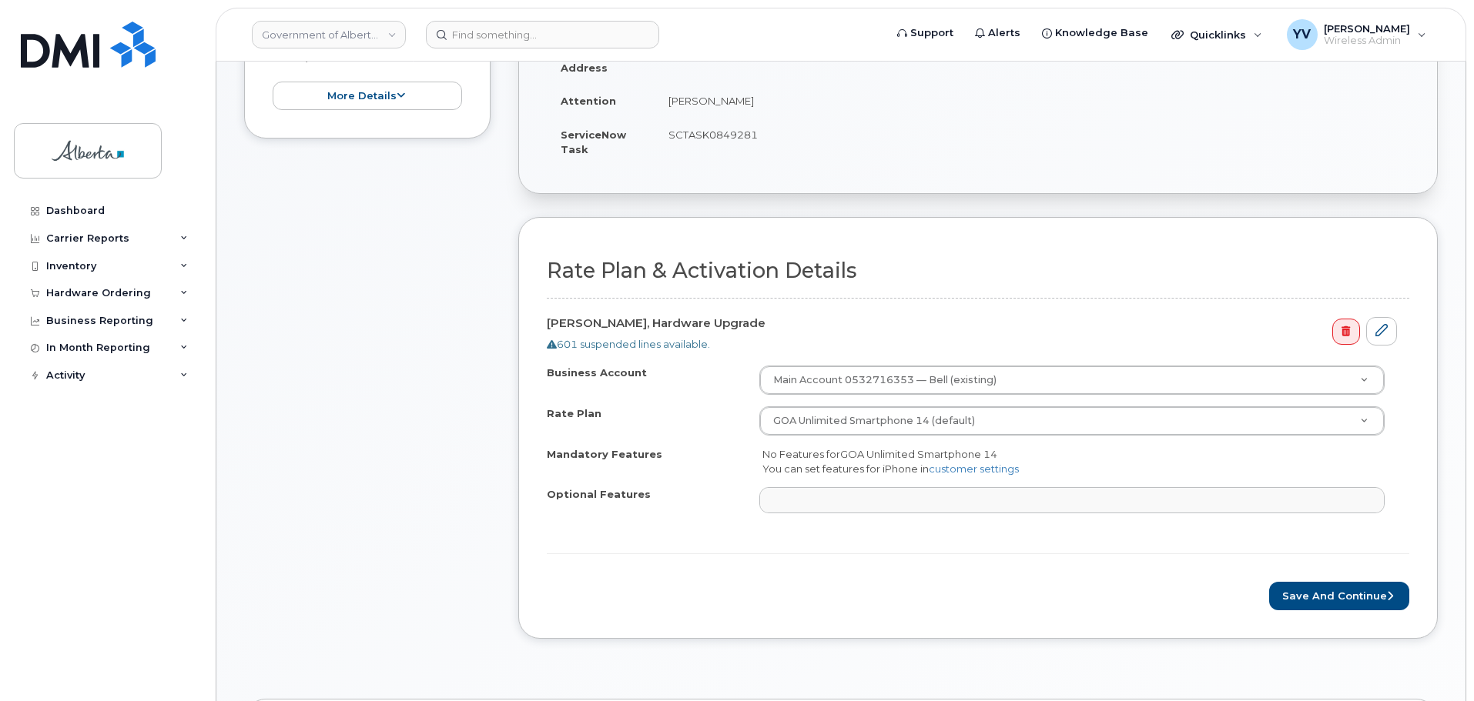
scroll to position [370, 0]
click at [1315, 588] on button "Save and Continue" at bounding box center [1339, 592] width 140 height 28
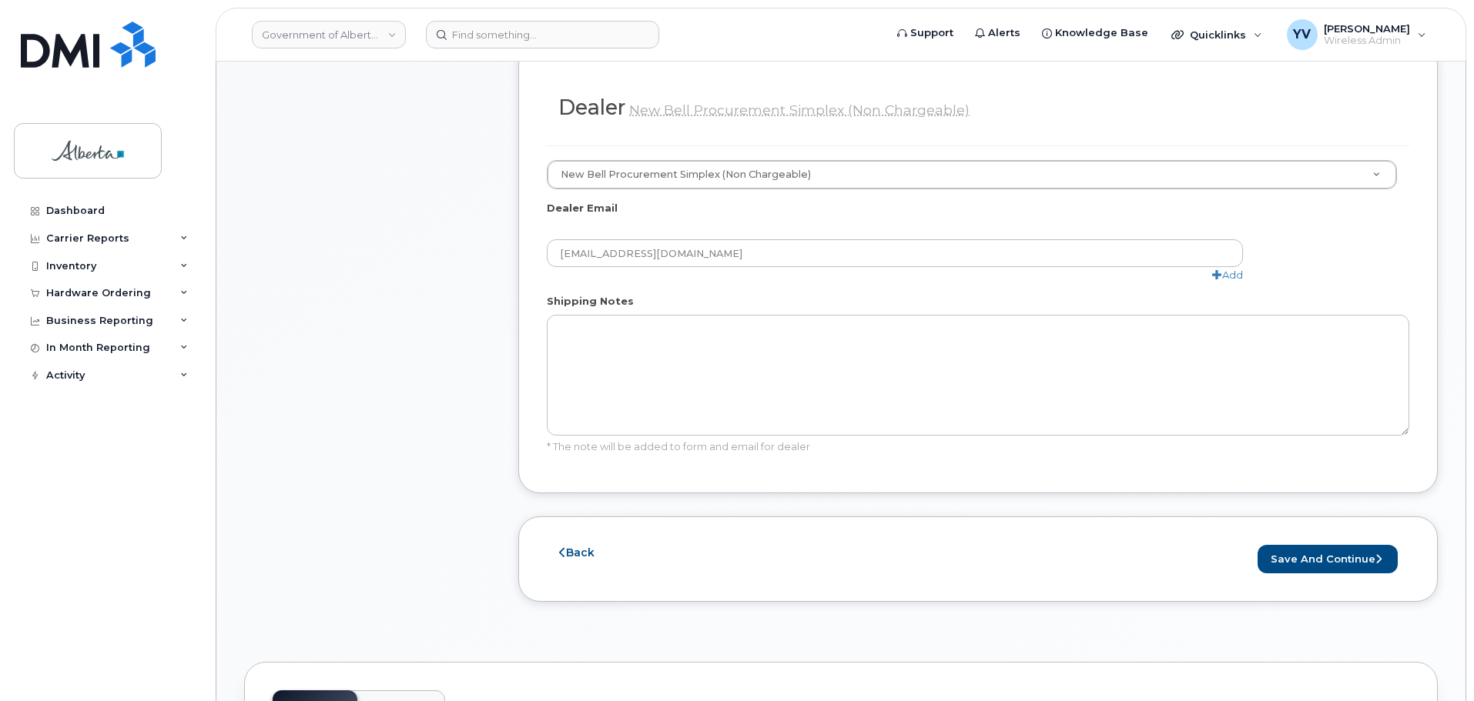
scroll to position [798, 0]
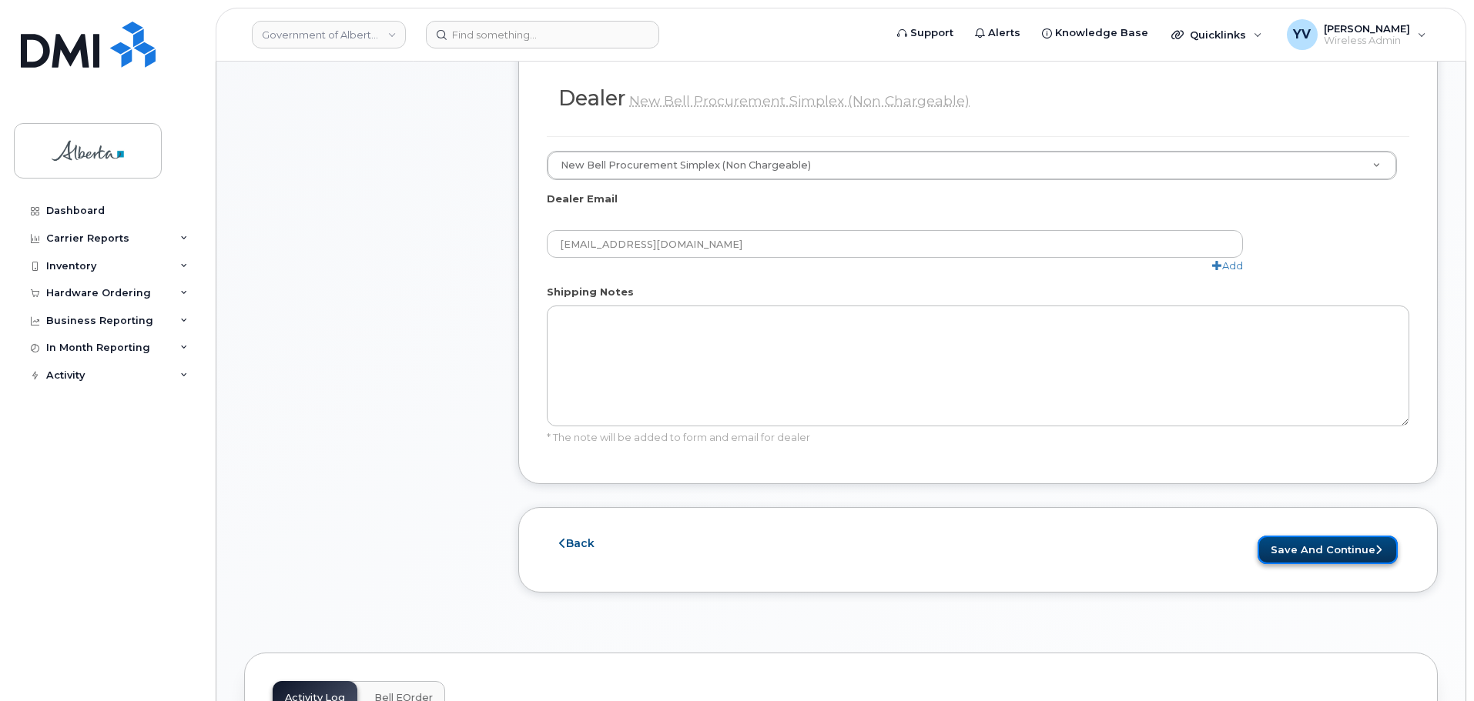
click at [1320, 536] on button "Save and Continue" at bounding box center [1327, 550] width 140 height 28
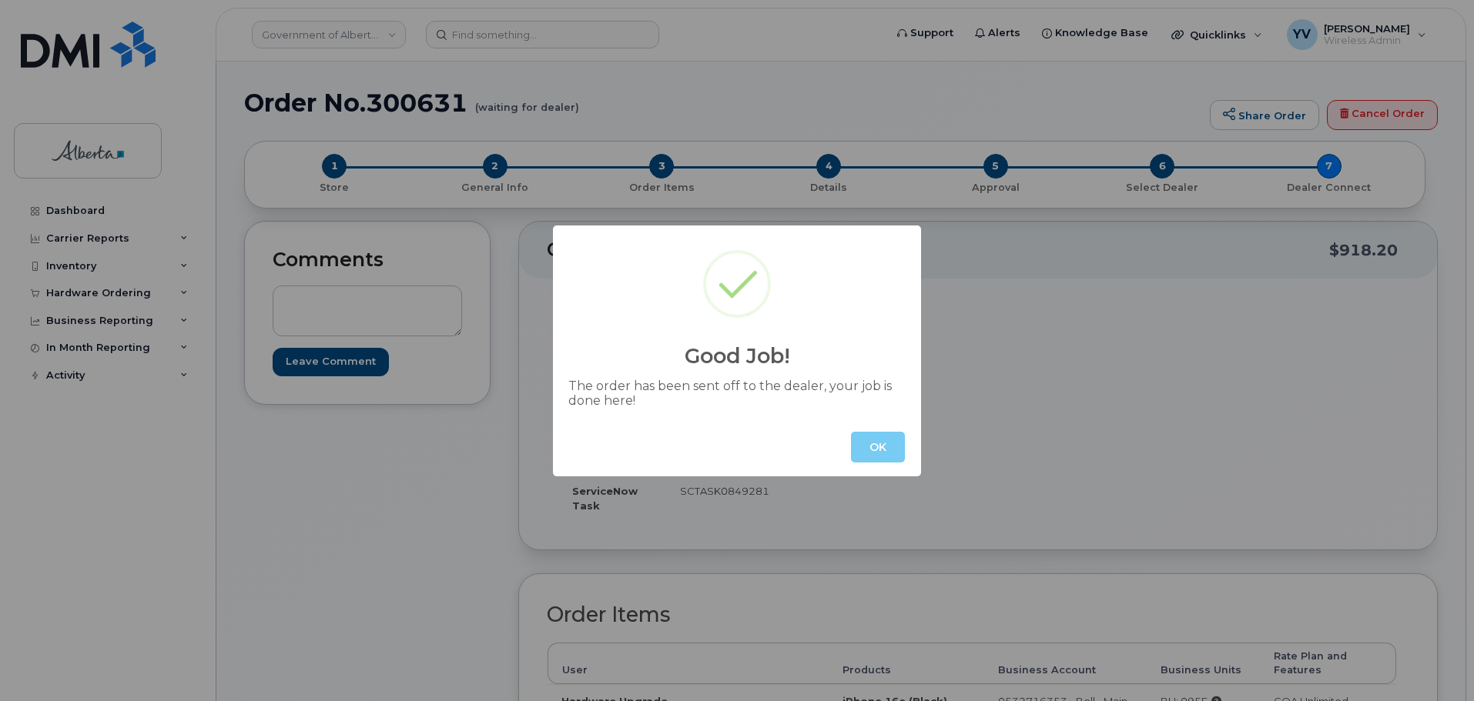
click at [868, 441] on button "OK" at bounding box center [878, 447] width 54 height 31
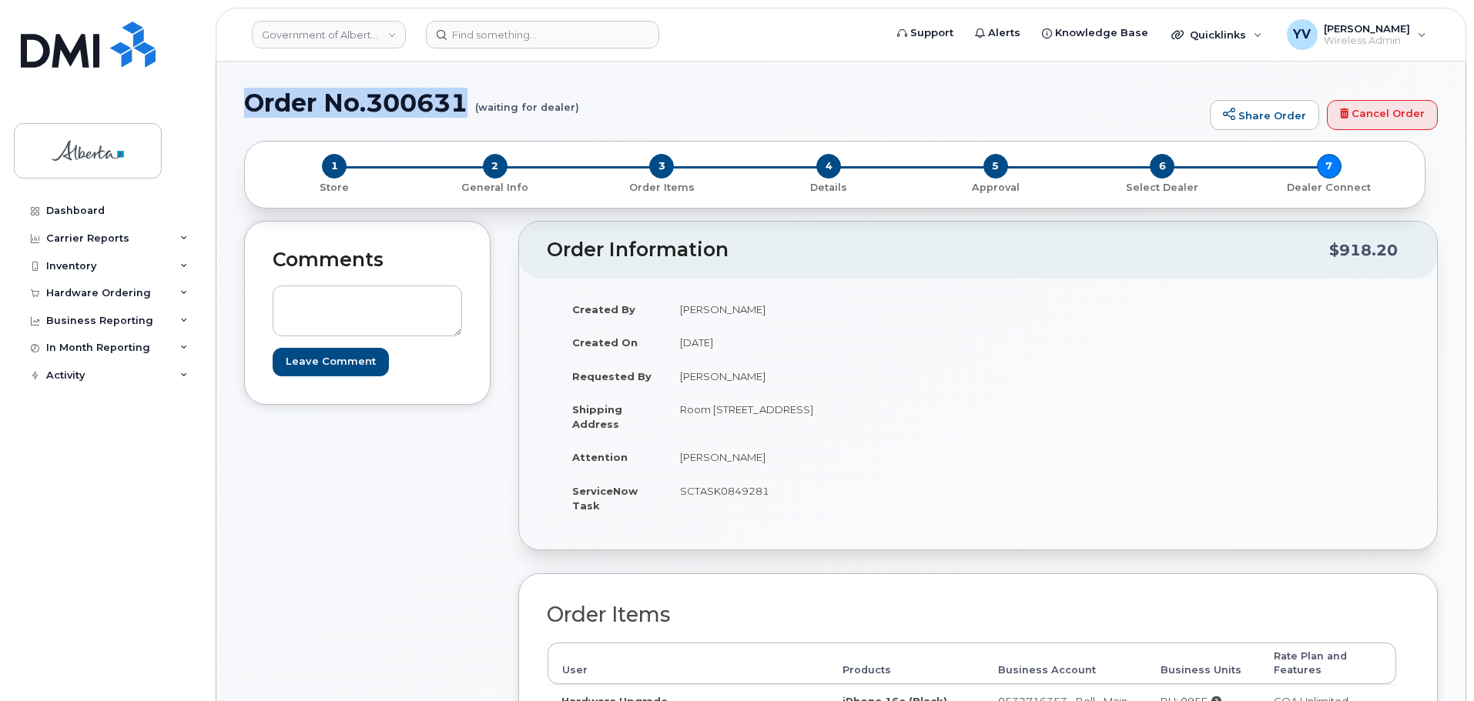
drag, startPoint x: 474, startPoint y: 103, endPoint x: 239, endPoint y: 101, distance: 234.8
copy h1 "Order No.300631"
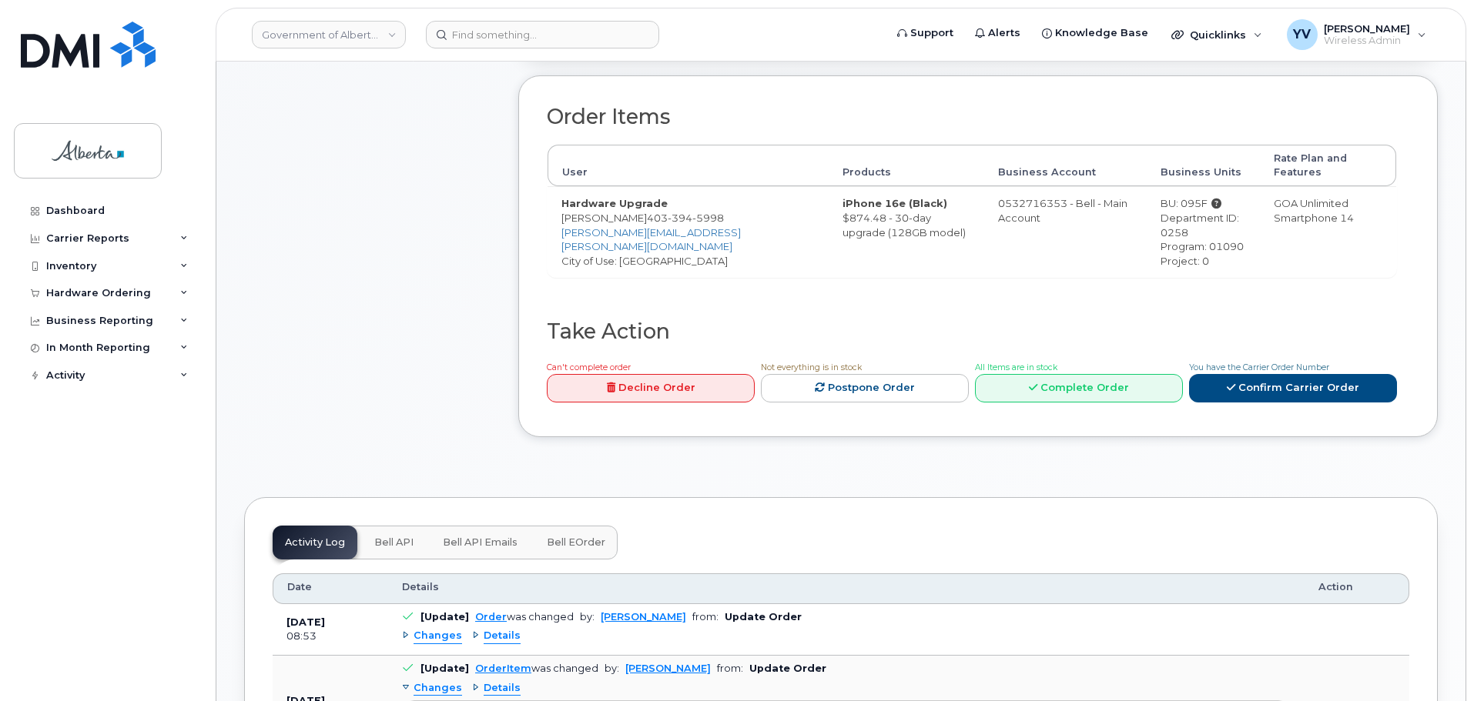
scroll to position [565, 0]
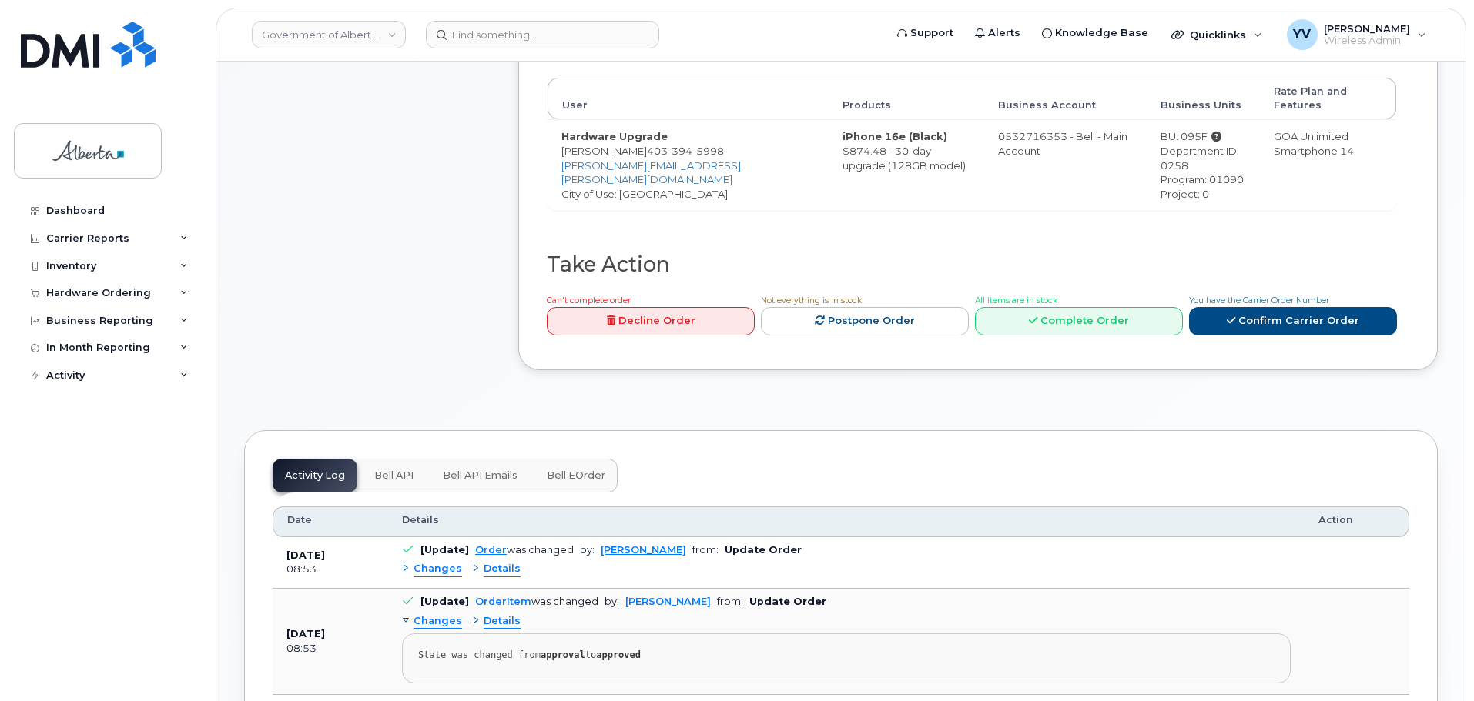
click at [375, 470] on span "Bell API" at bounding box center [393, 476] width 39 height 12
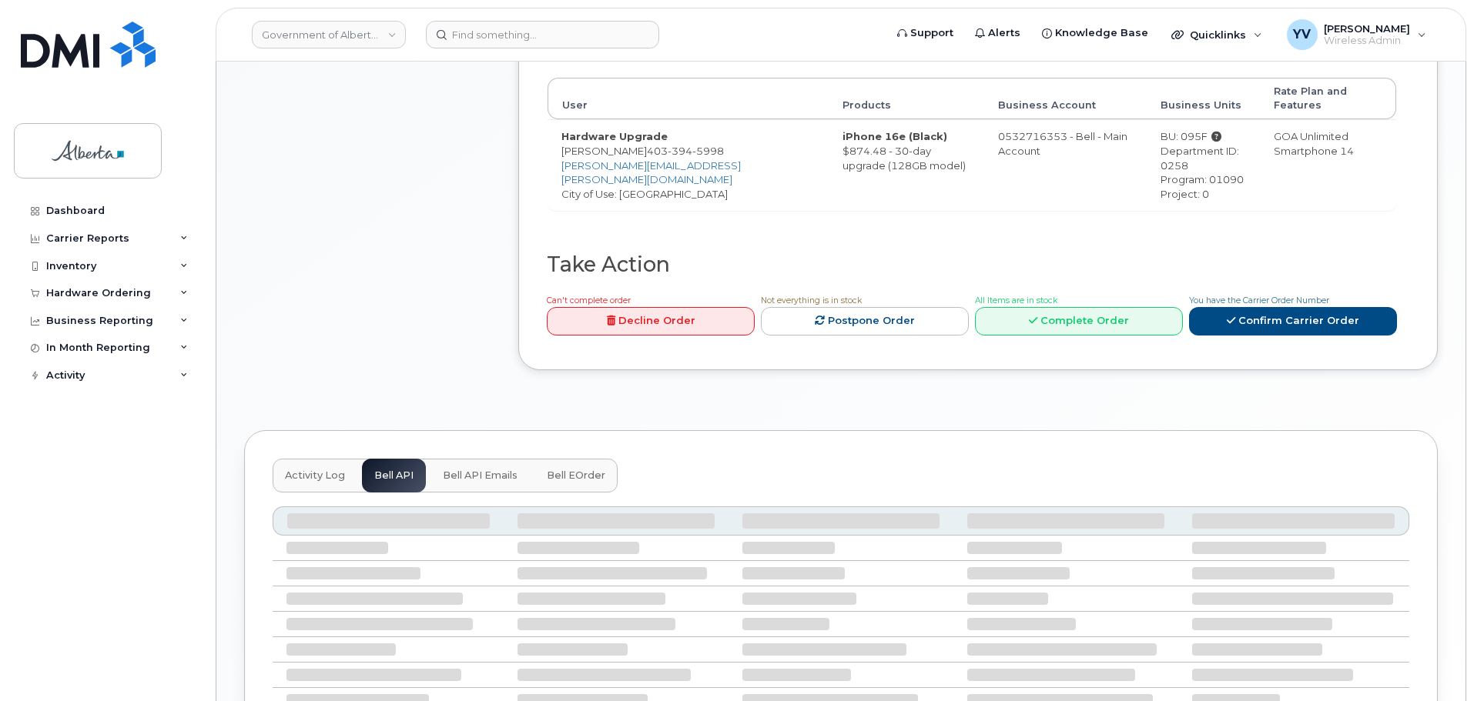
scroll to position [560, 0]
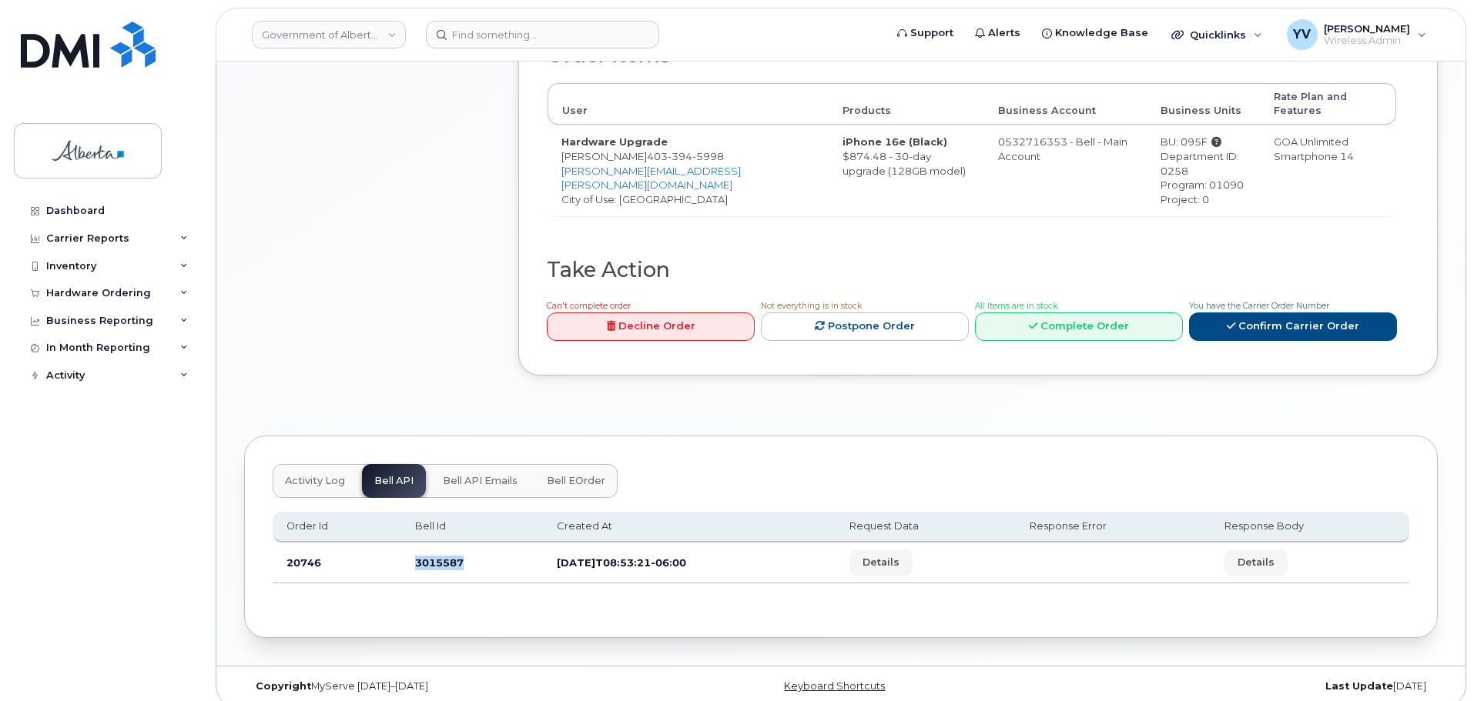
drag, startPoint x: 462, startPoint y: 550, endPoint x: 410, endPoint y: 558, distance: 52.9
click at [412, 555] on td "3015587" at bounding box center [472, 563] width 142 height 41
copy td "3015587"
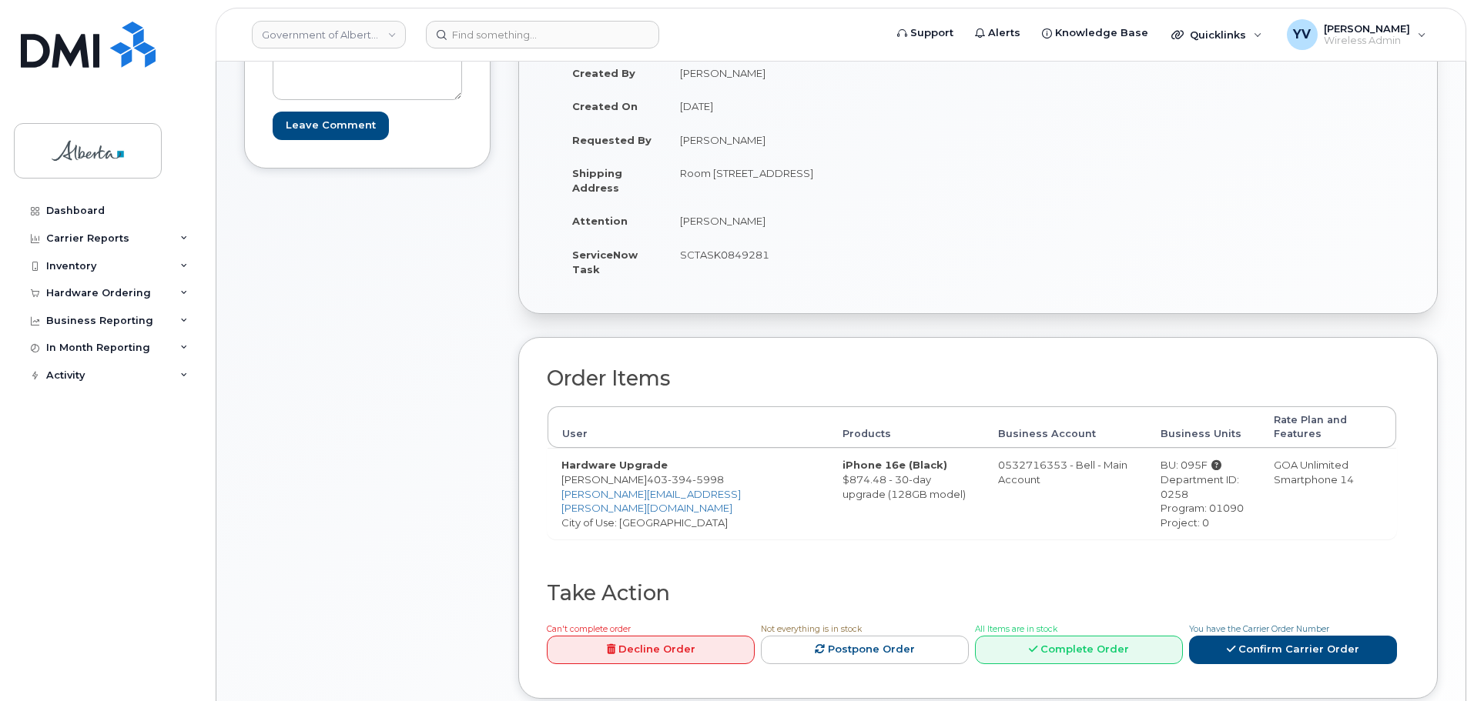
scroll to position [212, 0]
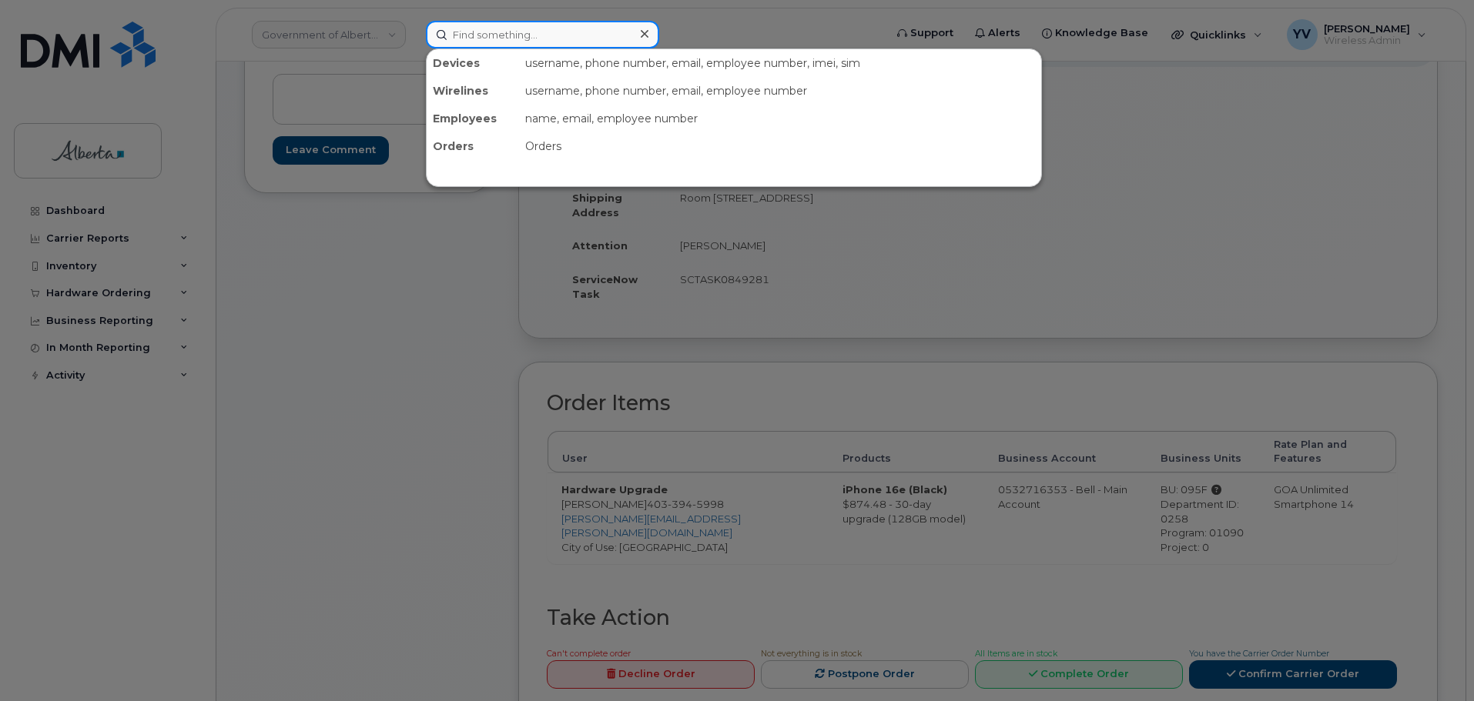
click at [473, 37] on input at bounding box center [542, 35] width 233 height 28
paste input "5873413152"
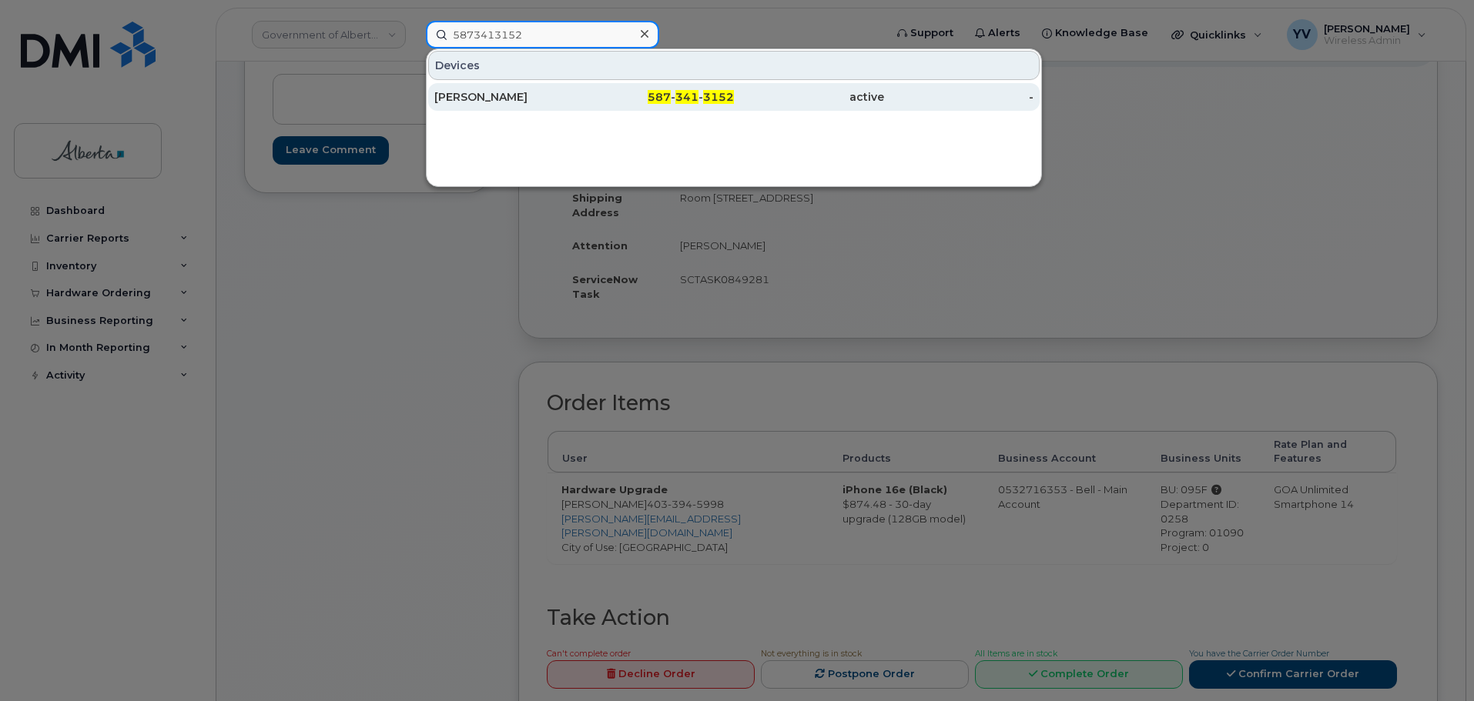
type input "5873413152"
click at [684, 95] on span "341" at bounding box center [686, 97] width 23 height 14
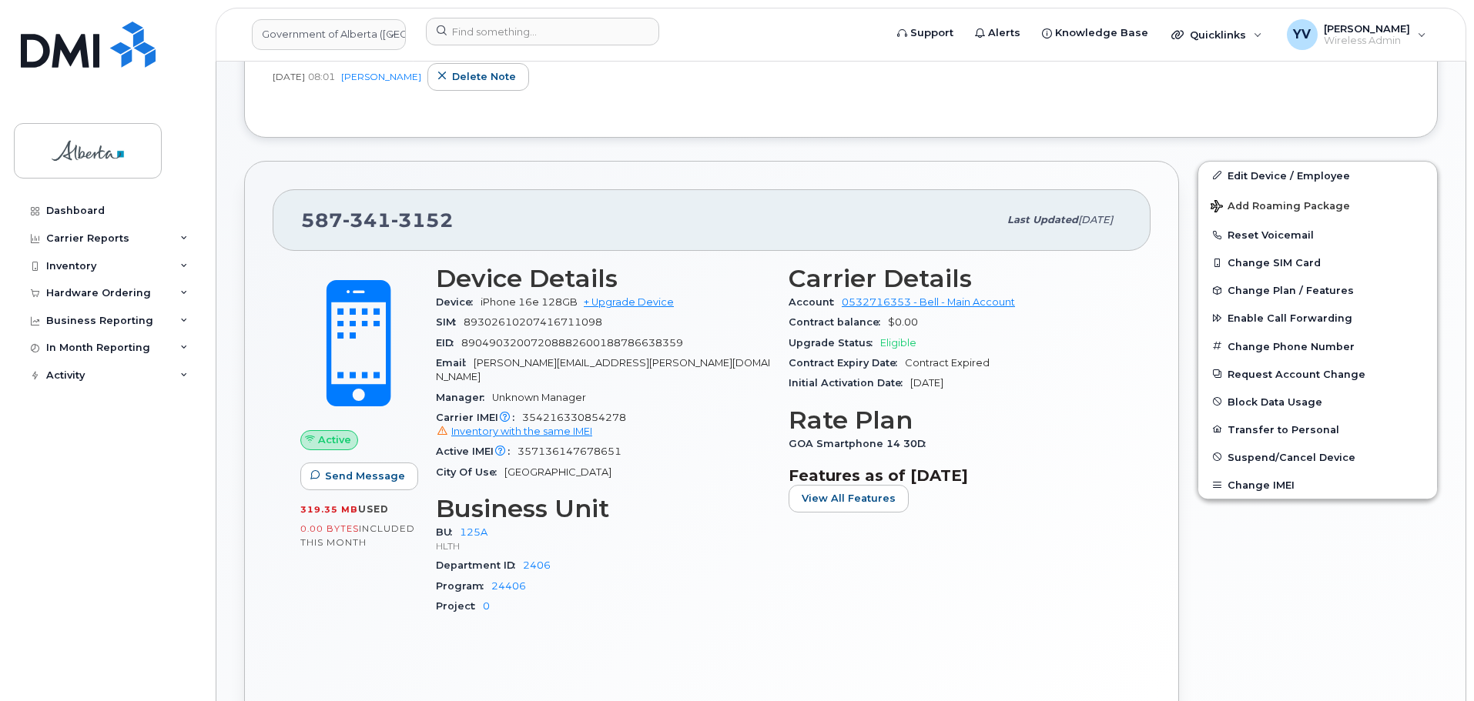
scroll to position [51, 0]
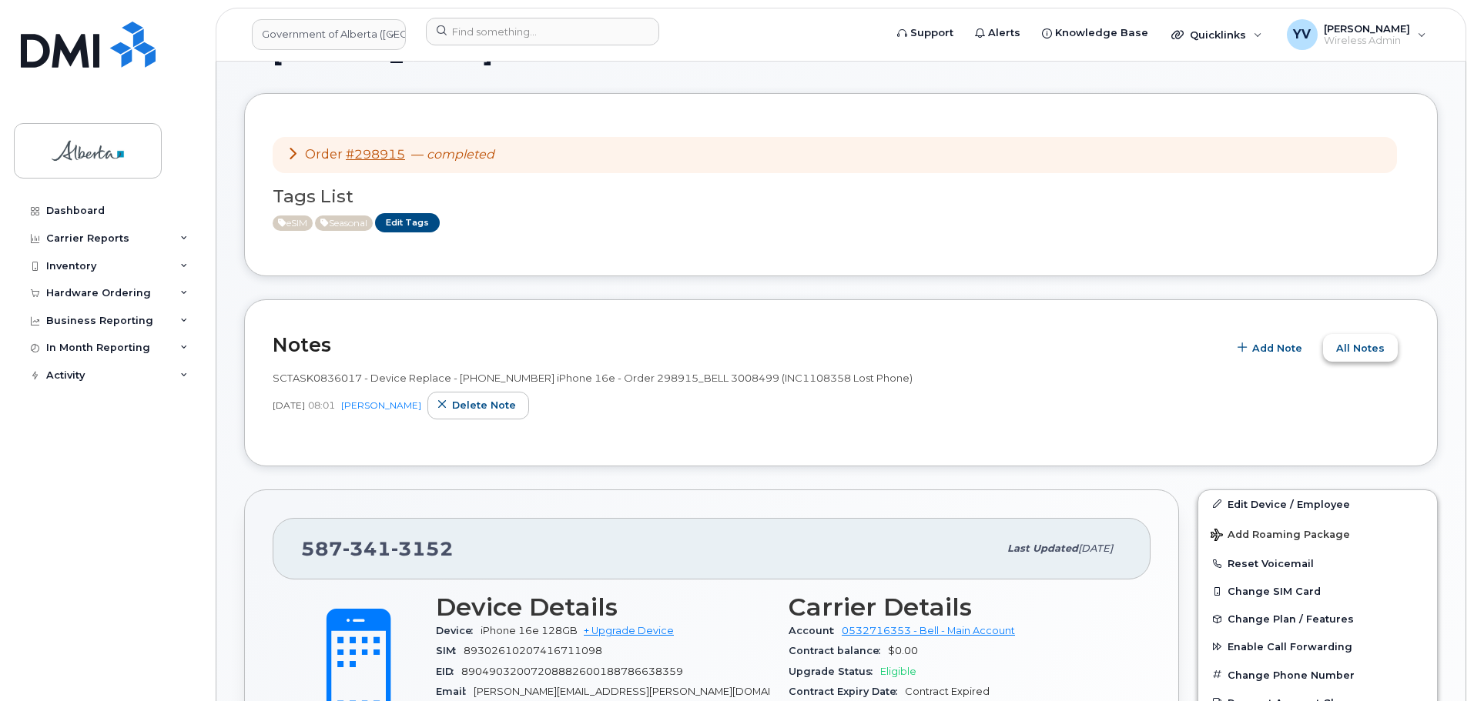
click at [1368, 341] on span "All Notes" at bounding box center [1360, 348] width 49 height 15
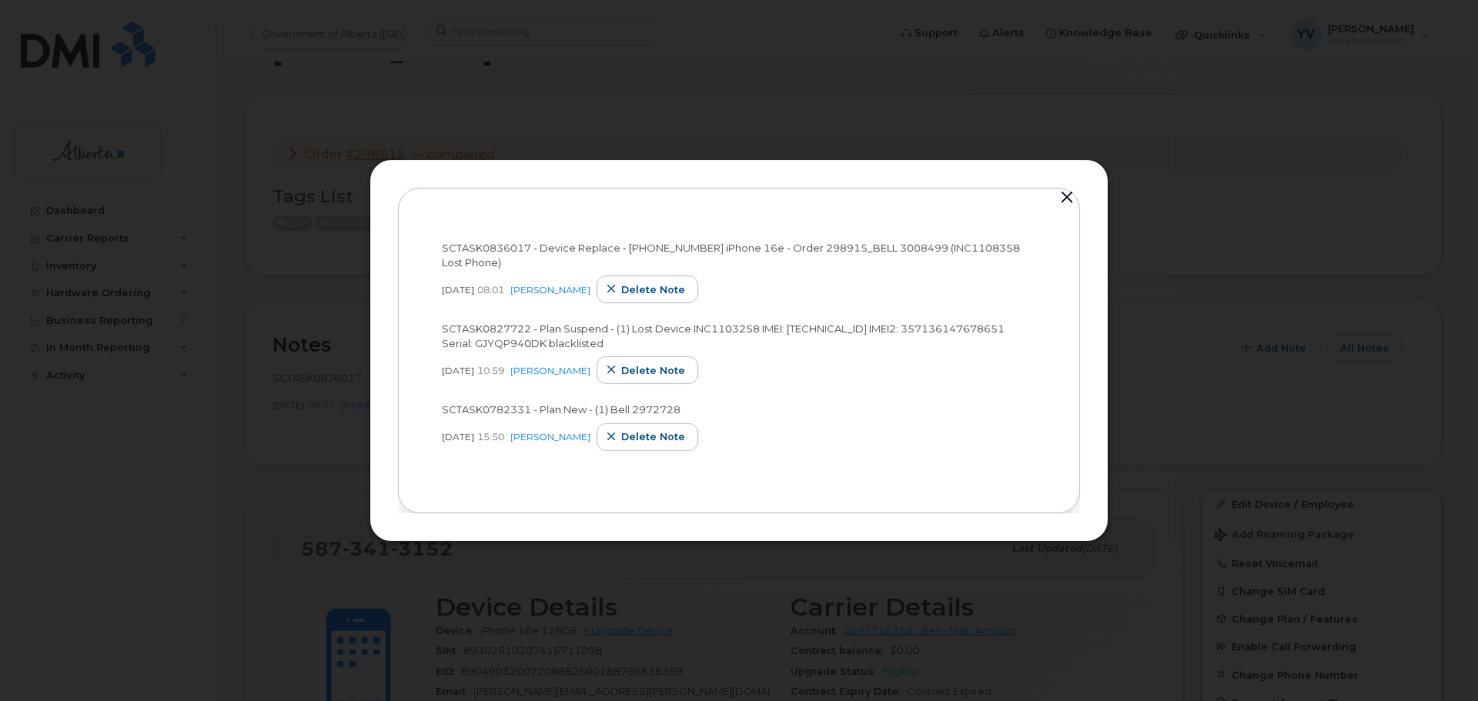
click at [1067, 194] on button "button" at bounding box center [1066, 198] width 23 height 22
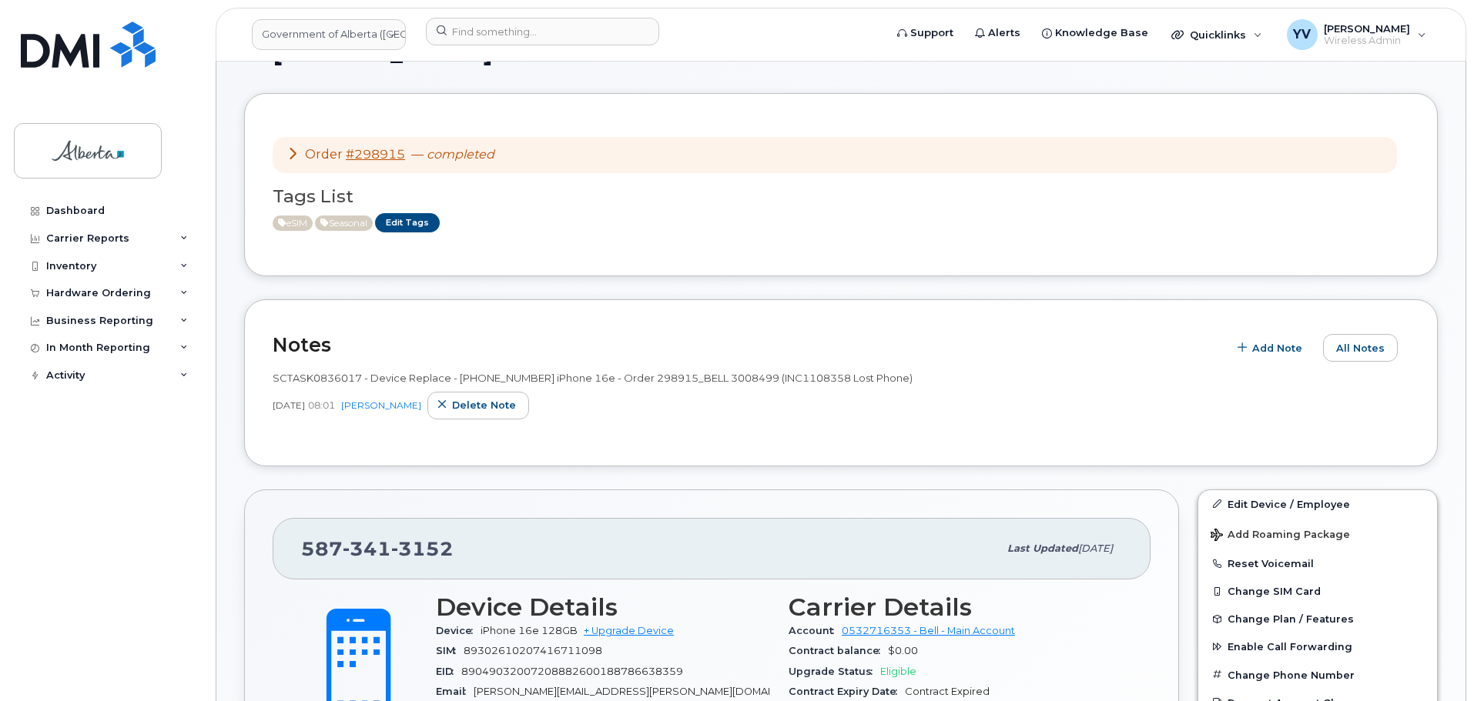
click at [330, 622] on span at bounding box center [358, 672] width 135 height 142
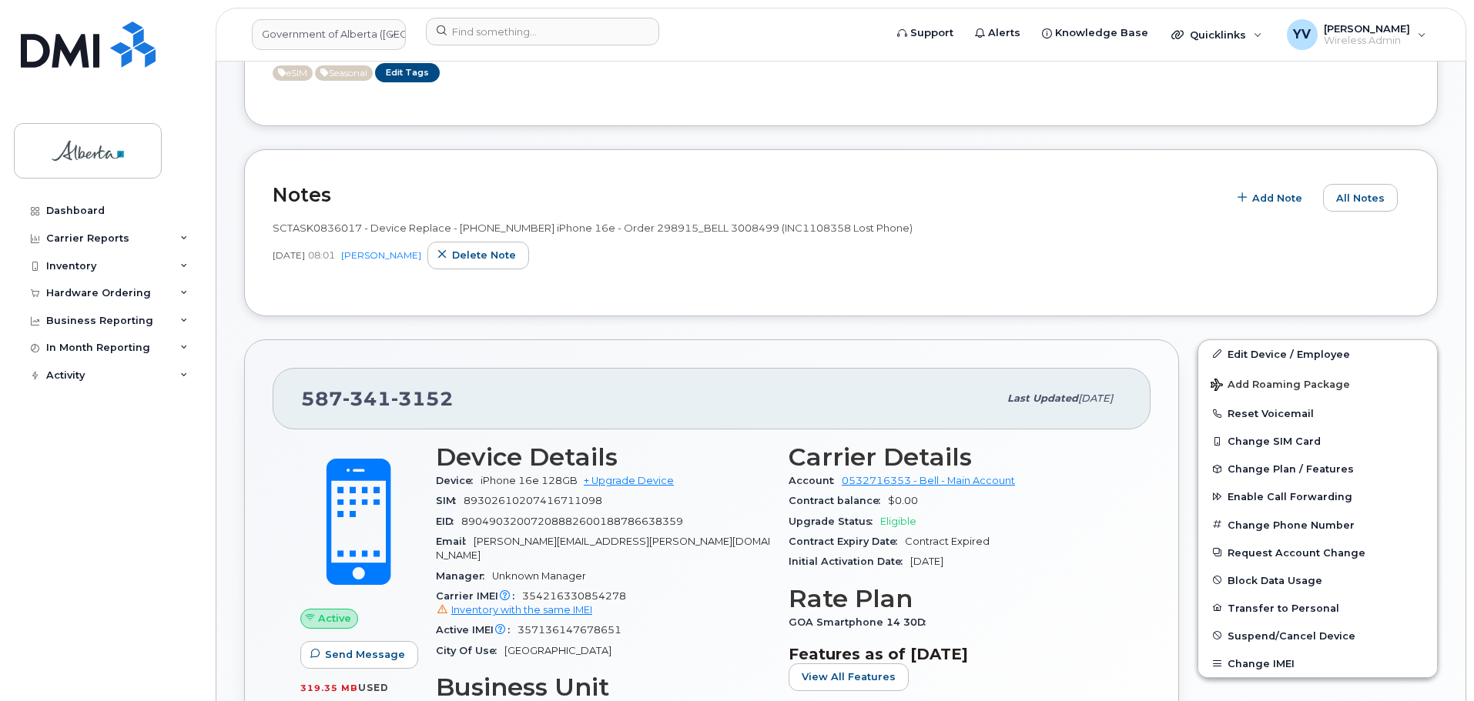
scroll to position [144, 0]
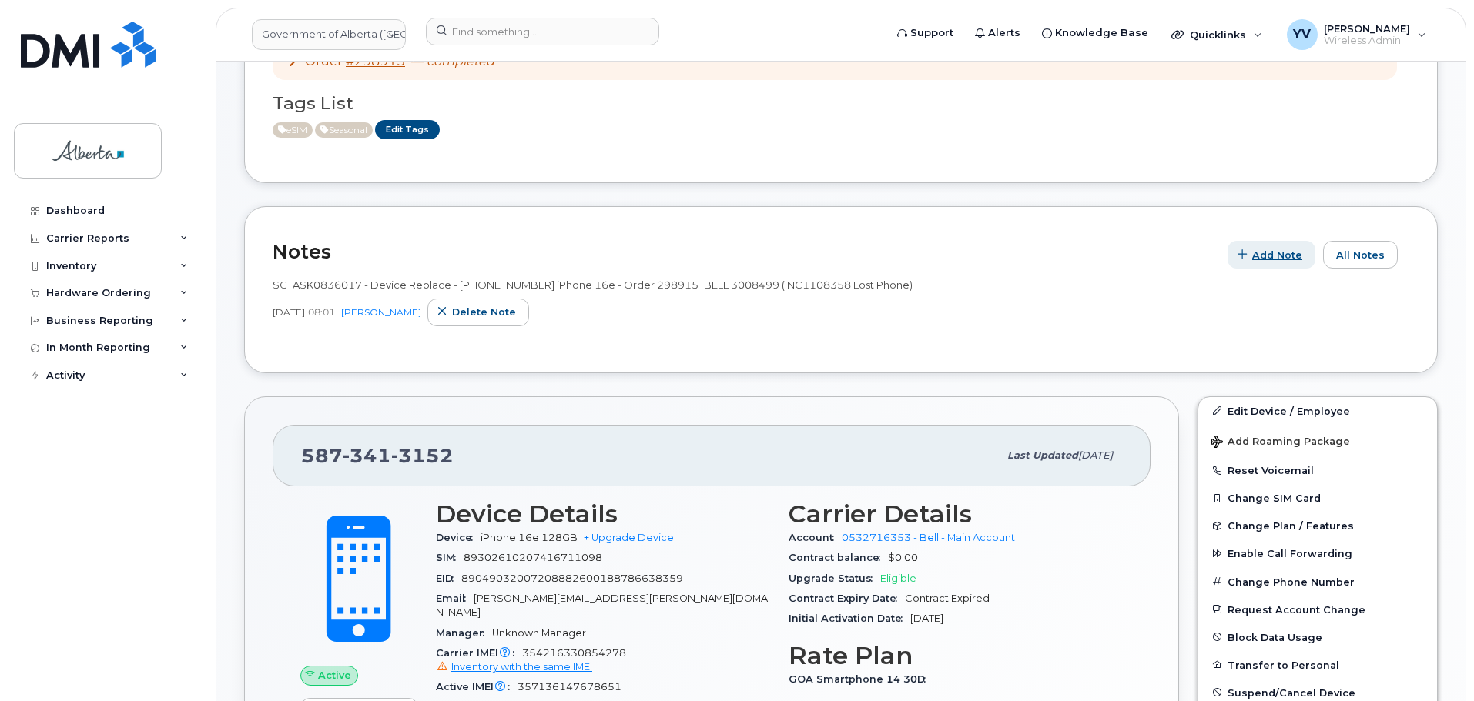
click at [1277, 255] on span "Add Note" at bounding box center [1277, 255] width 50 height 15
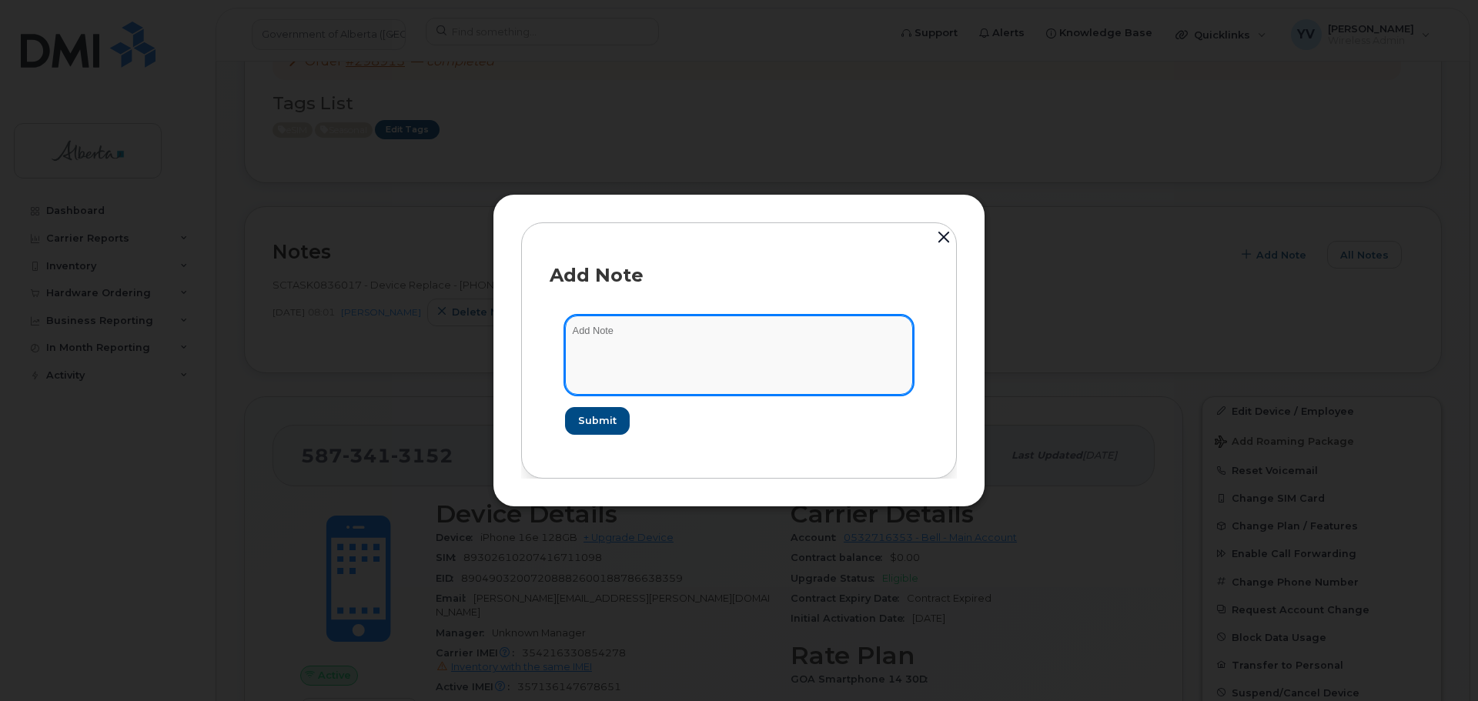
click at [654, 328] on textarea at bounding box center [739, 355] width 348 height 79
paste textarea "SCTASK0849359 SIM Activate - 5873413152"
type textarea "SCTASK0849359 SIM Activate - 5873413152"
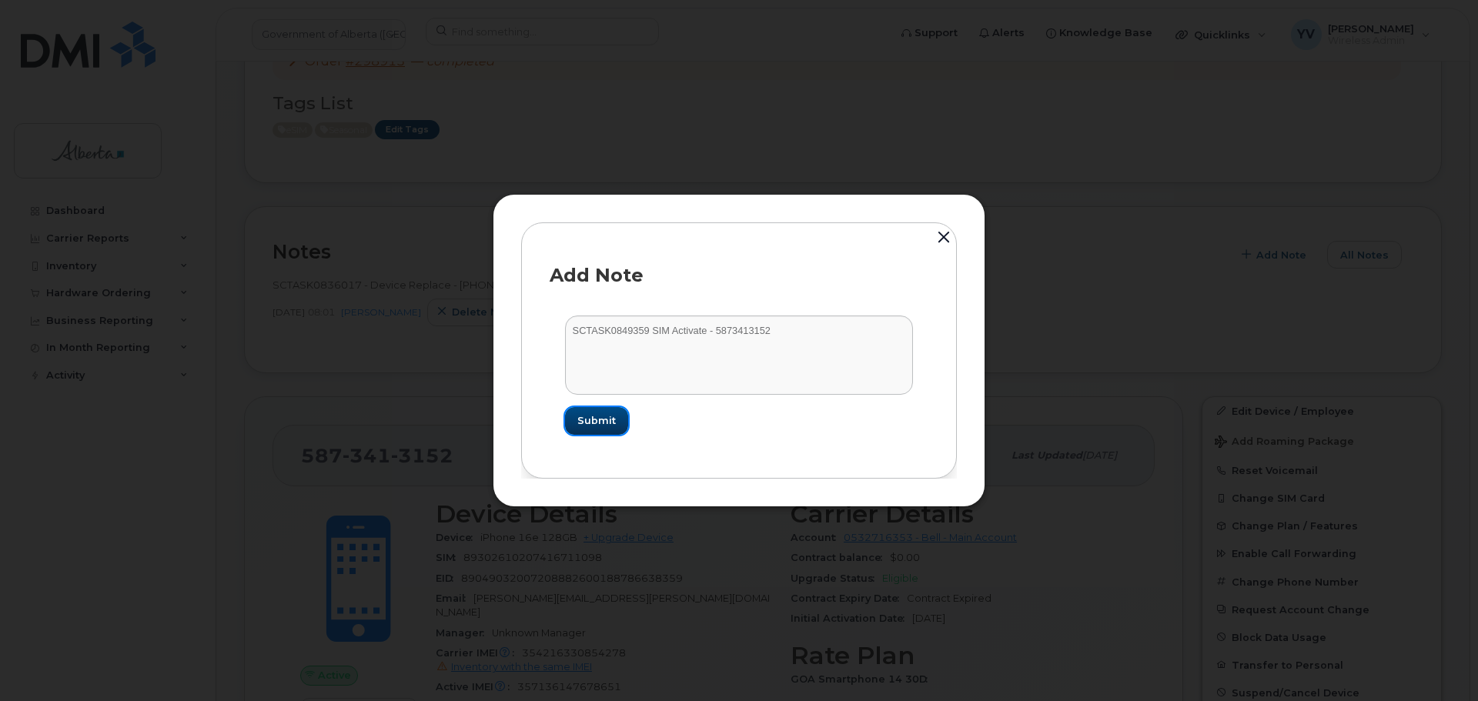
click at [588, 413] on button "Submit" at bounding box center [596, 421] width 63 height 28
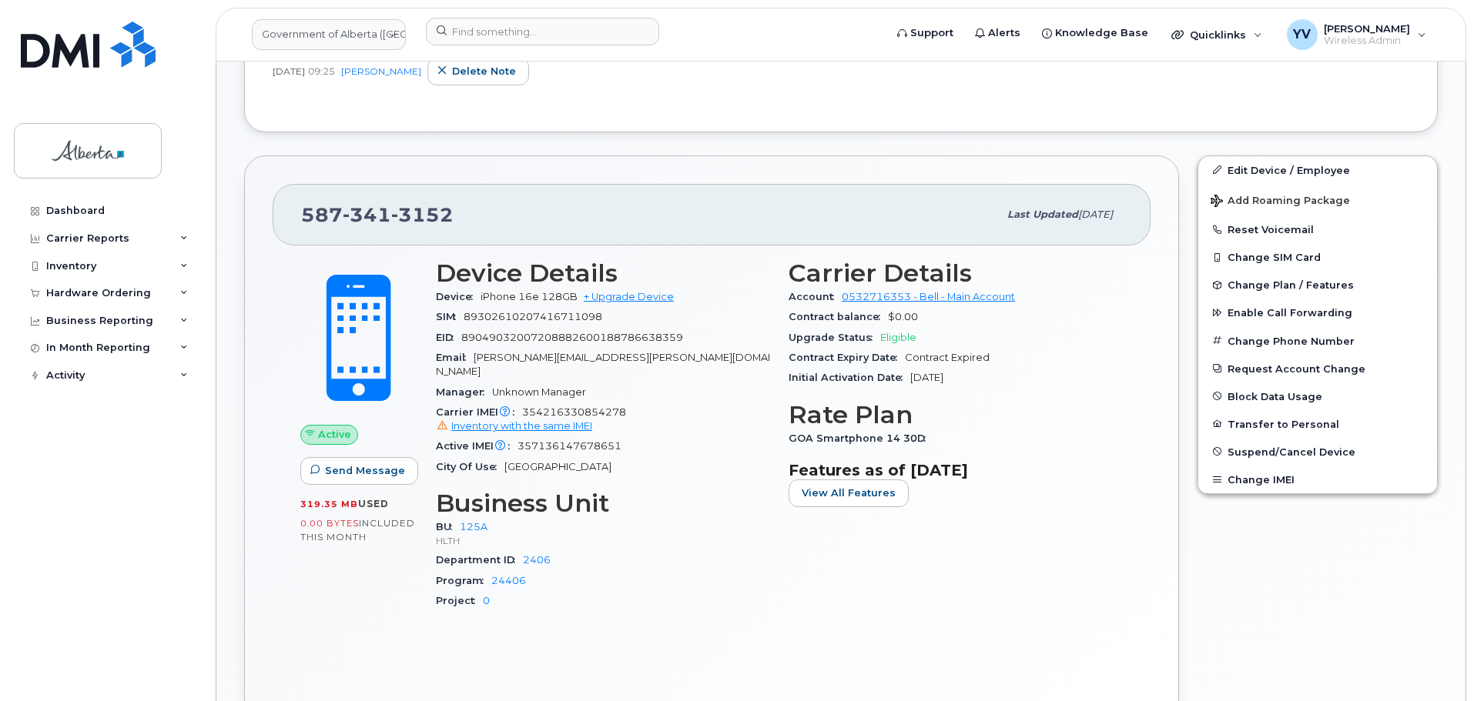
scroll to position [0, 0]
